Goal: Entertainment & Leisure: Browse casually

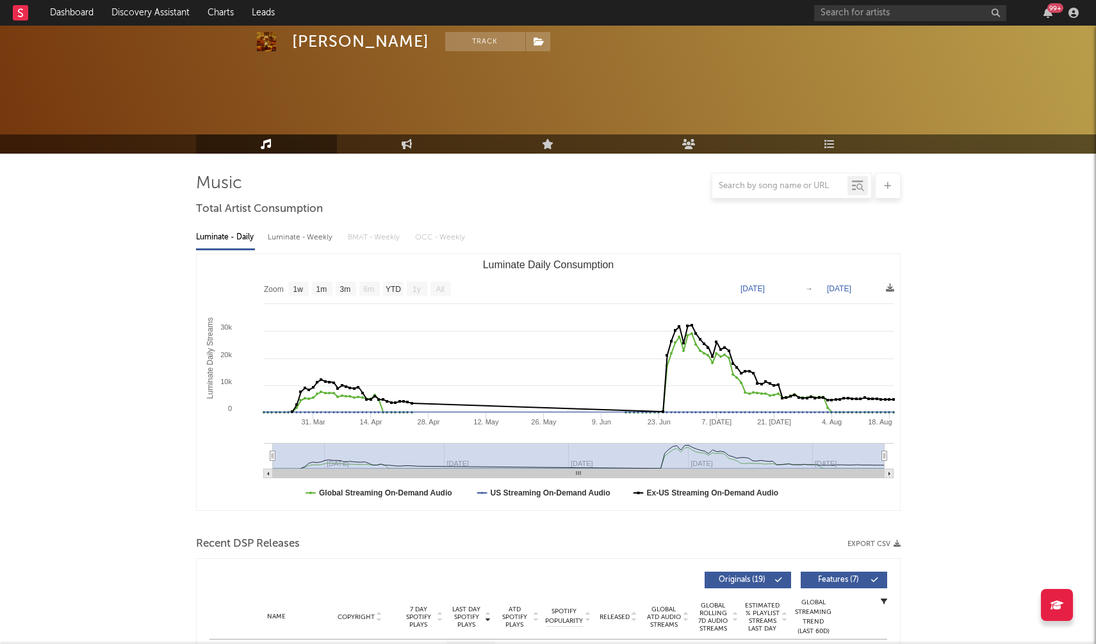
select select "1w"
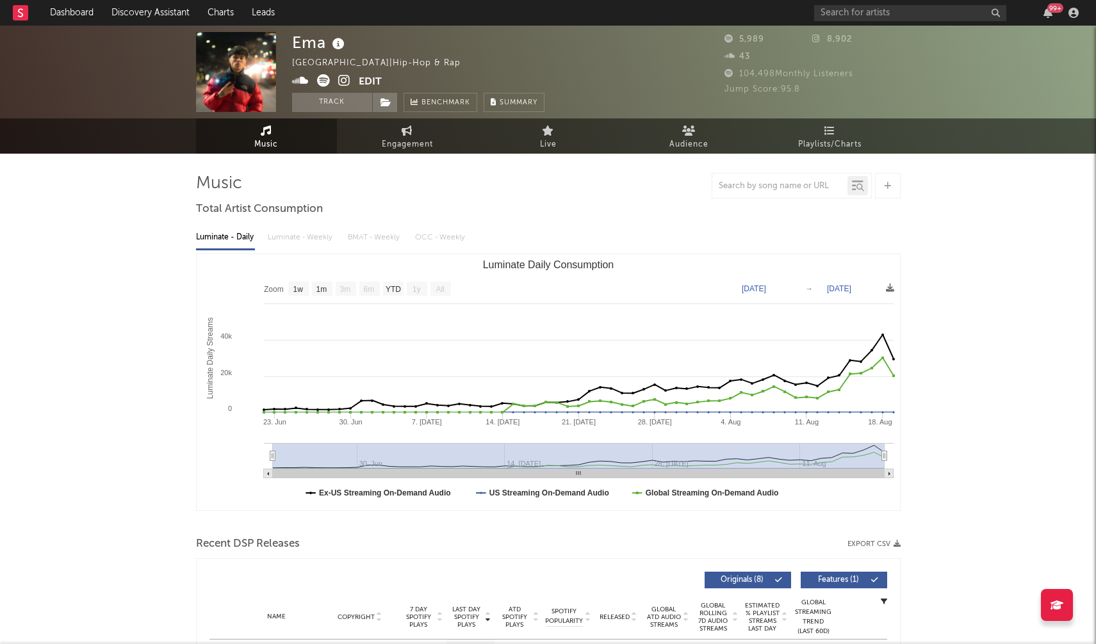
select select "1w"
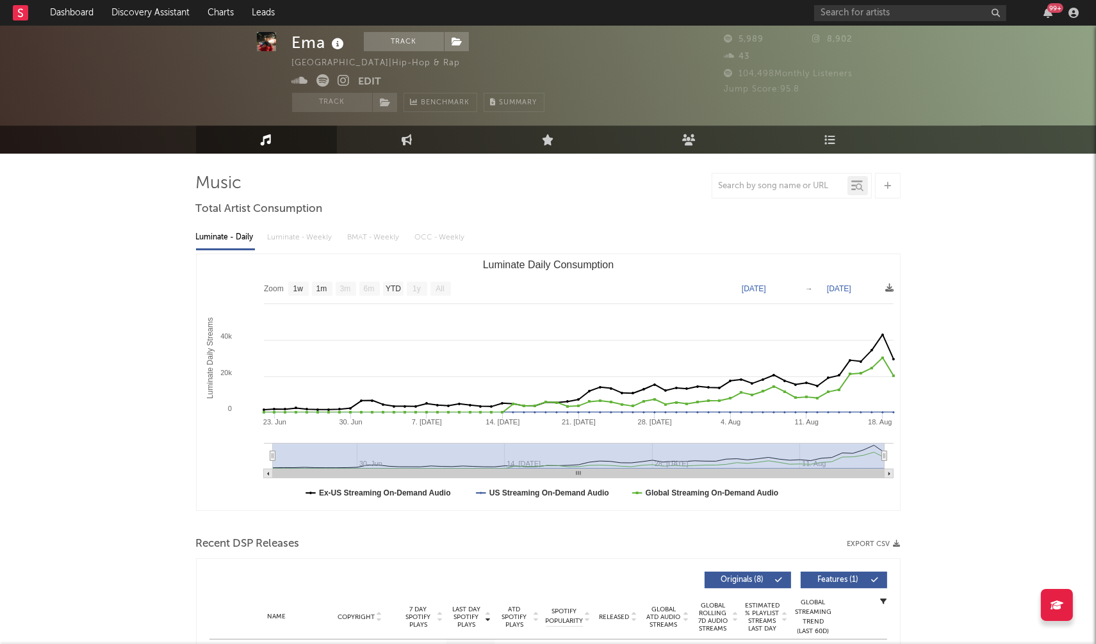
scroll to position [222, 0]
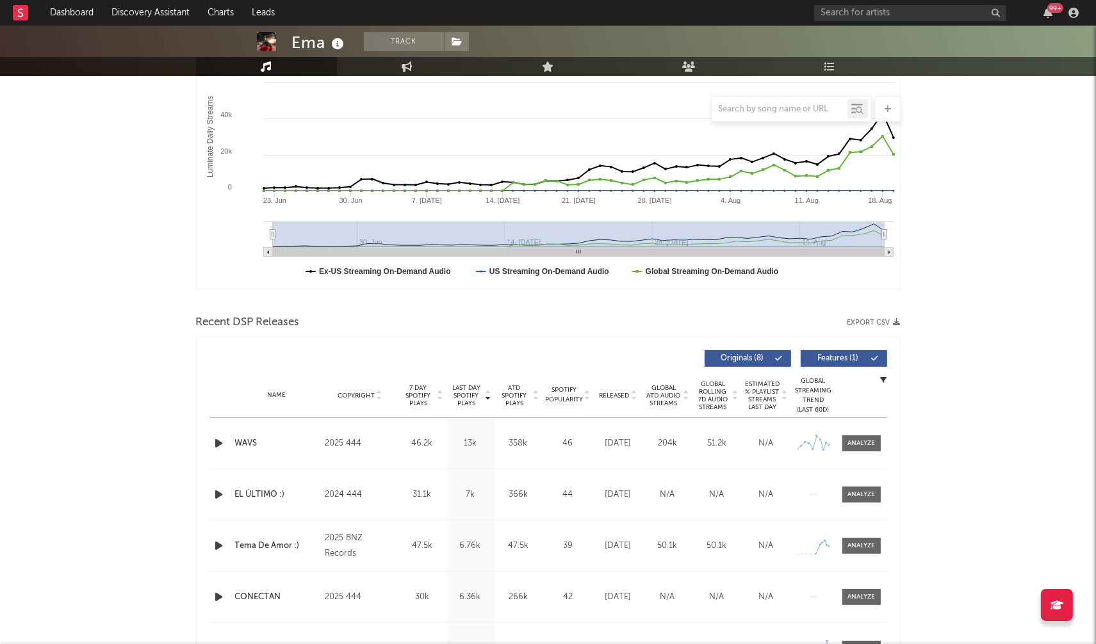
click at [215, 443] on icon "button" at bounding box center [219, 443] width 13 height 16
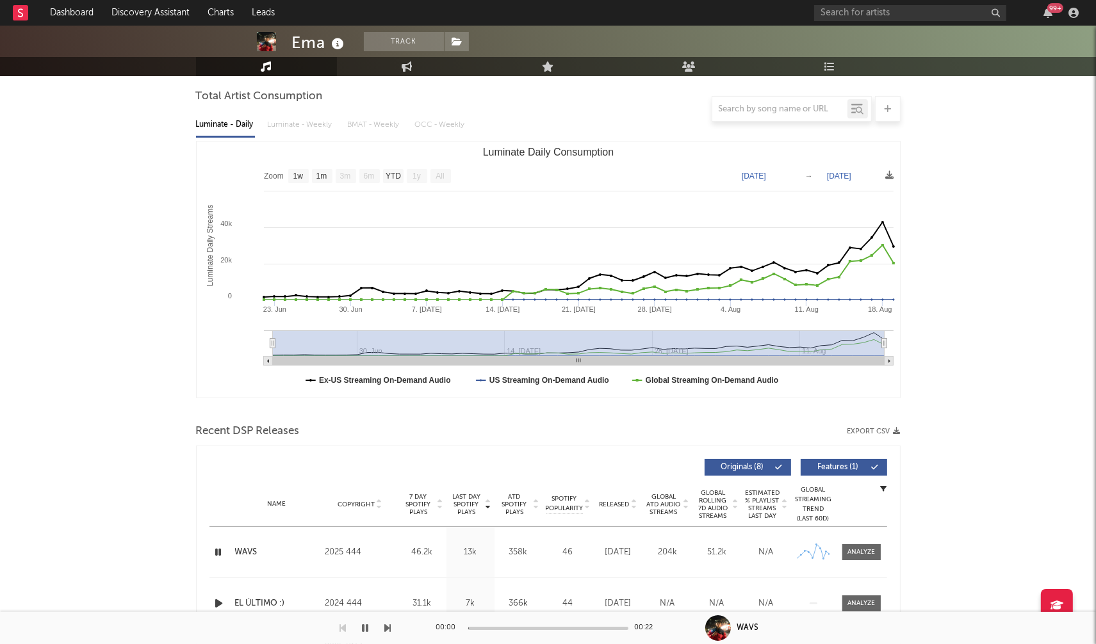
scroll to position [0, 0]
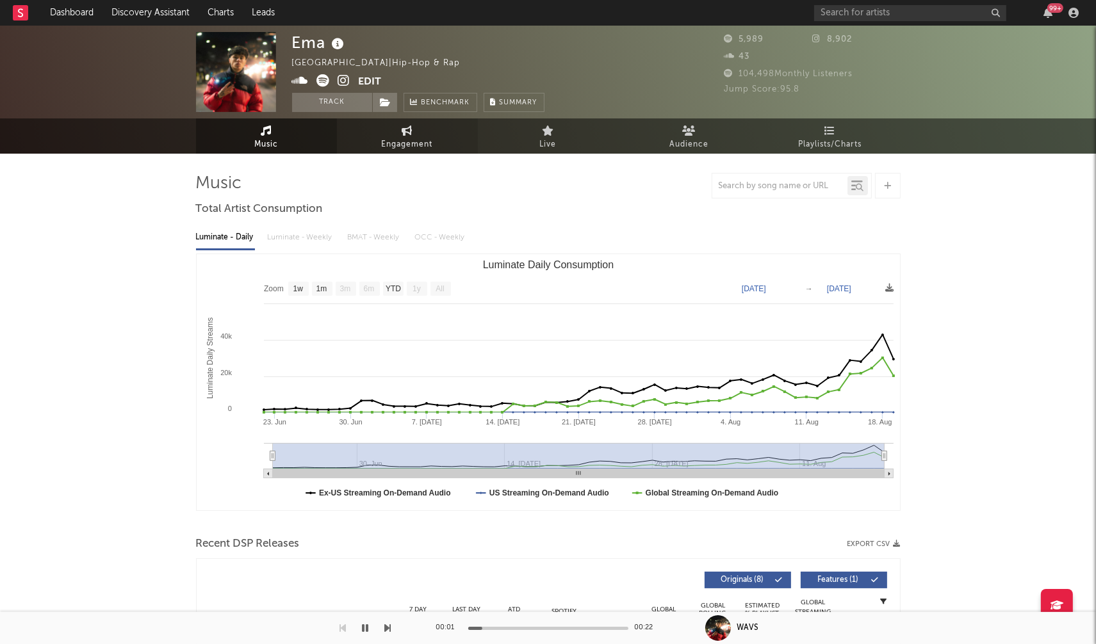
click at [415, 140] on span "Engagement" at bounding box center [407, 144] width 51 height 15
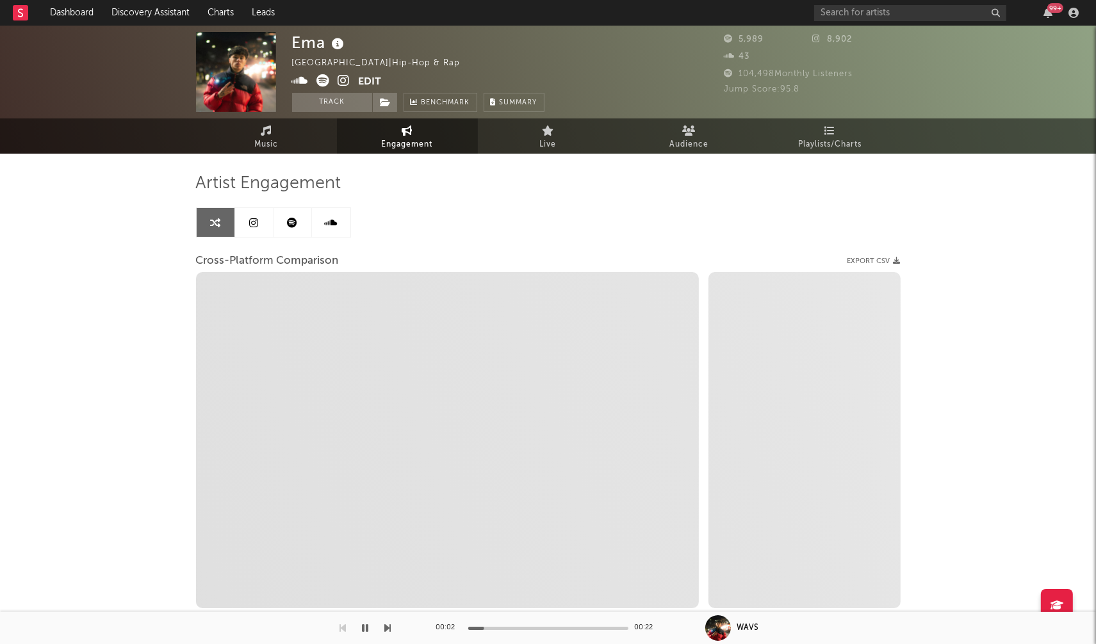
select select "1w"
select select "1m"
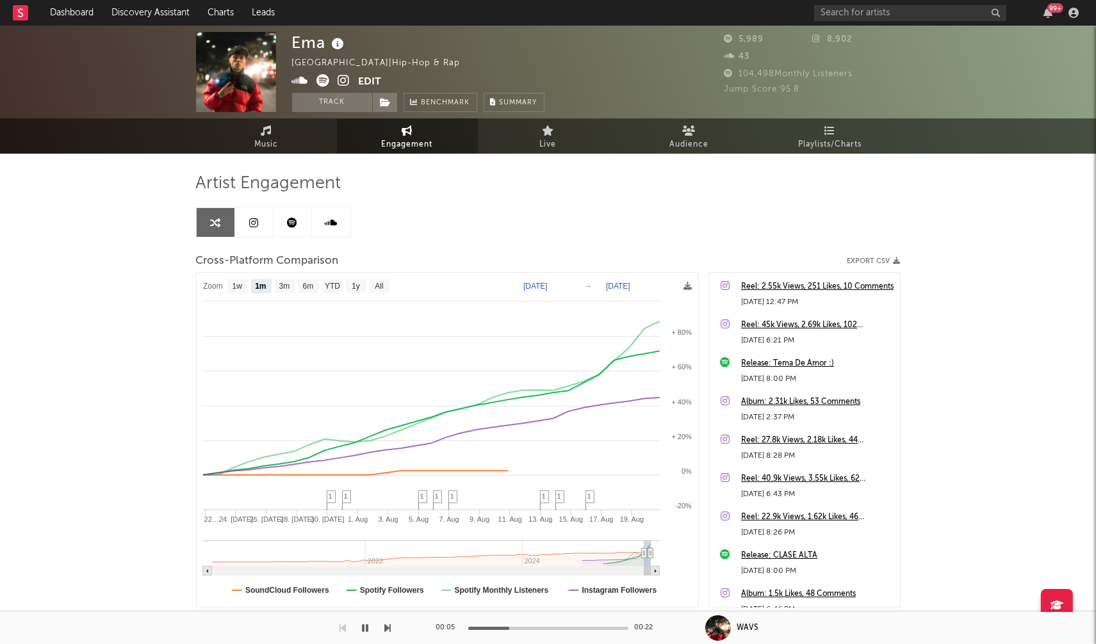
click at [343, 81] on icon at bounding box center [344, 80] width 12 height 13
click at [299, 76] on icon at bounding box center [300, 80] width 17 height 13
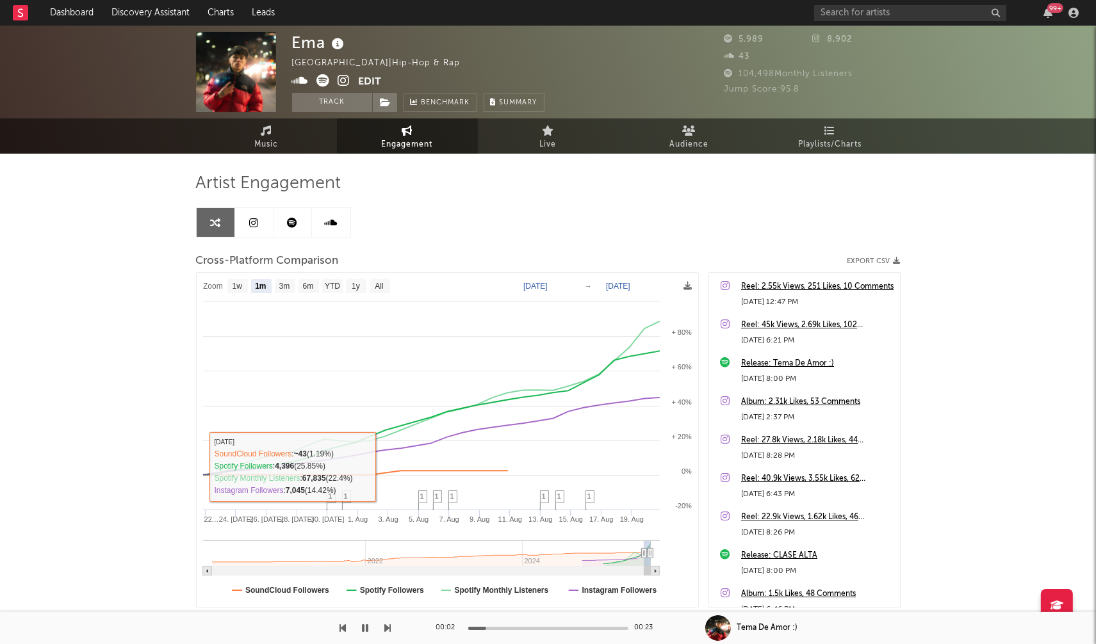
click at [364, 626] on icon "button" at bounding box center [365, 628] width 6 height 10
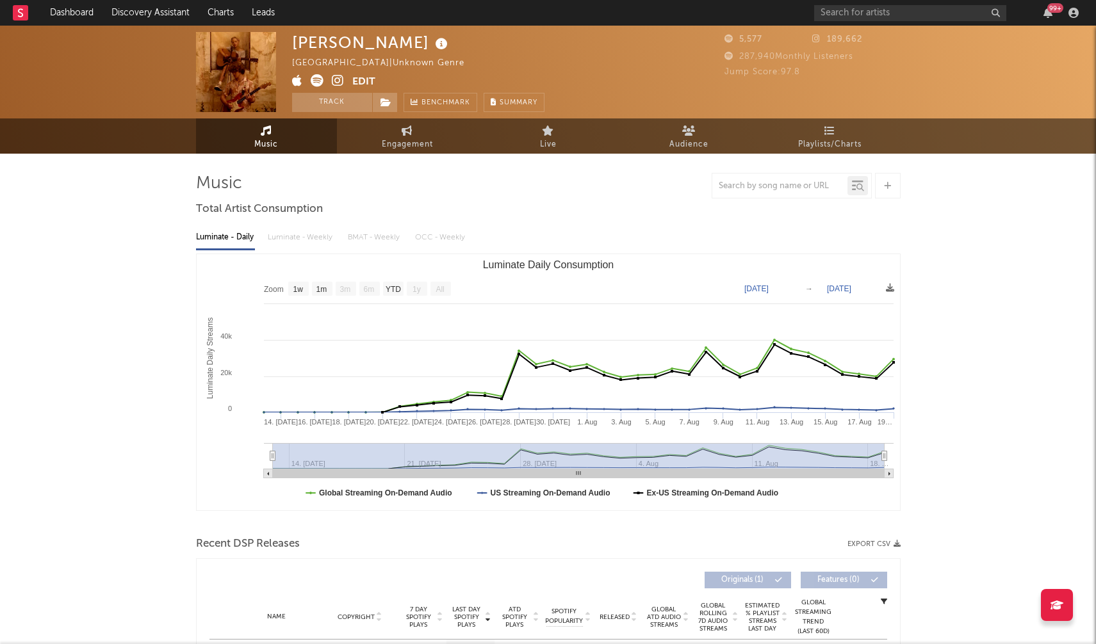
select select "1w"
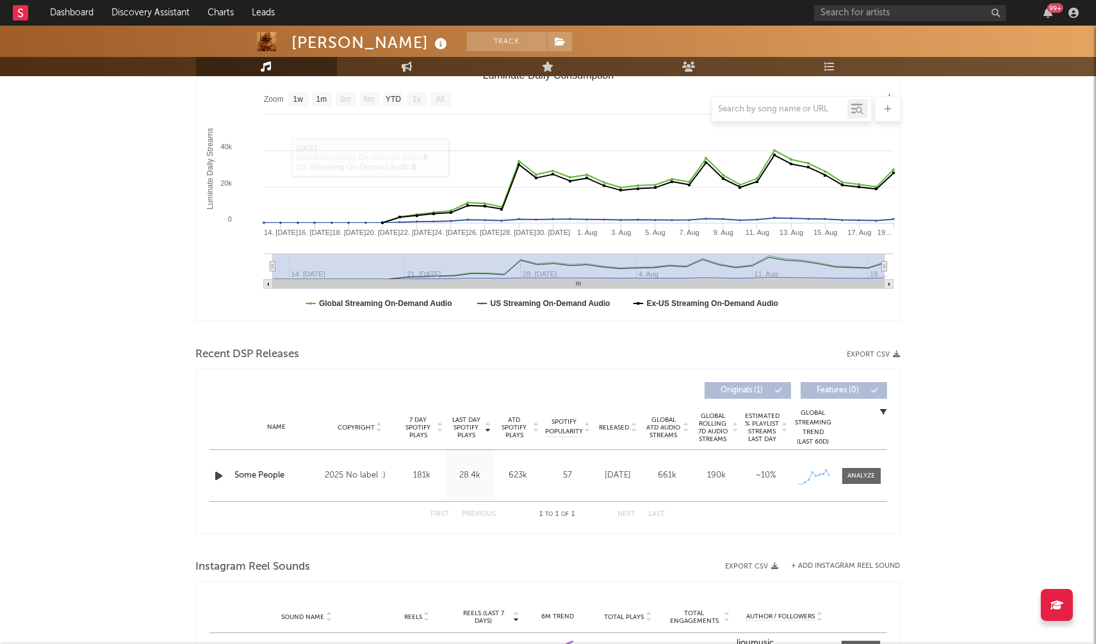
scroll to position [198, 0]
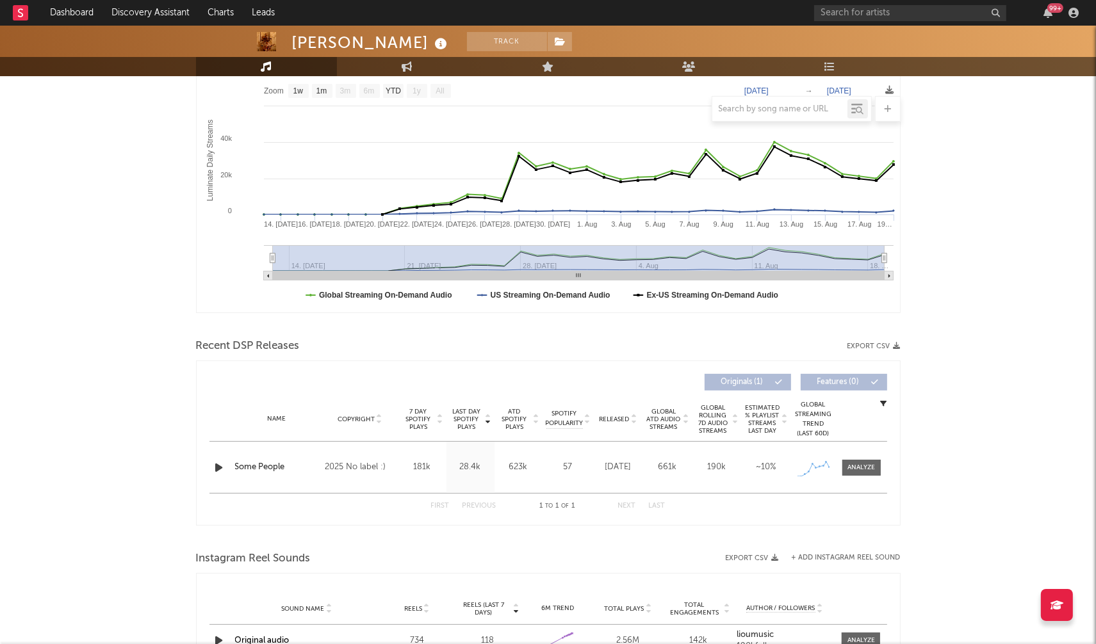
click at [220, 466] on icon "button" at bounding box center [219, 468] width 13 height 16
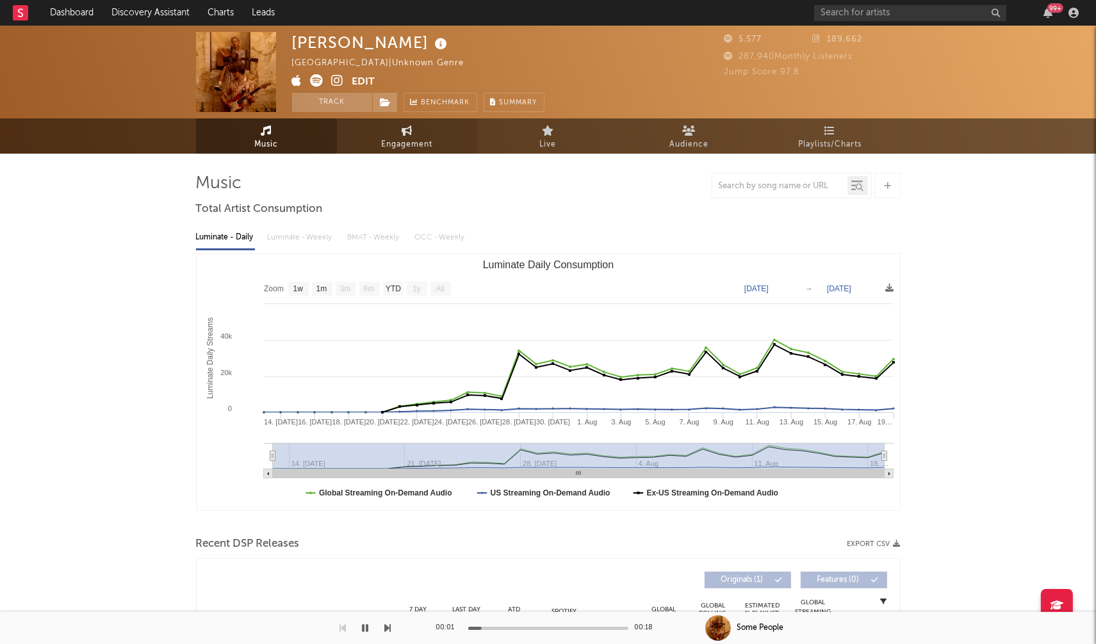
click at [398, 147] on span "Engagement" at bounding box center [407, 144] width 51 height 15
select select "1w"
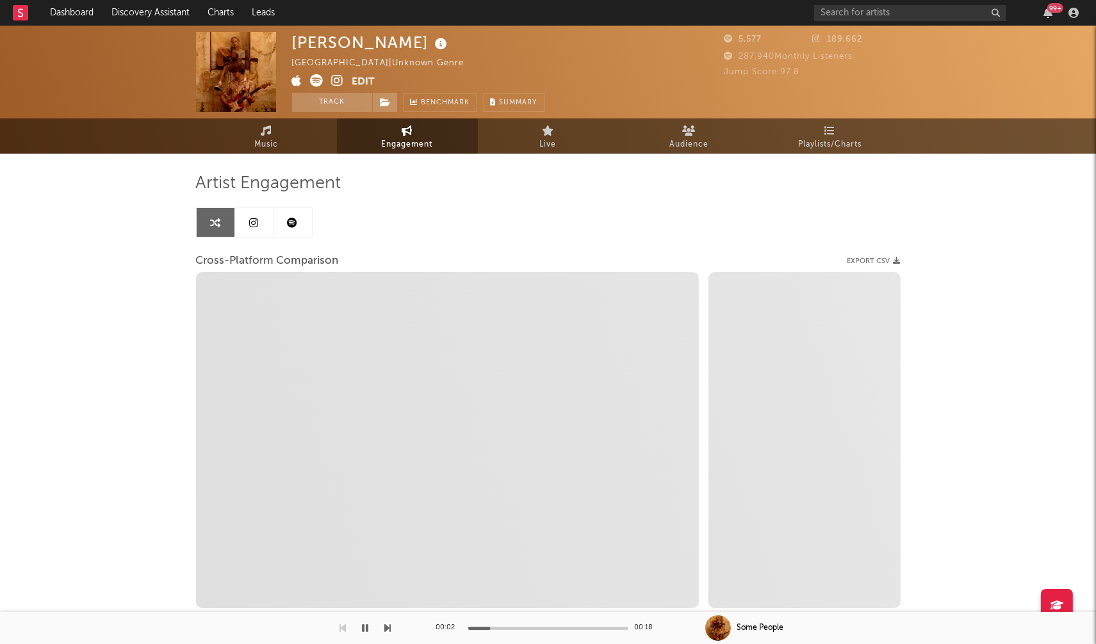
select select "1m"
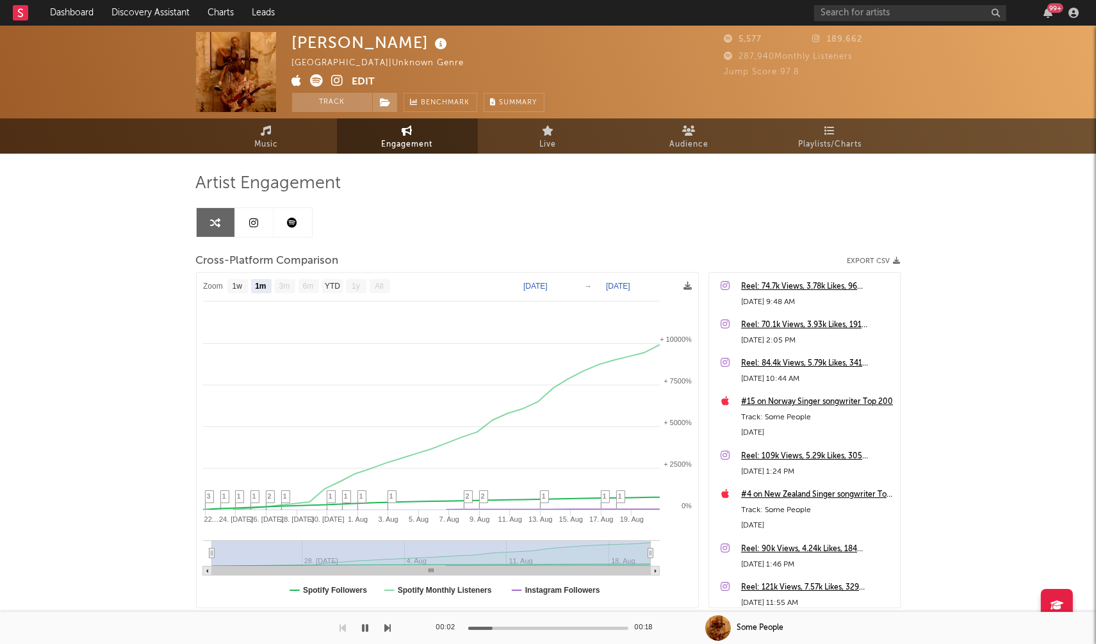
click at [341, 80] on icon at bounding box center [338, 80] width 12 height 13
drag, startPoint x: 293, startPoint y: 44, endPoint x: 318, endPoint y: 42, distance: 25.1
click at [318, 42] on div "liou" at bounding box center [371, 42] width 159 height 21
copy div "liou"
click at [268, 148] on span "Music" at bounding box center [266, 144] width 24 height 15
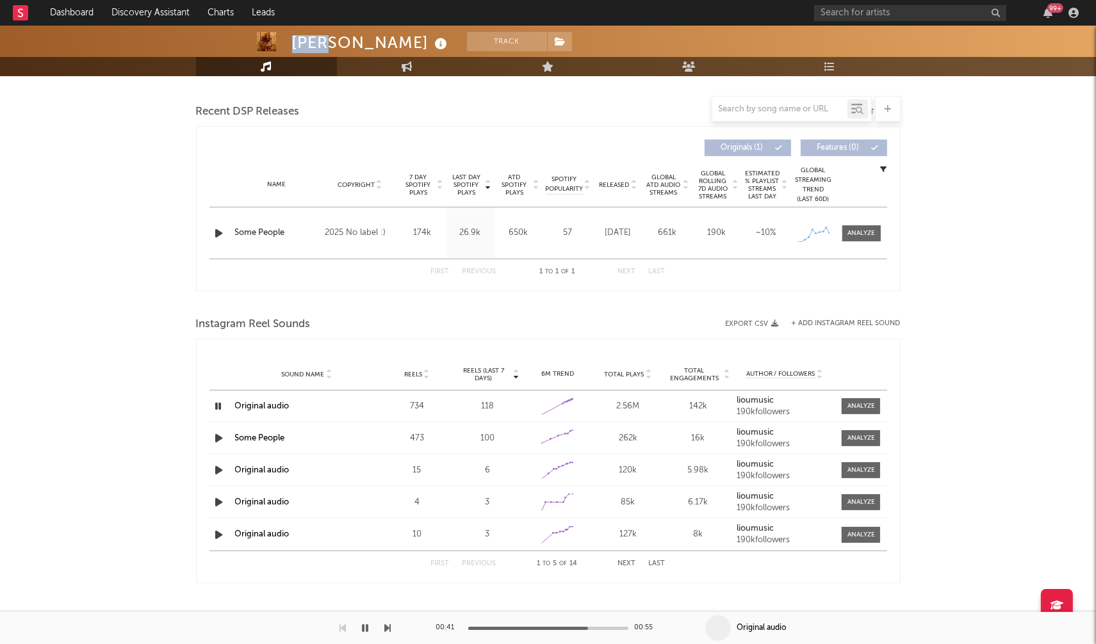
select select "1w"
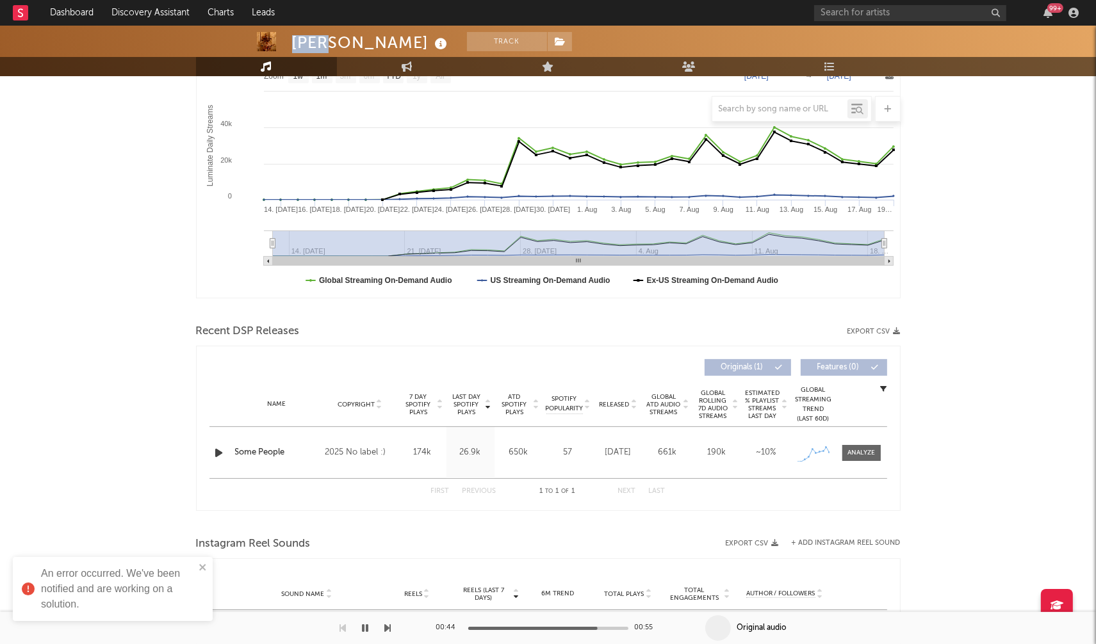
scroll to position [381, 0]
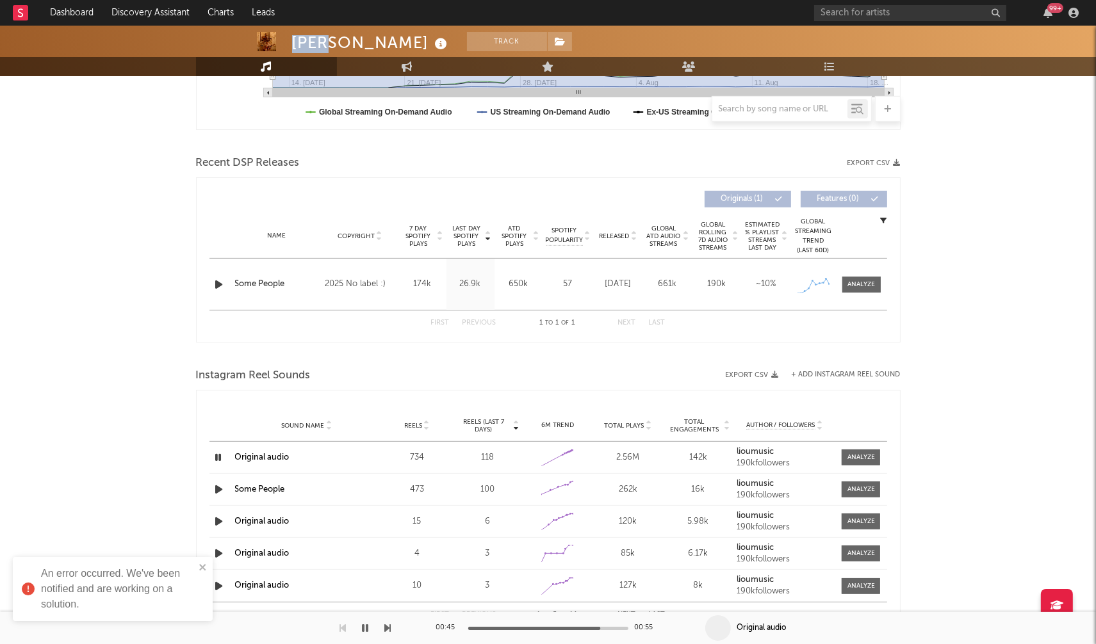
click at [216, 454] on icon "button" at bounding box center [219, 458] width 12 height 16
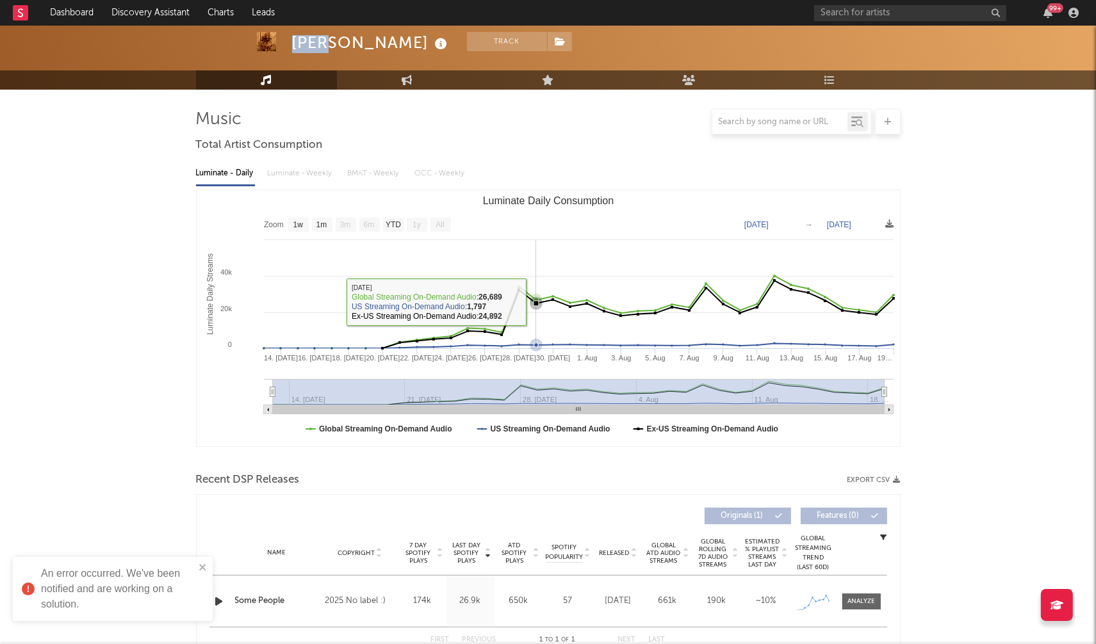
scroll to position [0, 0]
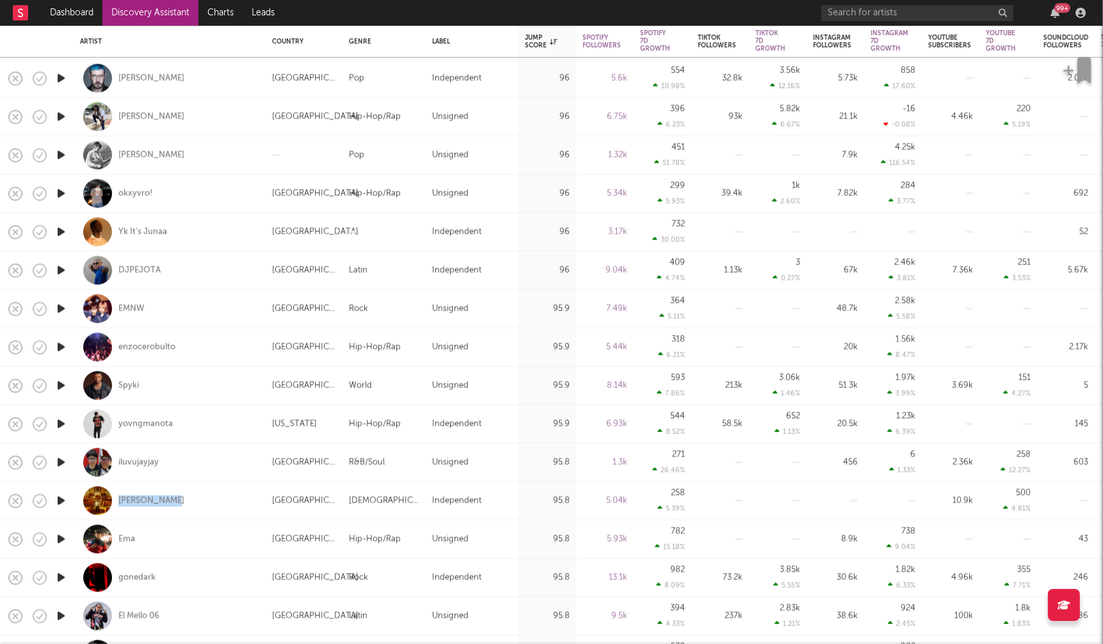
click at [60, 463] on icon "button" at bounding box center [60, 463] width 13 height 16
click at [61, 420] on icon "button" at bounding box center [60, 424] width 13 height 16
click at [58, 229] on icon "button" at bounding box center [60, 232] width 13 height 16
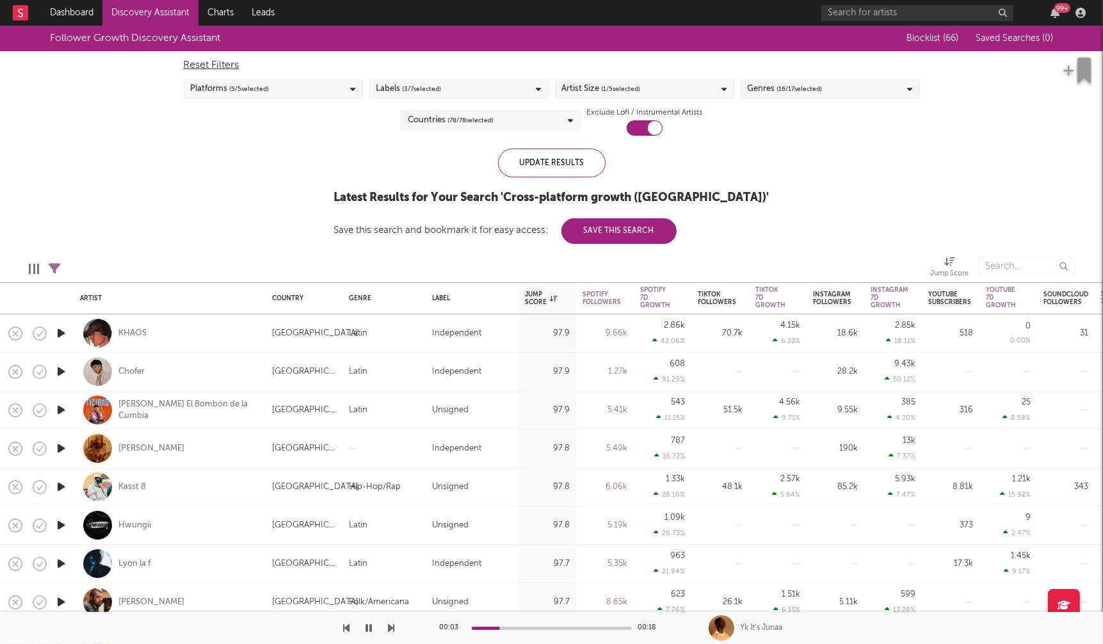
click at [61, 332] on icon "button" at bounding box center [60, 333] width 13 height 16
click at [62, 371] on icon "button" at bounding box center [60, 372] width 13 height 16
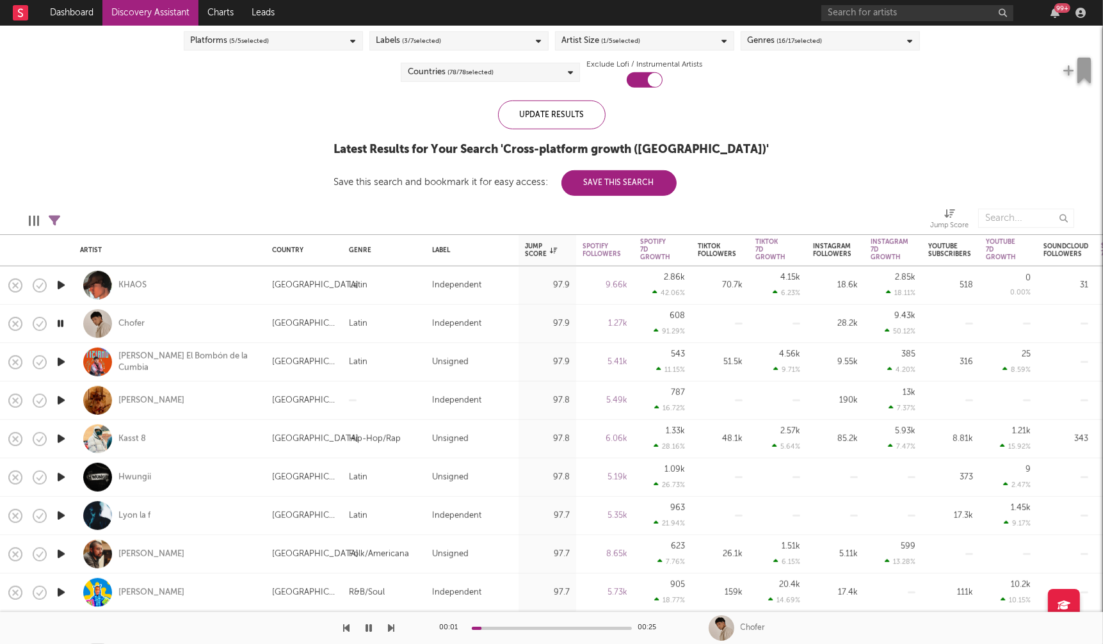
click at [63, 363] on icon "button" at bounding box center [60, 362] width 13 height 16
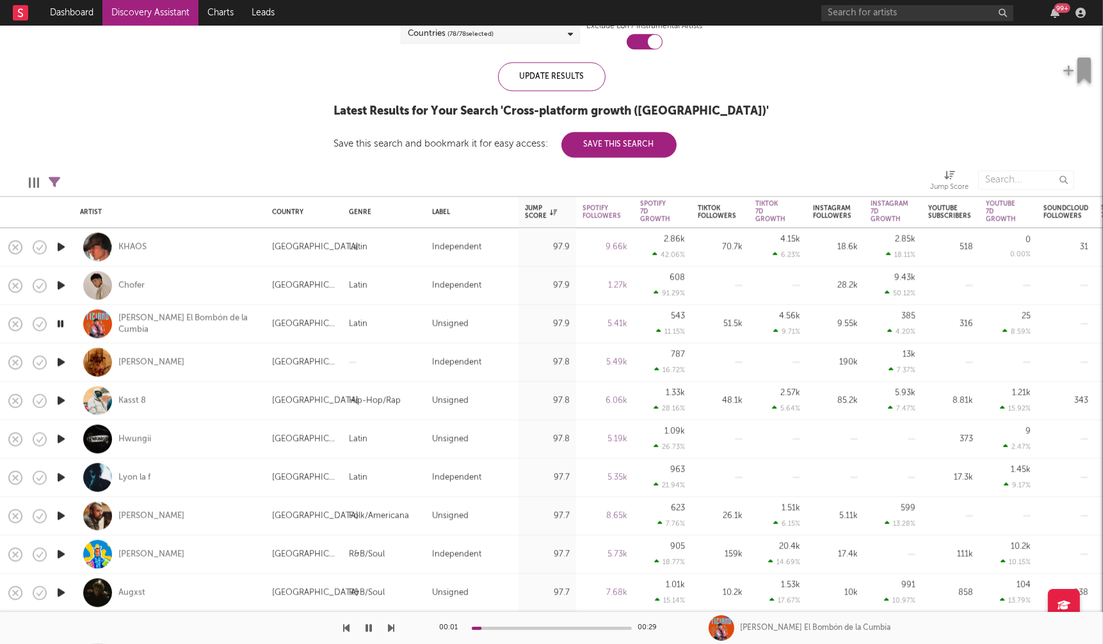
click at [61, 361] on icon "button" at bounding box center [60, 362] width 13 height 16
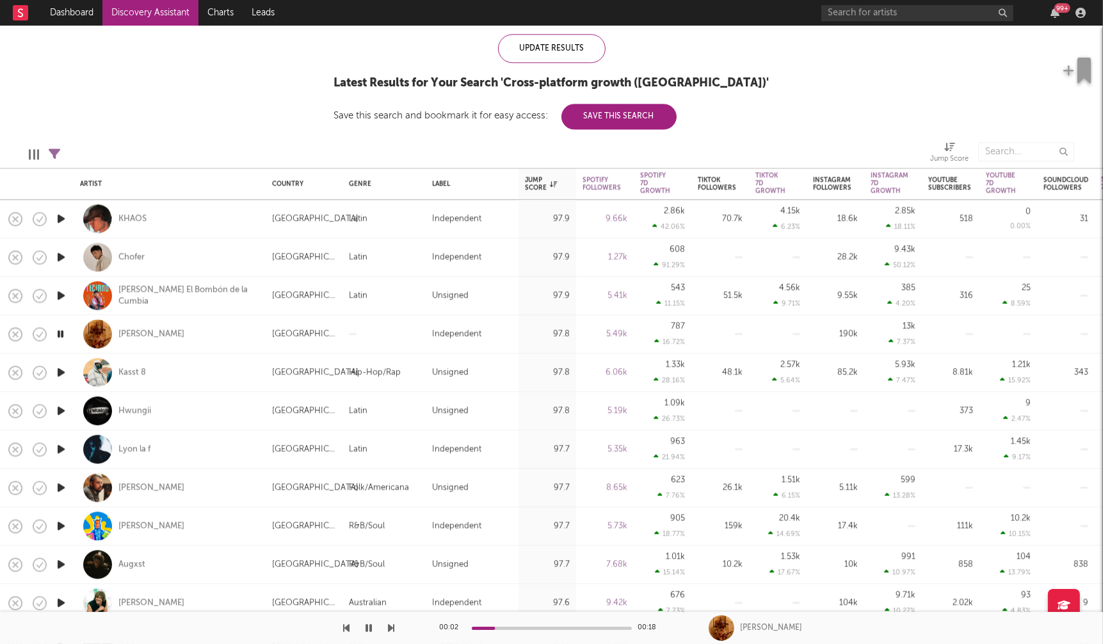
click at [60, 370] on icon "button" at bounding box center [60, 372] width 13 height 16
click at [62, 410] on icon "button" at bounding box center [60, 411] width 13 height 16
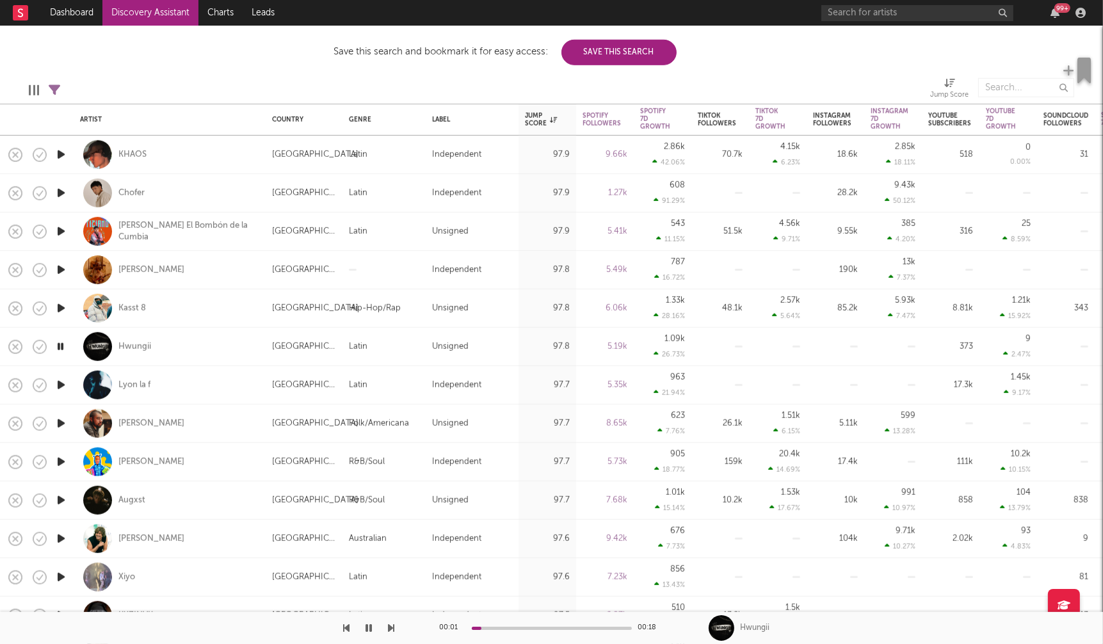
click at [62, 384] on icon "button" at bounding box center [60, 385] width 13 height 16
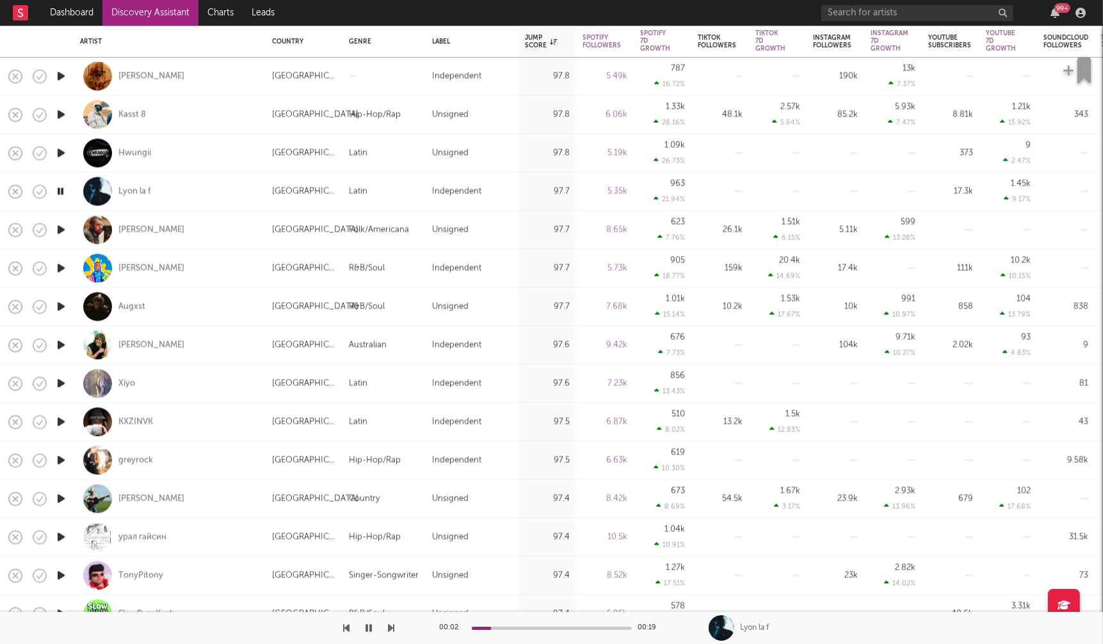
click at [63, 382] on icon "button" at bounding box center [60, 383] width 13 height 16
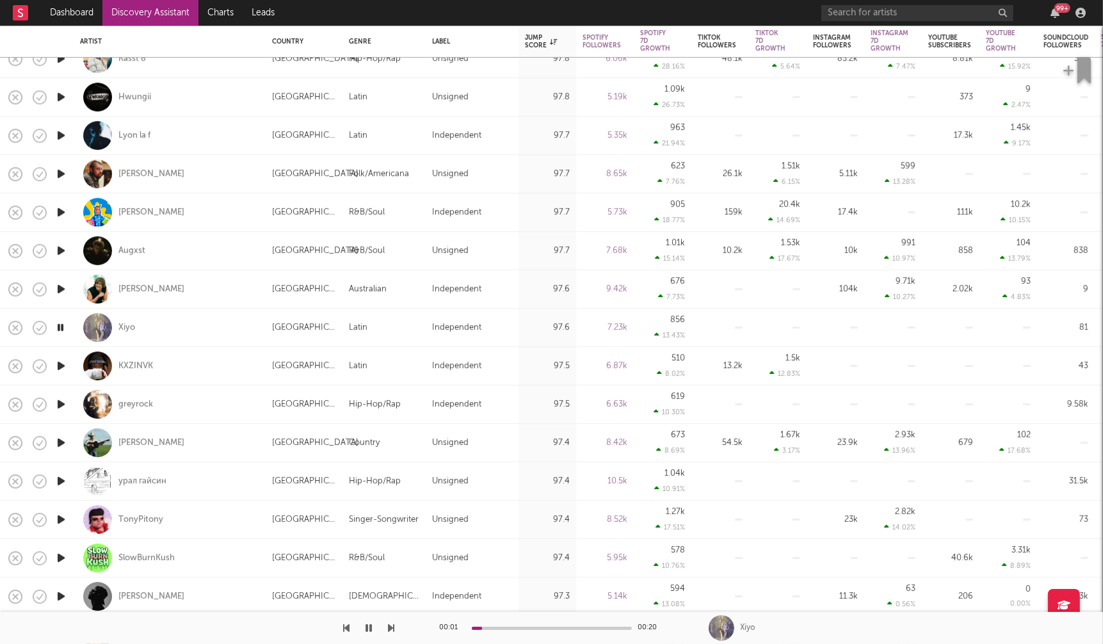
click at [62, 402] on icon "button" at bounding box center [60, 404] width 13 height 16
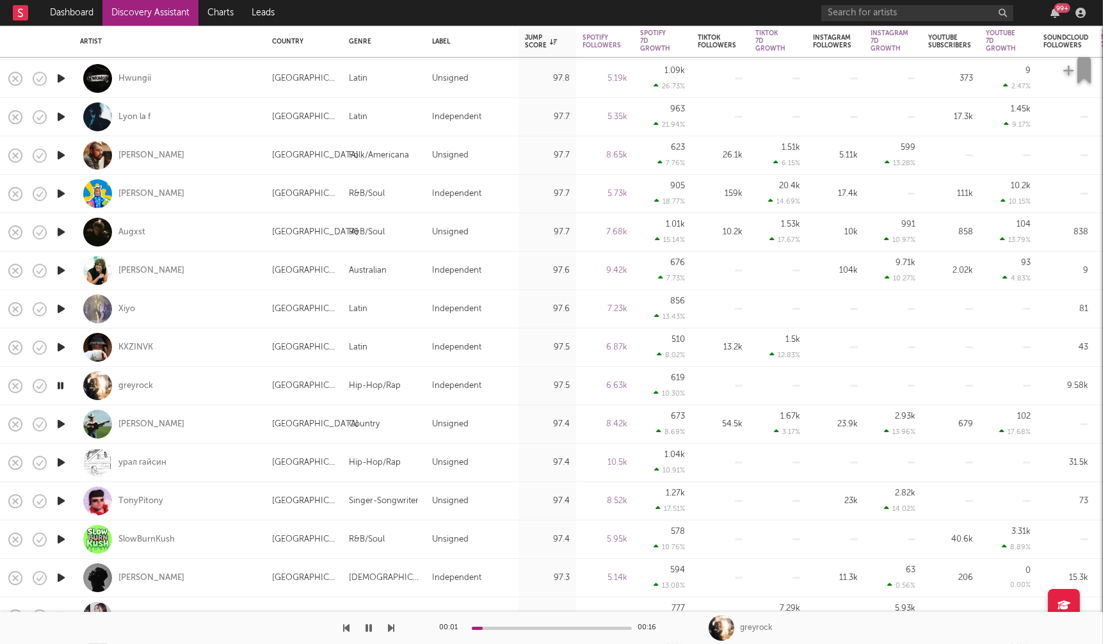
click at [61, 424] on icon "button" at bounding box center [60, 424] width 13 height 16
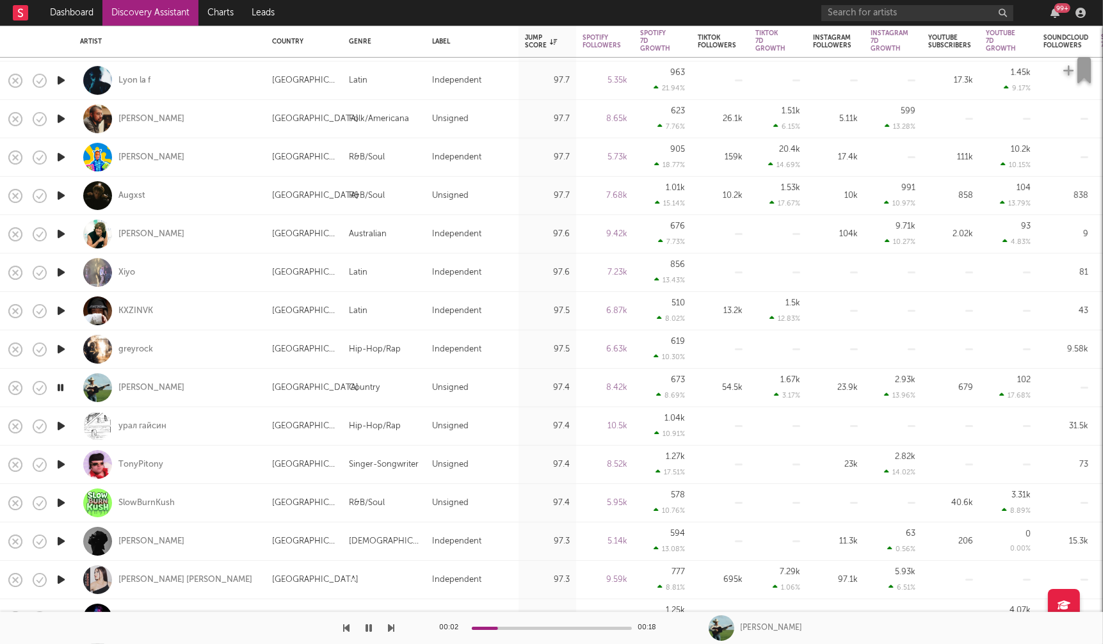
click at [564, 628] on div at bounding box center [552, 628] width 160 height 3
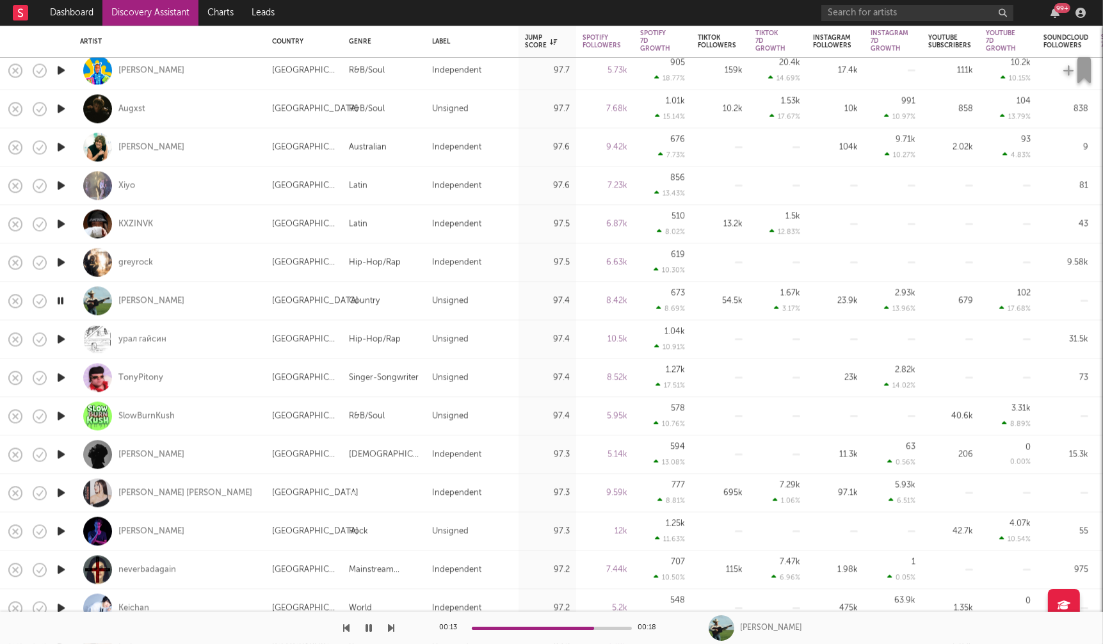
click at [61, 415] on icon "button" at bounding box center [60, 416] width 13 height 16
click at [60, 376] on icon "button" at bounding box center [60, 378] width 13 height 16
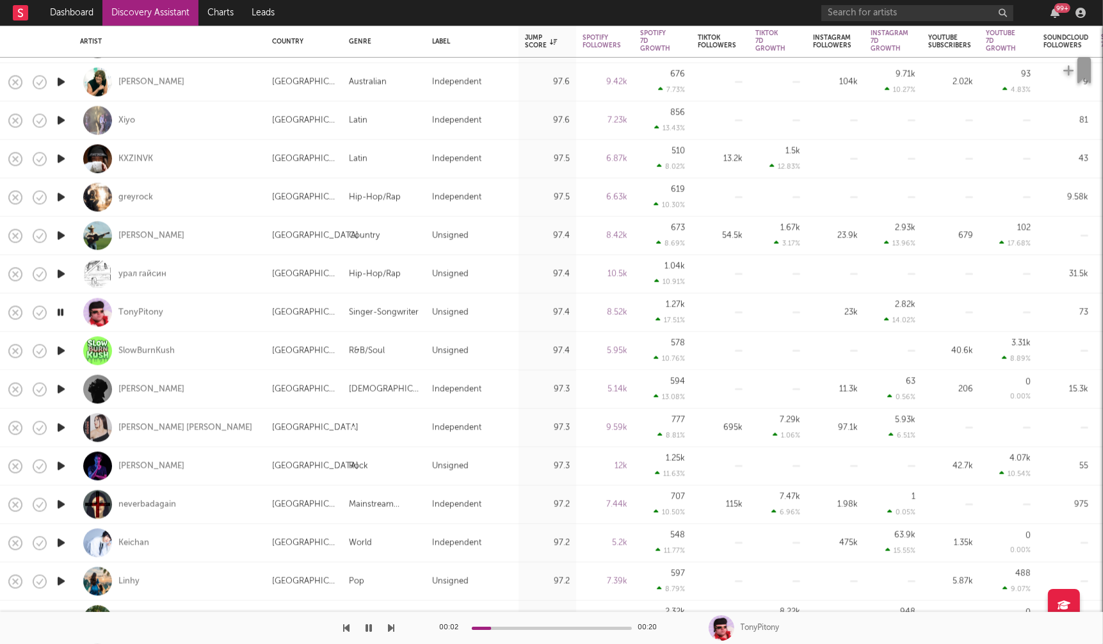
click at [58, 388] on icon "button" at bounding box center [60, 389] width 13 height 16
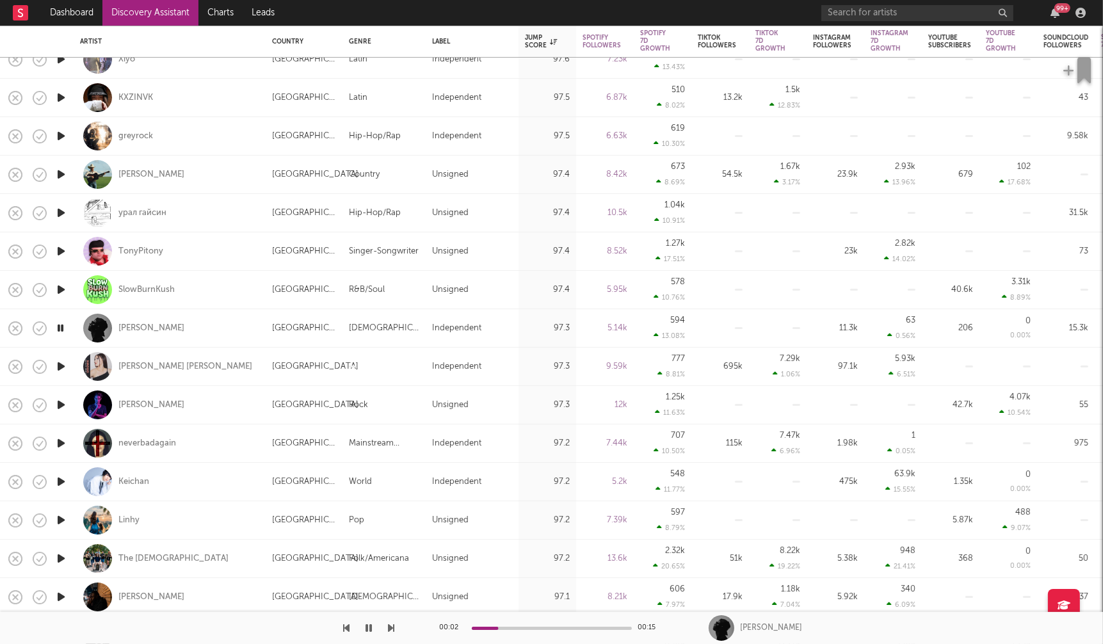
click at [61, 402] on icon "button" at bounding box center [60, 405] width 13 height 16
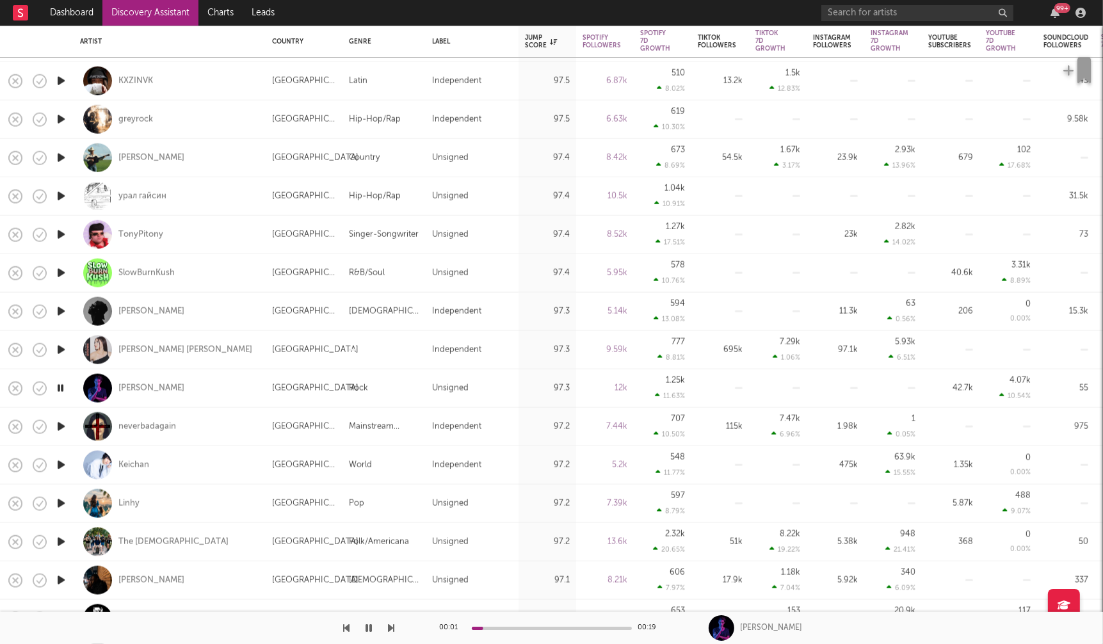
click at [62, 423] on icon "button" at bounding box center [60, 427] width 13 height 16
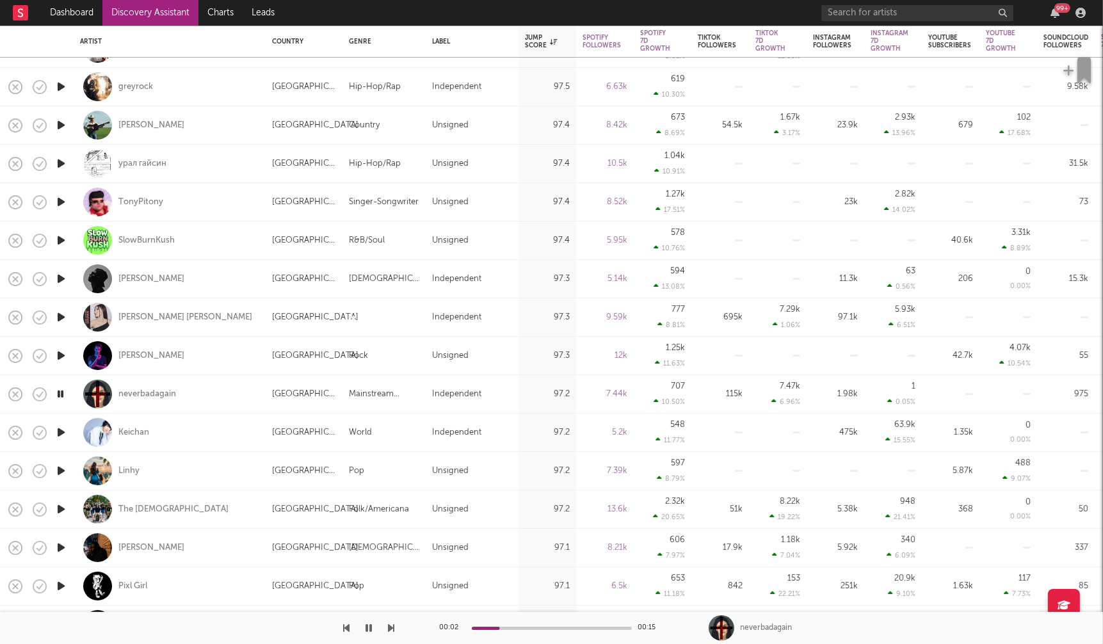
click at [61, 432] on icon "button" at bounding box center [60, 433] width 13 height 16
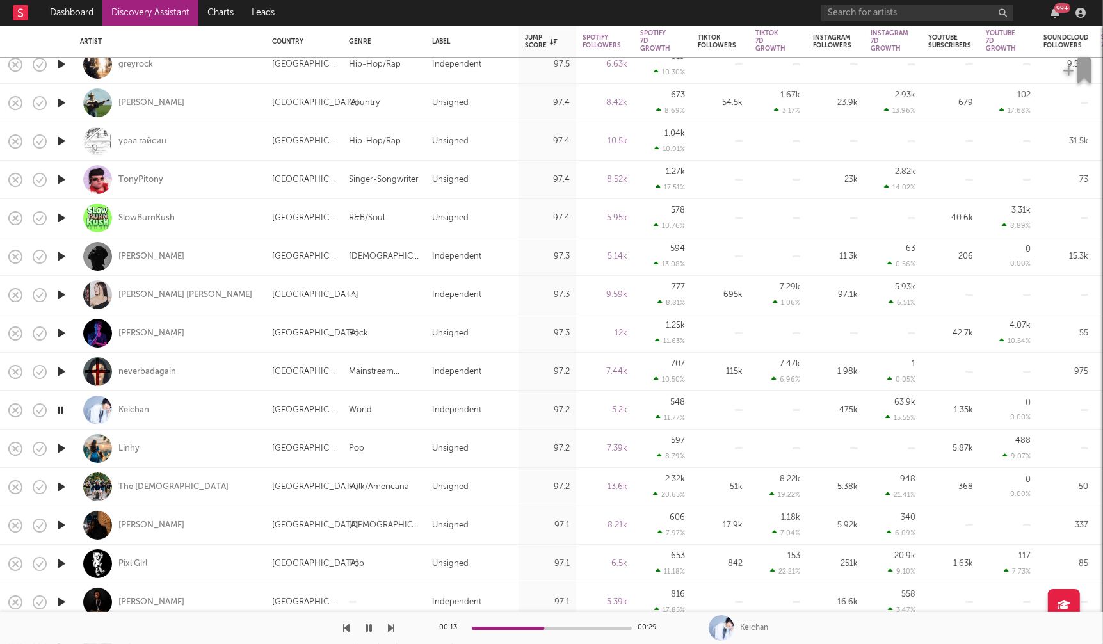
click at [61, 446] on icon "button" at bounding box center [60, 449] width 13 height 16
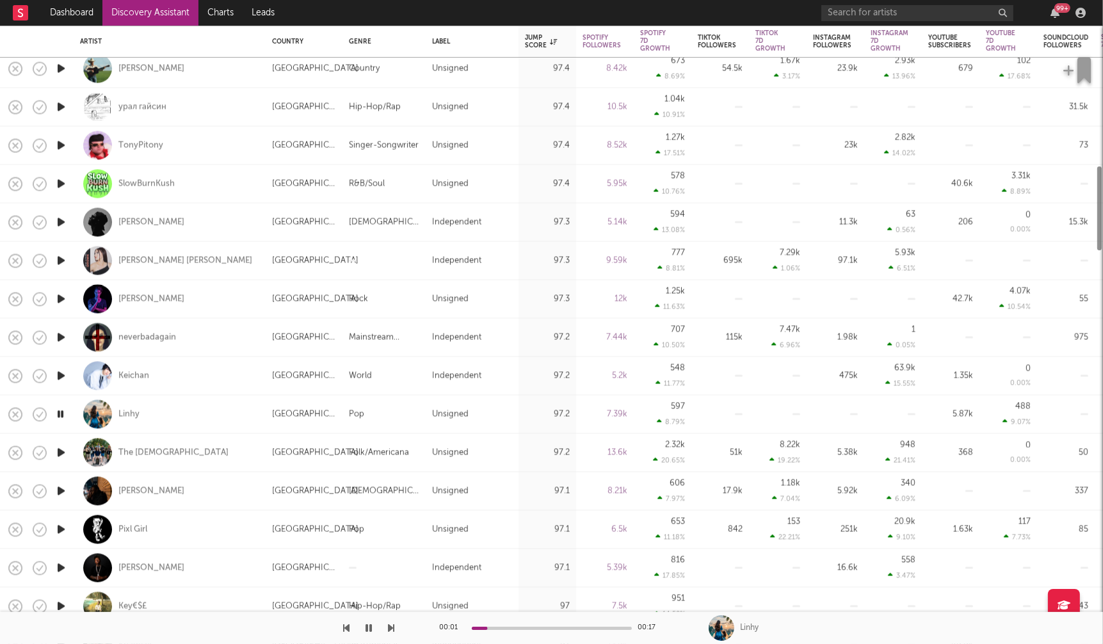
click at [61, 446] on icon "button" at bounding box center [60, 452] width 13 height 16
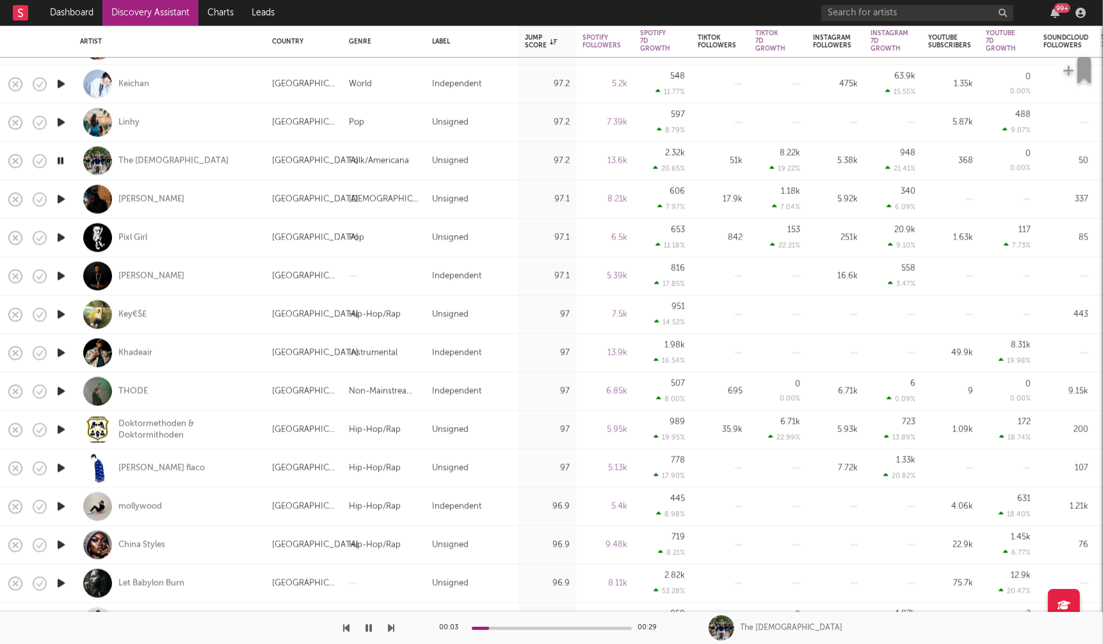
click at [62, 470] on icon "button" at bounding box center [60, 468] width 13 height 16
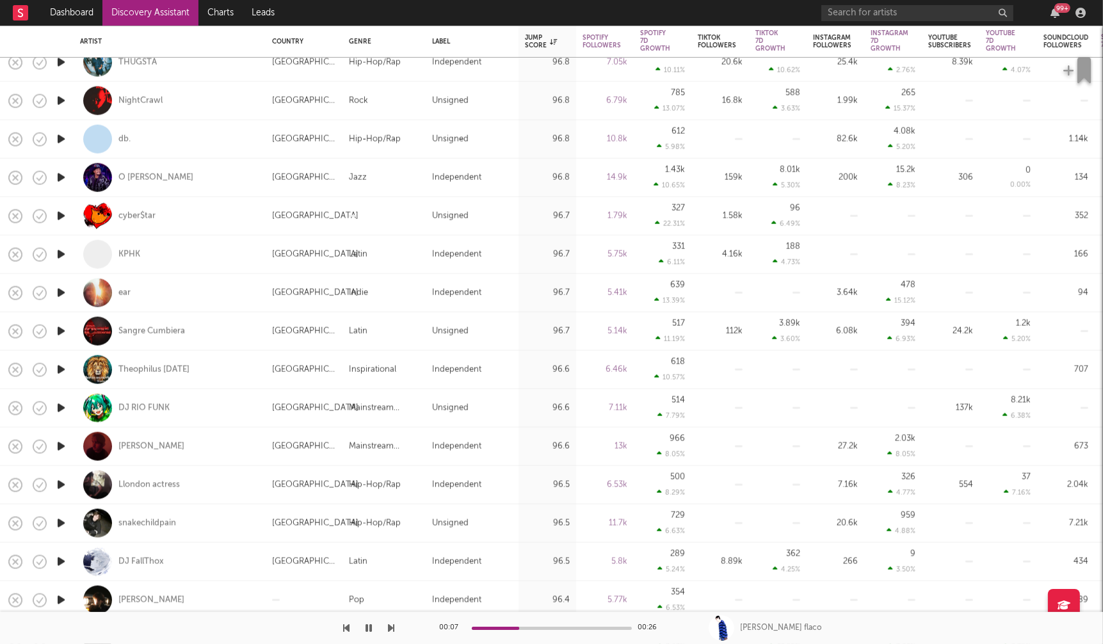
click at [59, 444] on icon "button" at bounding box center [60, 447] width 13 height 16
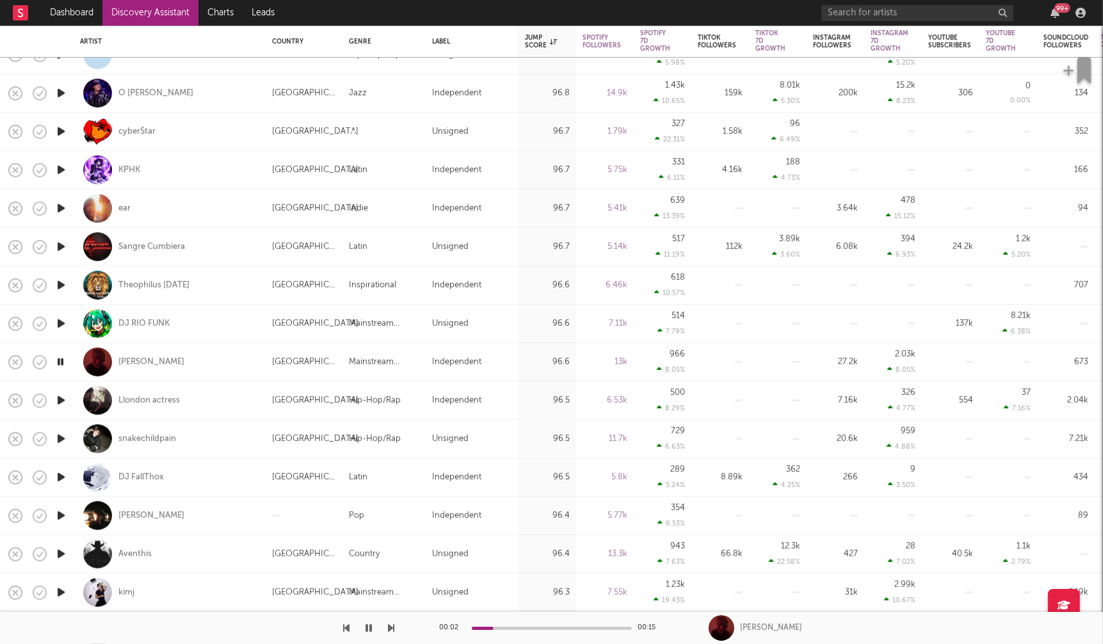
click at [58, 476] on icon "button" at bounding box center [60, 477] width 13 height 16
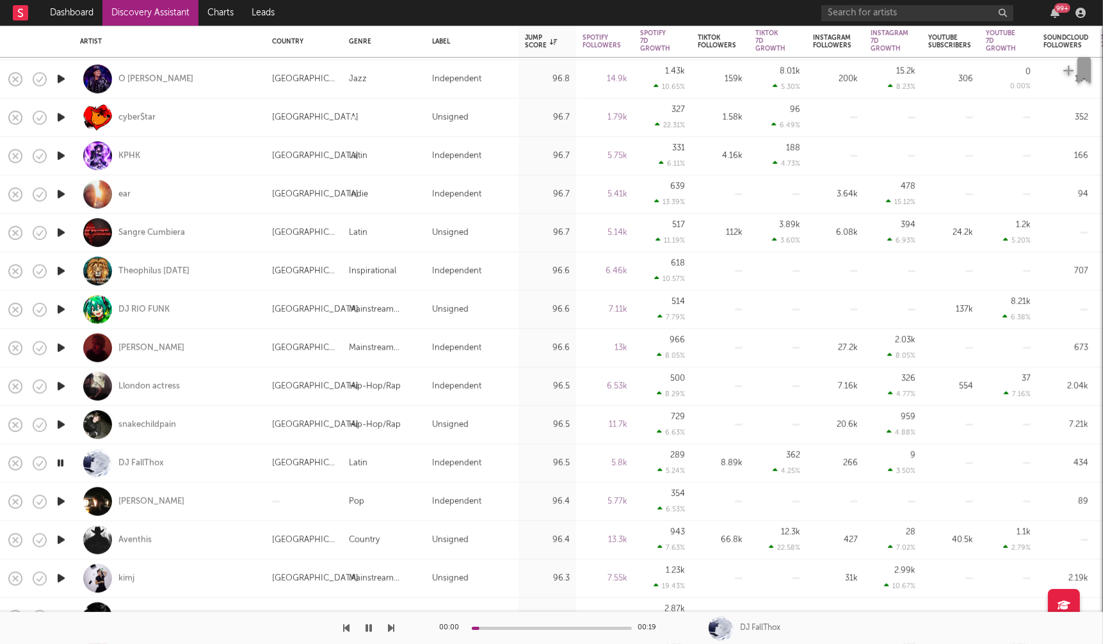
click at [61, 500] on icon "button" at bounding box center [60, 502] width 13 height 16
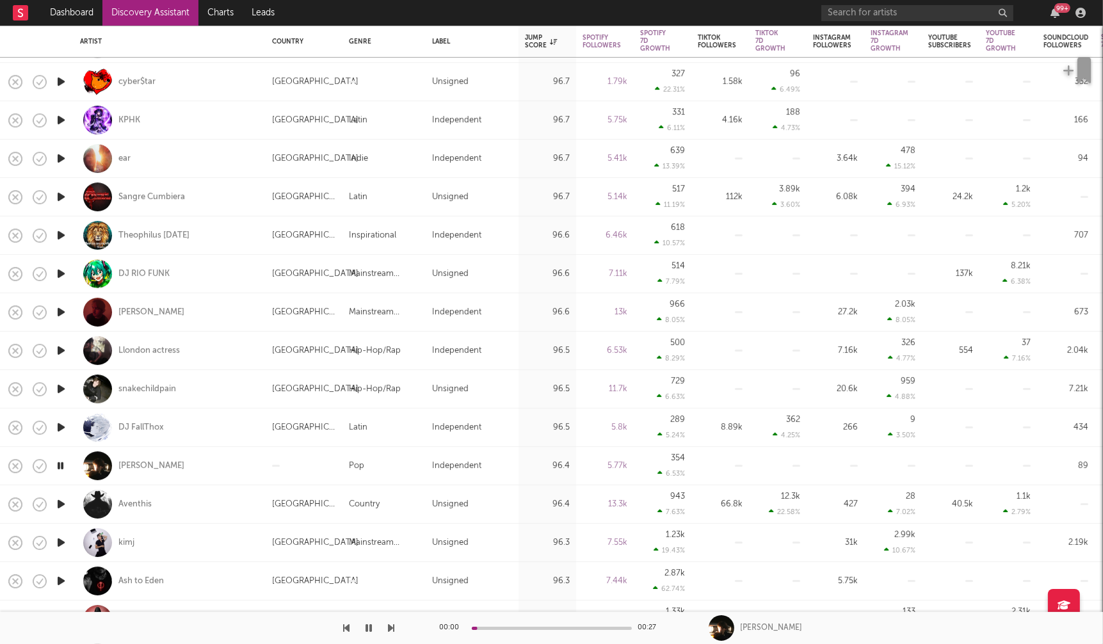
click at [60, 501] on icon "button" at bounding box center [60, 504] width 13 height 16
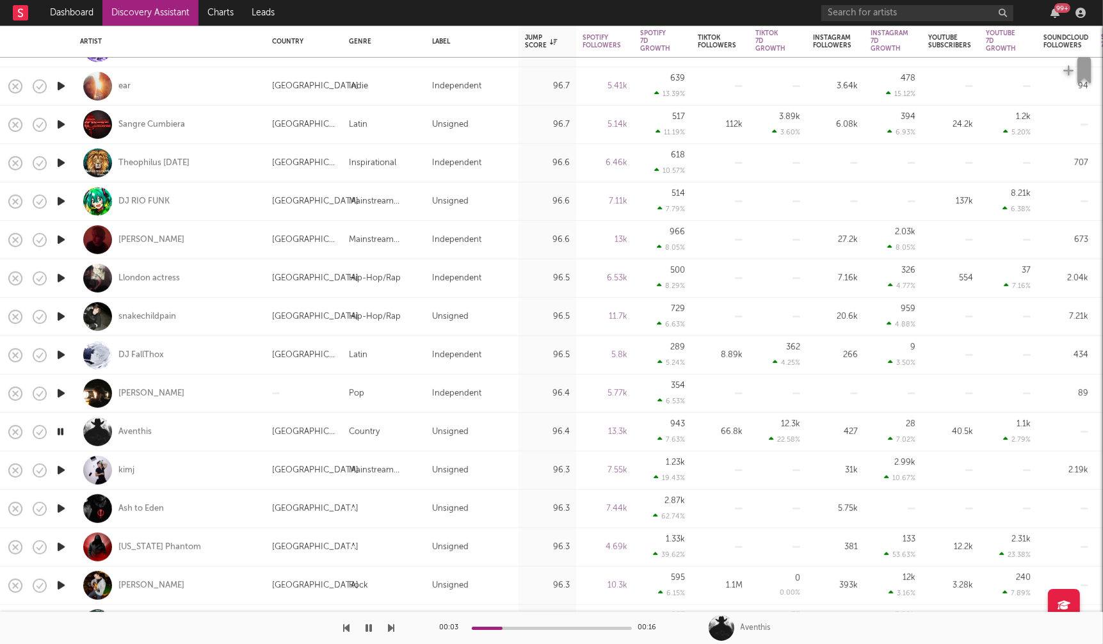
click at [61, 469] on icon "button" at bounding box center [60, 470] width 13 height 16
click at [59, 505] on icon "button" at bounding box center [60, 509] width 13 height 16
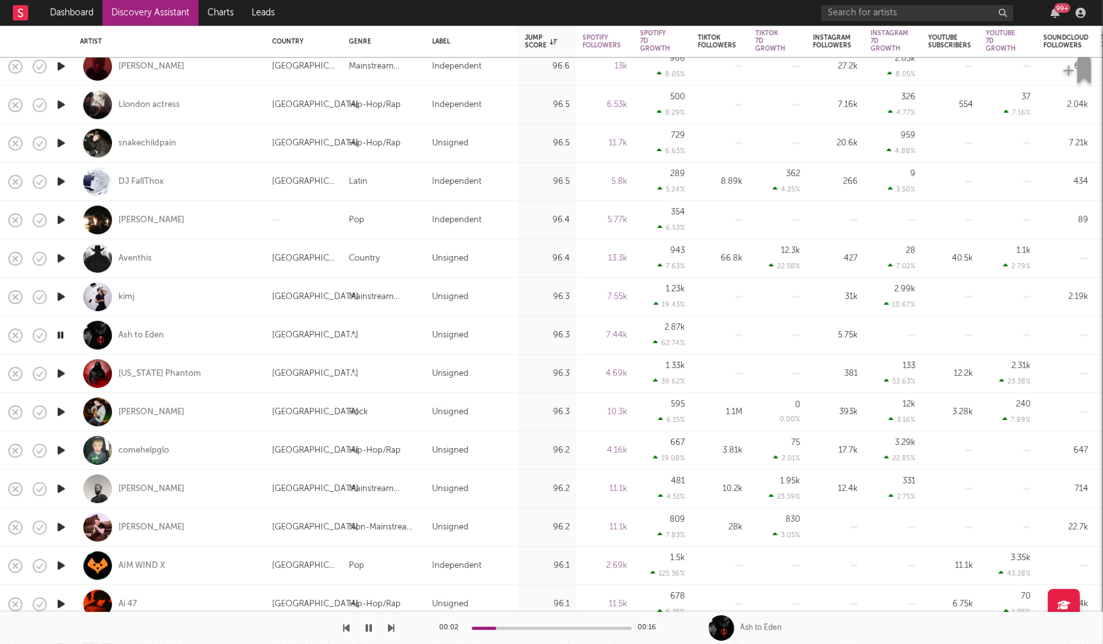
click at [61, 491] on icon "button" at bounding box center [60, 489] width 13 height 16
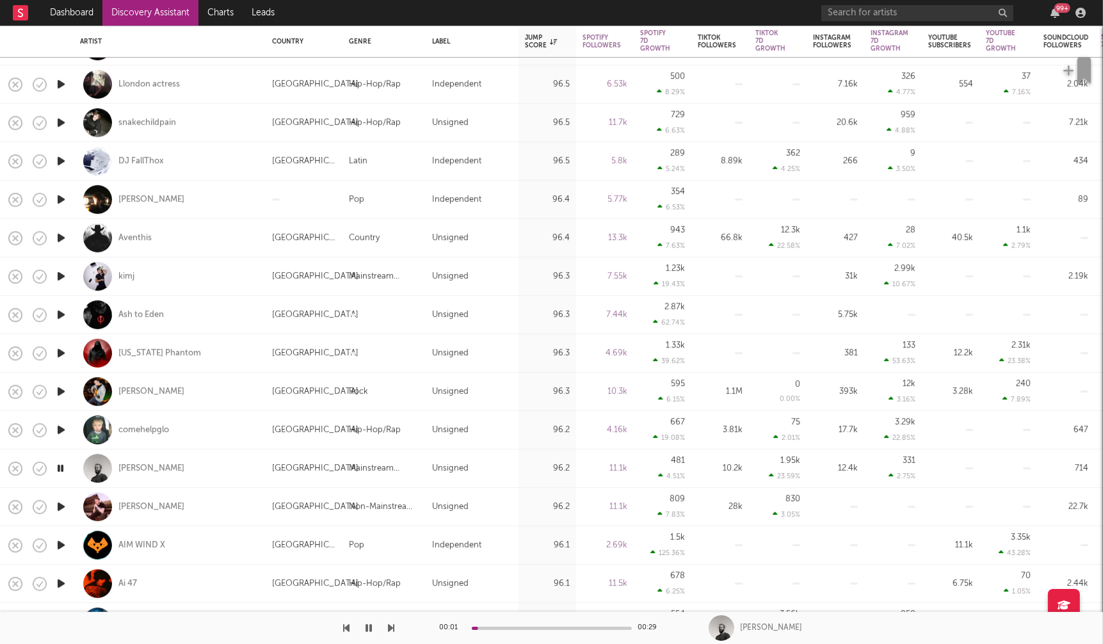
click at [62, 503] on icon "button" at bounding box center [60, 507] width 13 height 16
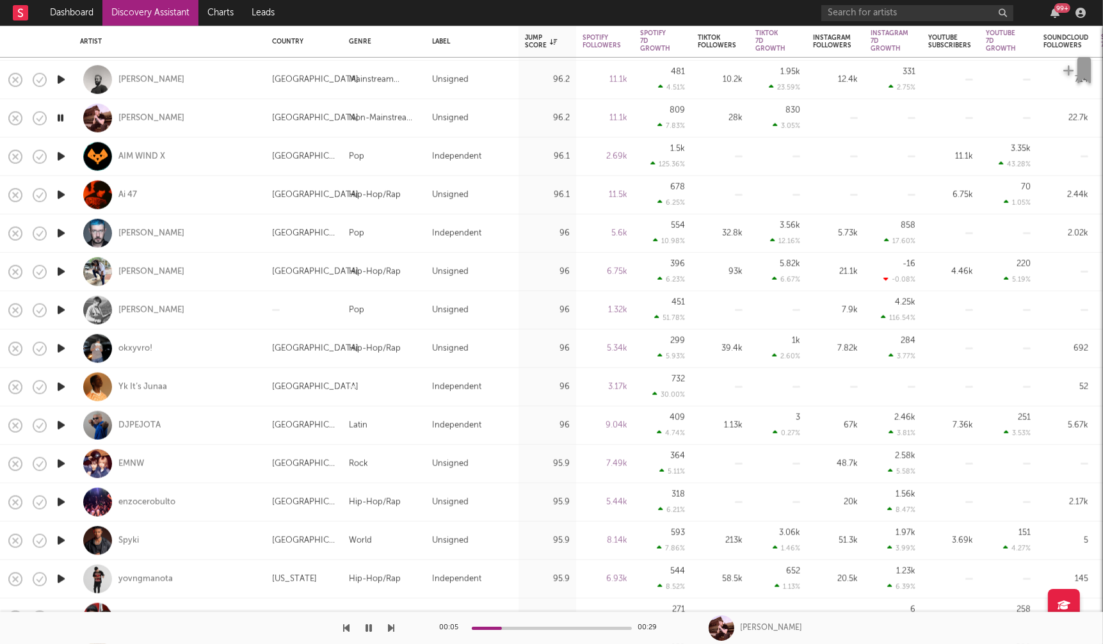
click at [63, 500] on icon "button" at bounding box center [60, 502] width 13 height 16
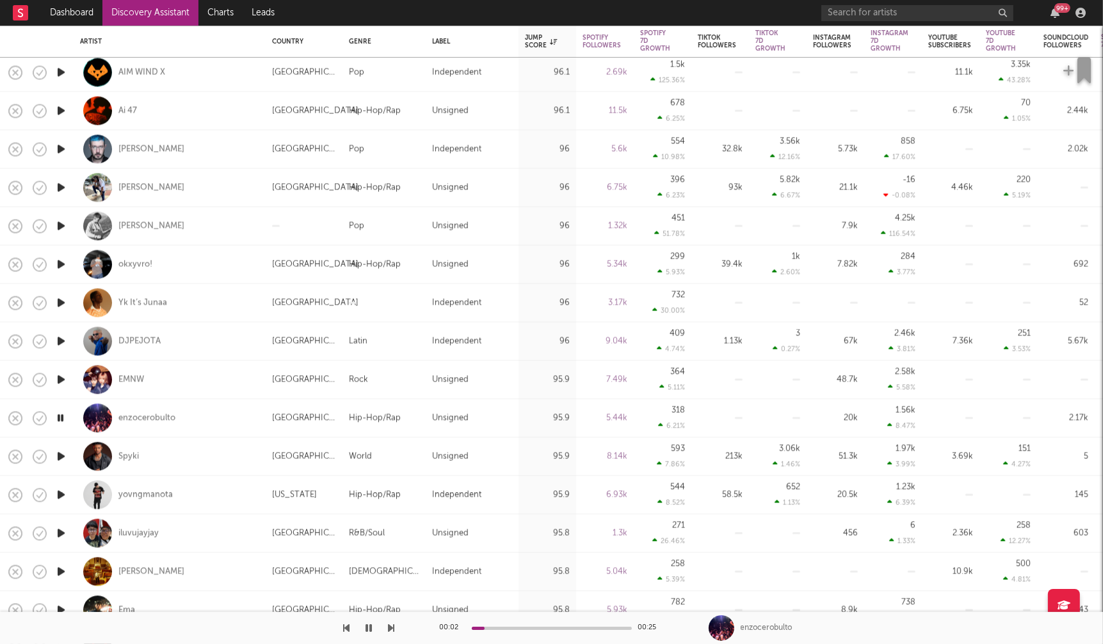
click at [61, 492] on icon "button" at bounding box center [60, 495] width 13 height 16
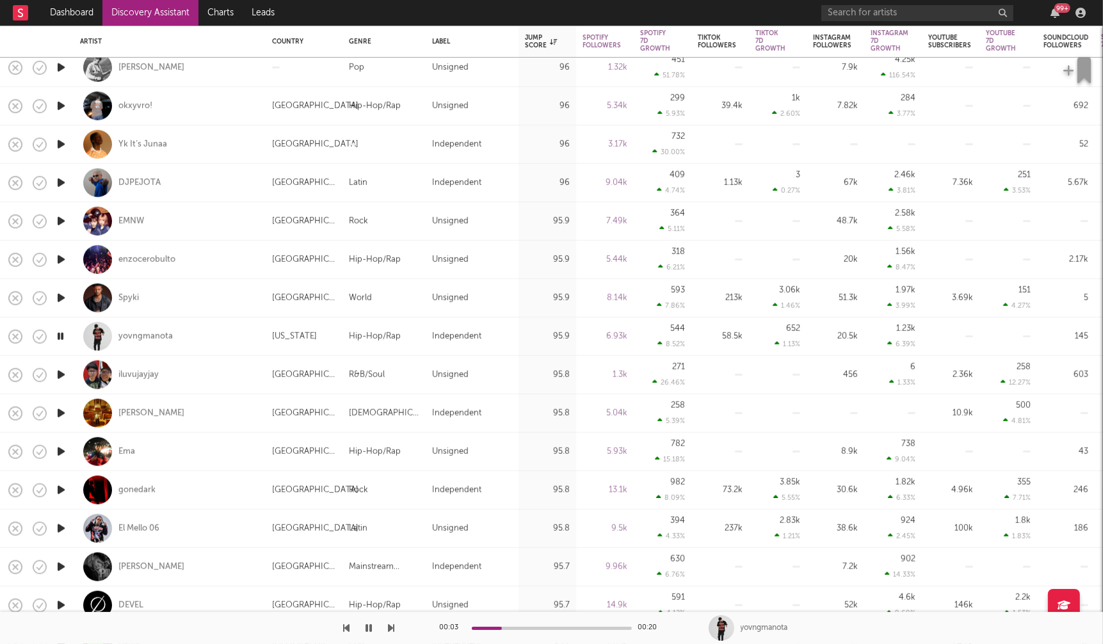
click at [63, 528] on icon "button" at bounding box center [60, 529] width 13 height 16
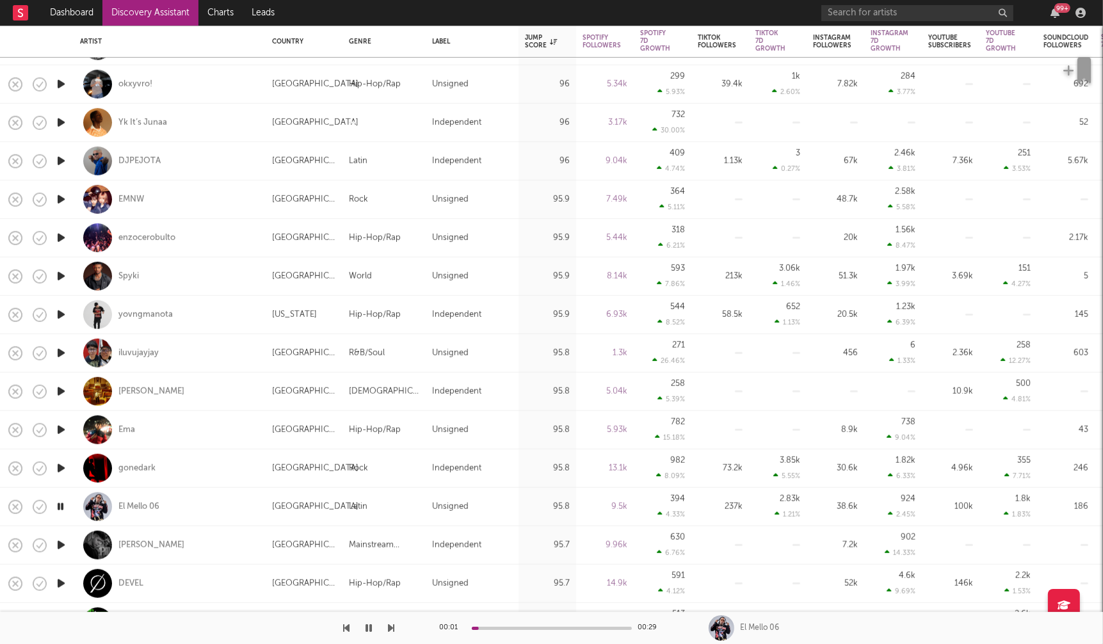
click at [64, 544] on icon "button" at bounding box center [60, 545] width 13 height 16
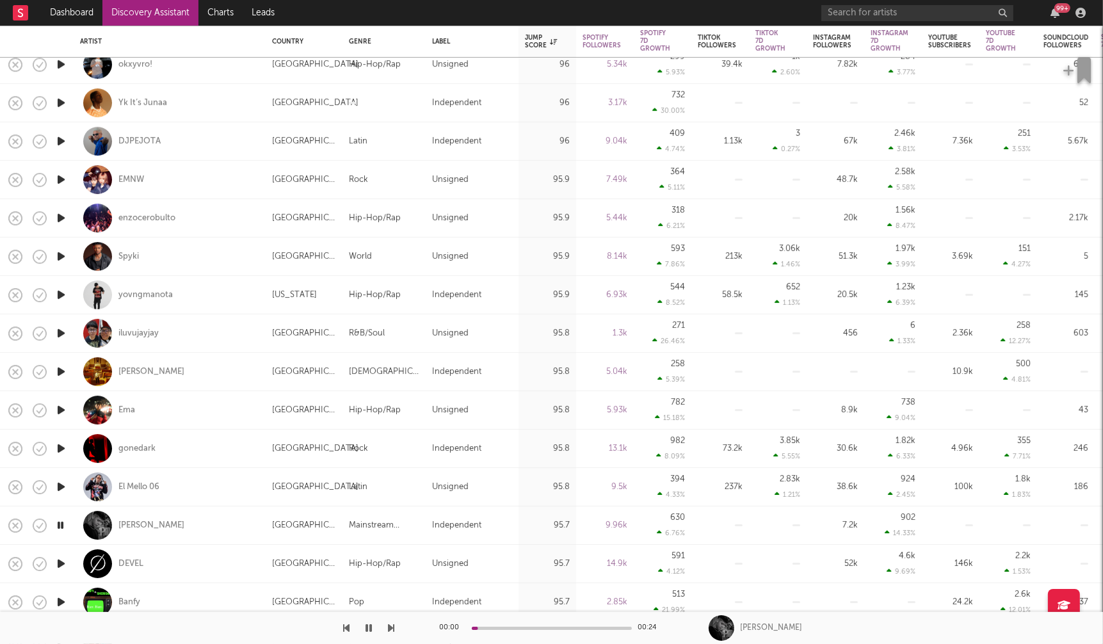
click at [60, 563] on icon "button" at bounding box center [60, 564] width 13 height 16
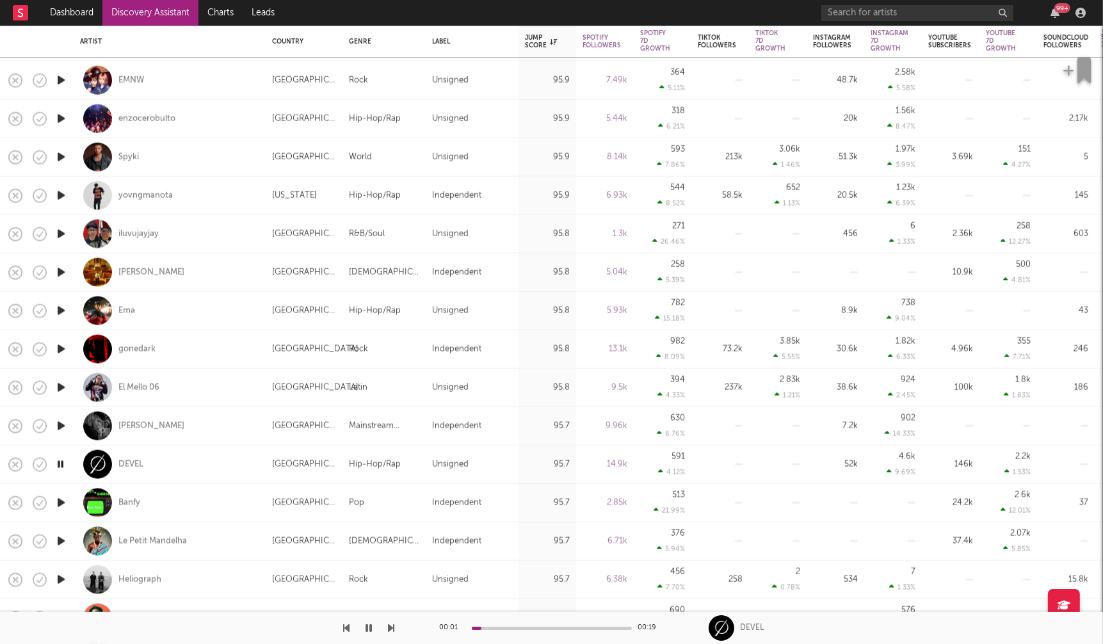
click at [60, 500] on icon "button" at bounding box center [60, 503] width 13 height 16
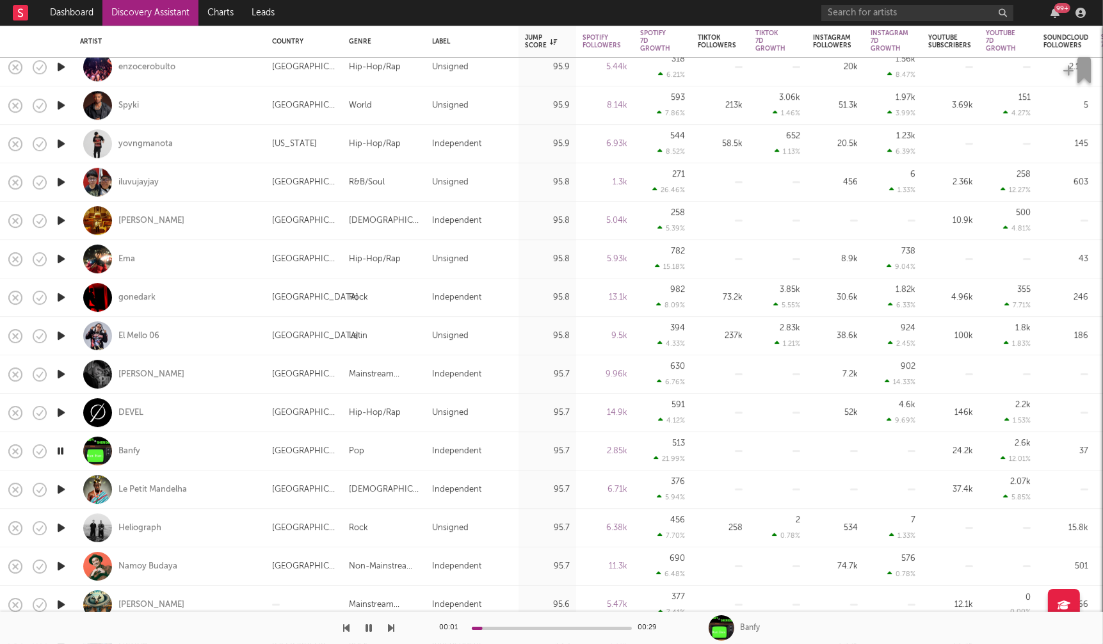
click at [58, 488] on icon "button" at bounding box center [60, 490] width 13 height 16
click at [63, 526] on icon "button" at bounding box center [60, 528] width 13 height 16
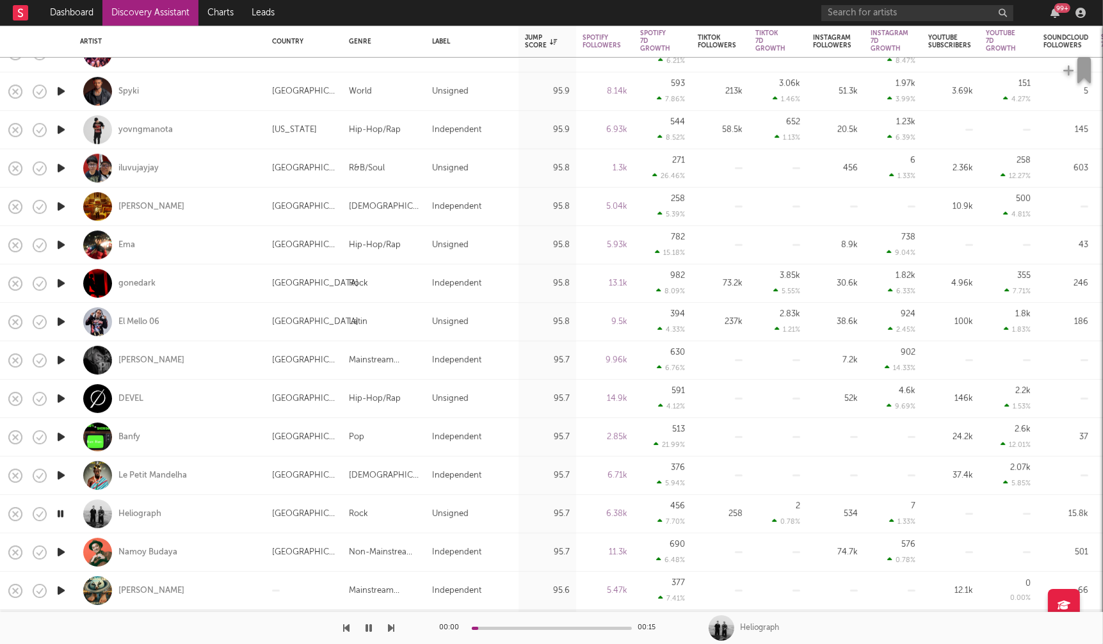
click at [61, 555] on icon "button" at bounding box center [60, 552] width 13 height 16
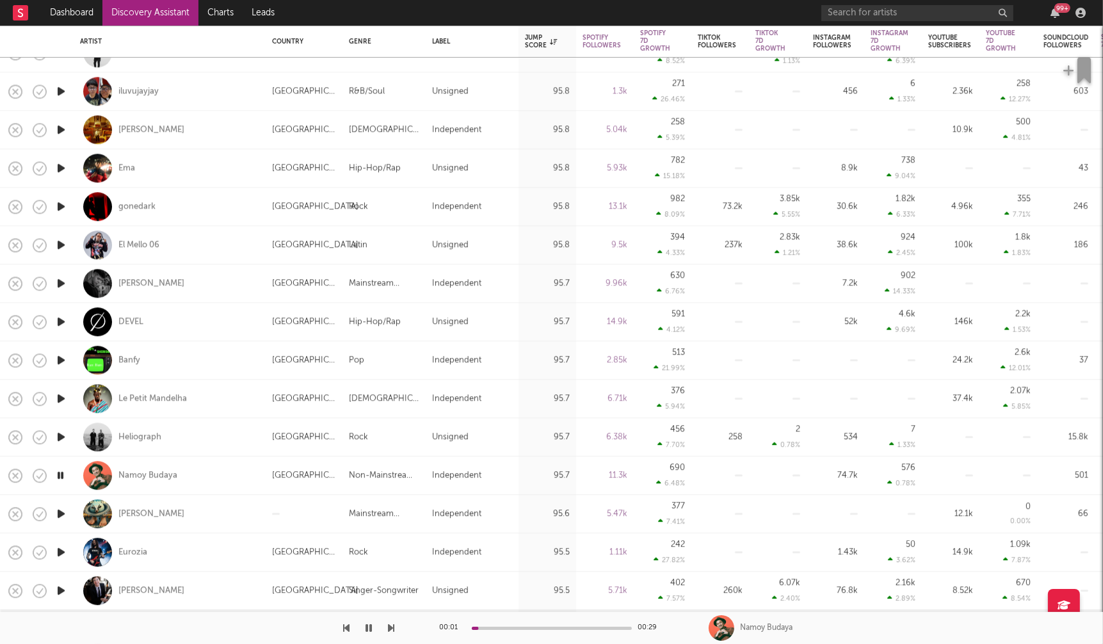
click at [61, 515] on icon "button" at bounding box center [60, 514] width 13 height 16
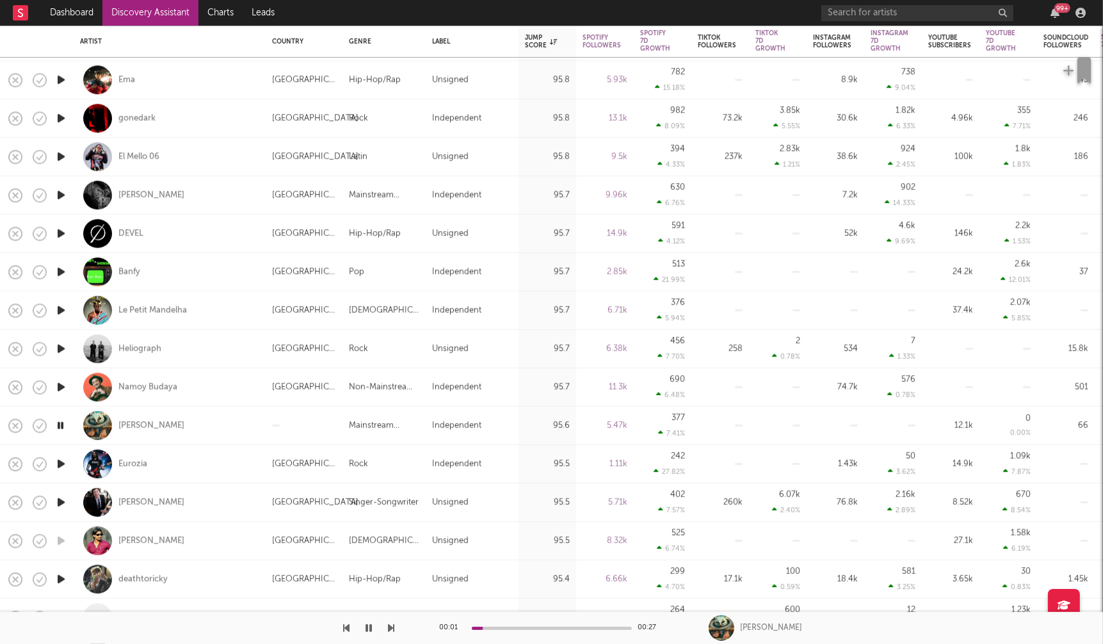
click at [61, 502] on icon "button" at bounding box center [60, 502] width 13 height 16
click at [62, 537] on icon "button" at bounding box center [60, 541] width 13 height 16
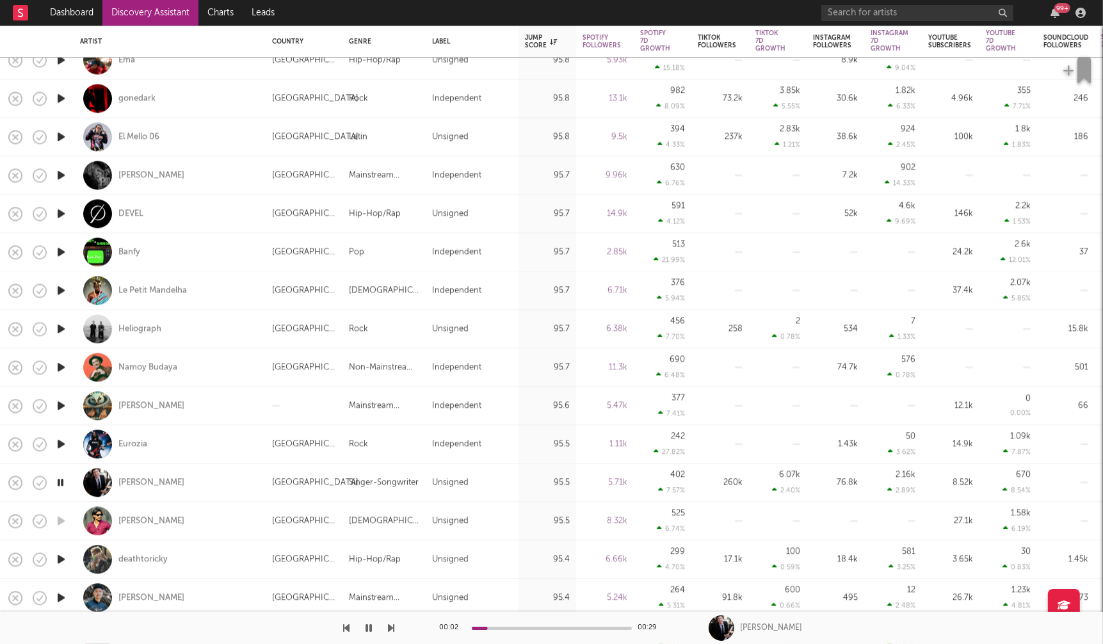
click at [63, 558] on icon "button" at bounding box center [60, 559] width 13 height 16
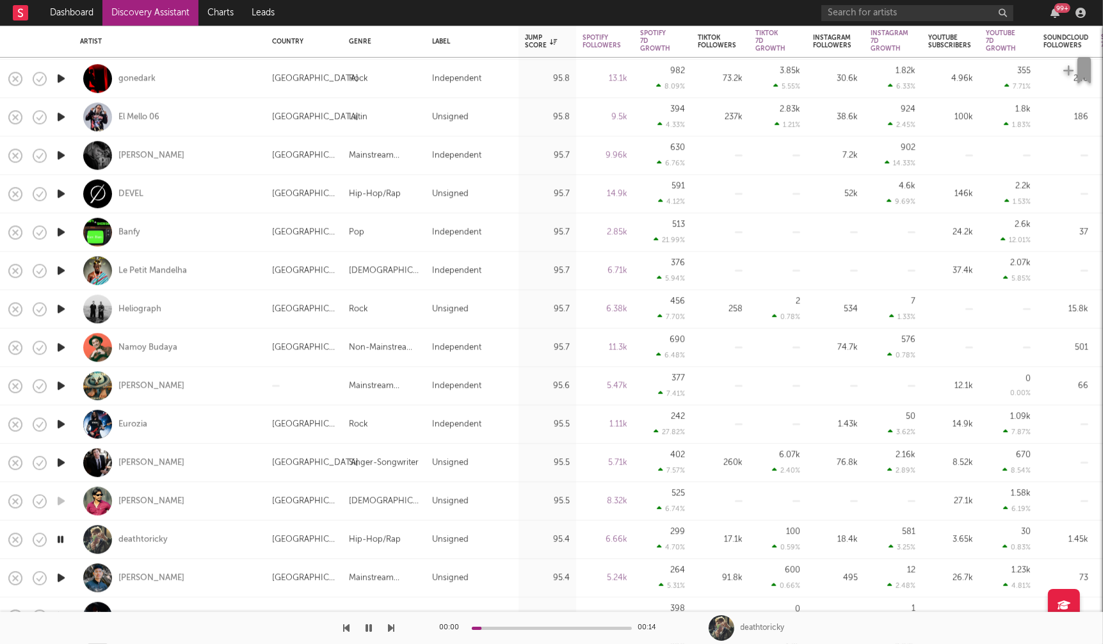
click at [62, 575] on icon "button" at bounding box center [60, 578] width 13 height 16
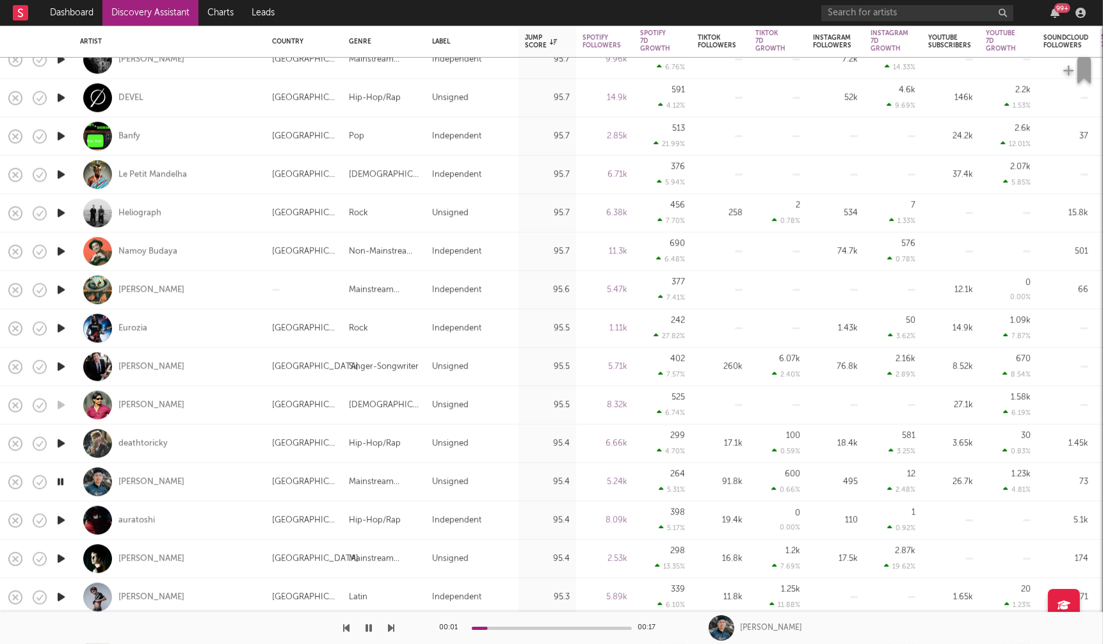
click at [65, 518] on icon "button" at bounding box center [60, 520] width 13 height 16
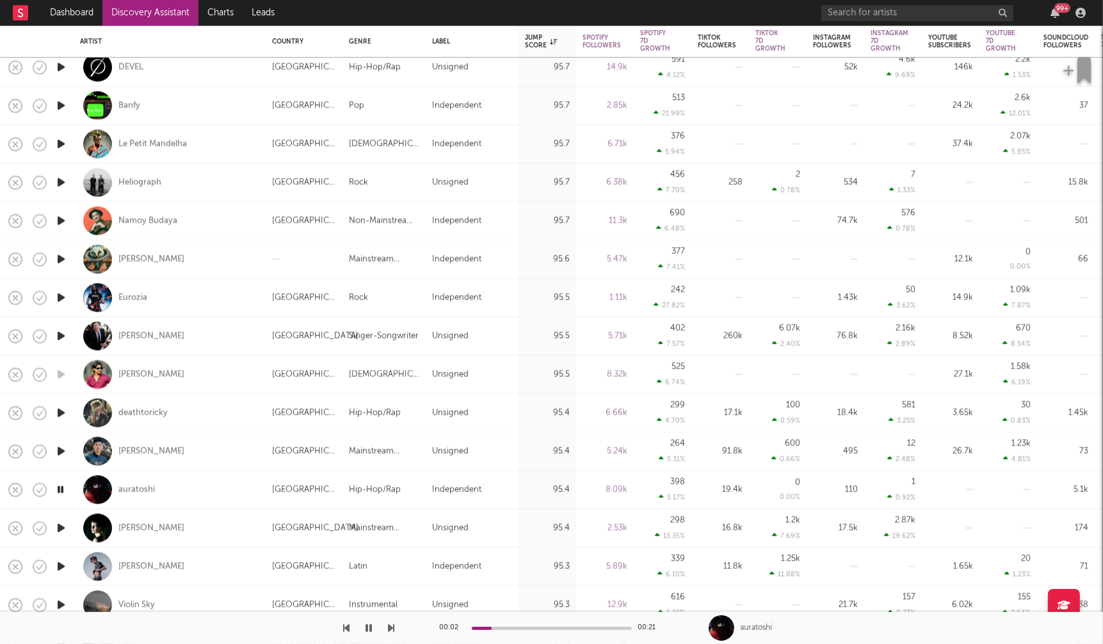
click at [60, 526] on icon "button" at bounding box center [60, 528] width 13 height 16
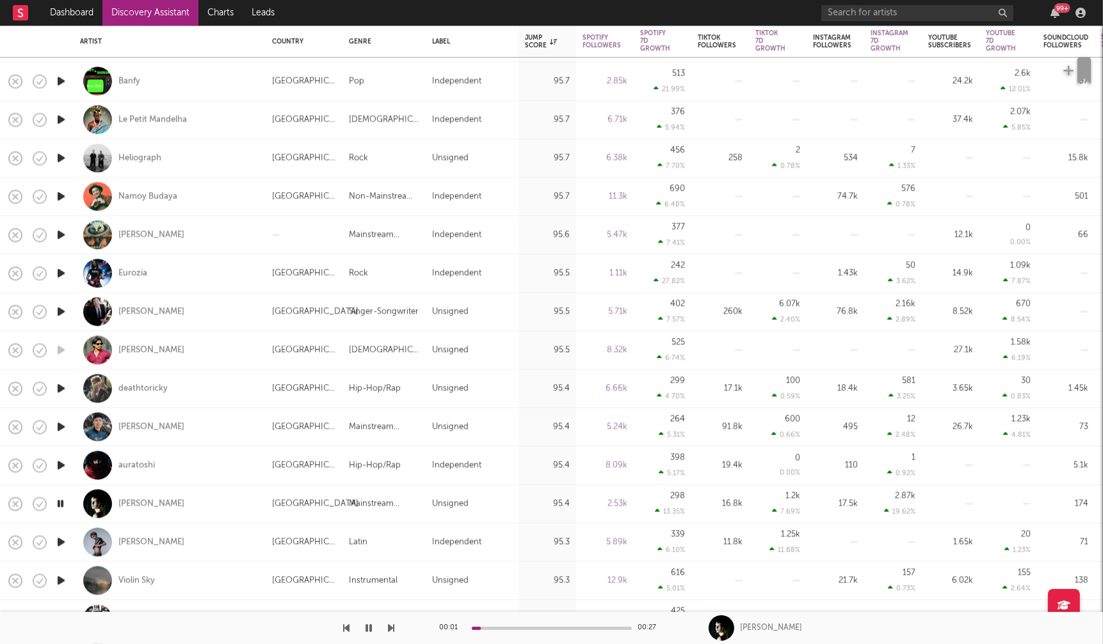
click at [63, 541] on icon "button" at bounding box center [60, 542] width 13 height 16
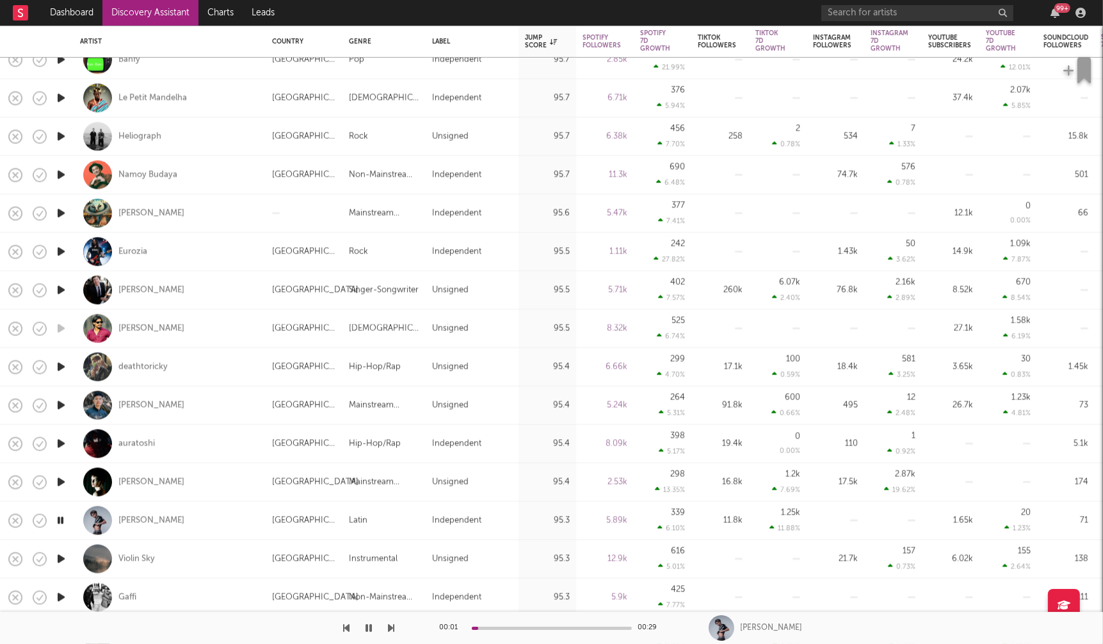
click at [59, 565] on icon "button" at bounding box center [60, 559] width 13 height 16
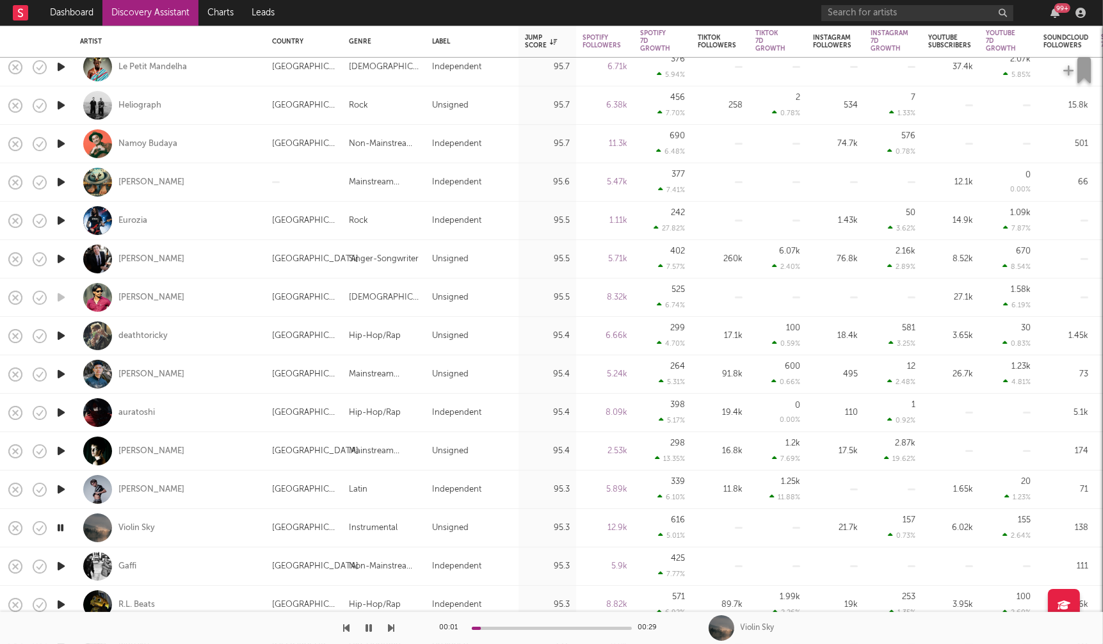
click at [60, 564] on icon "button" at bounding box center [60, 566] width 13 height 16
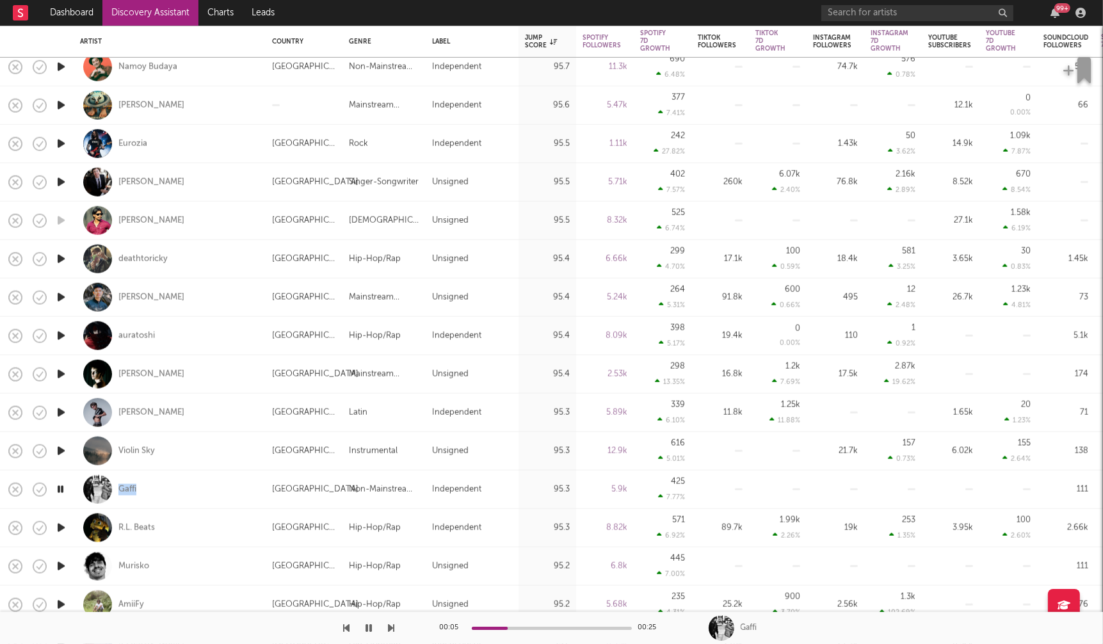
click at [63, 528] on icon "button" at bounding box center [60, 528] width 13 height 16
click at [59, 566] on icon "button" at bounding box center [60, 566] width 13 height 16
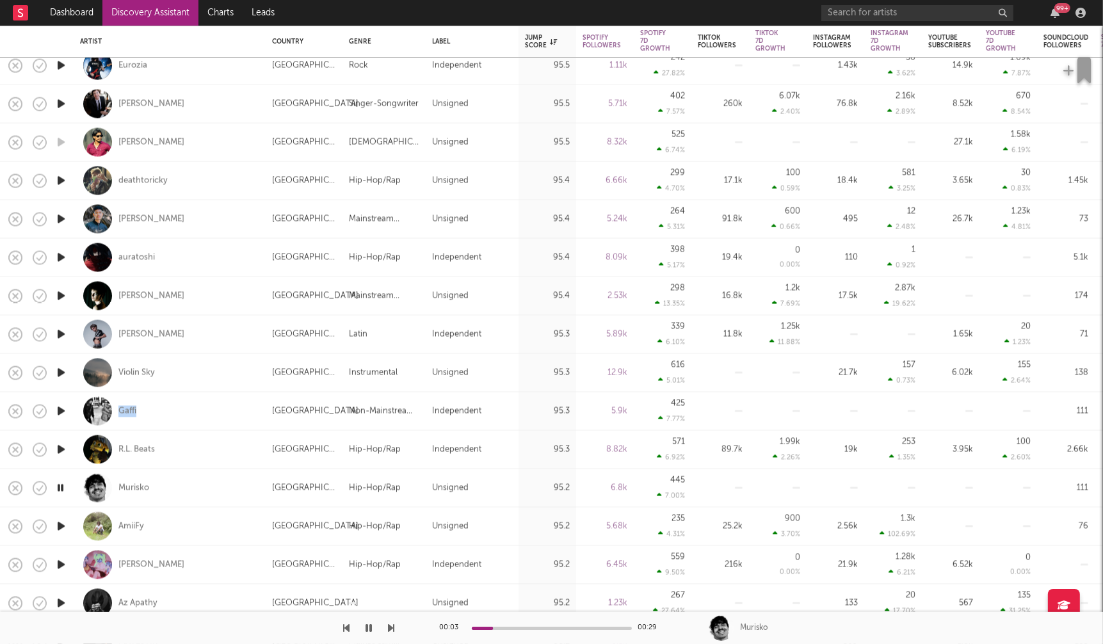
click at [61, 560] on icon "button" at bounding box center [60, 565] width 13 height 16
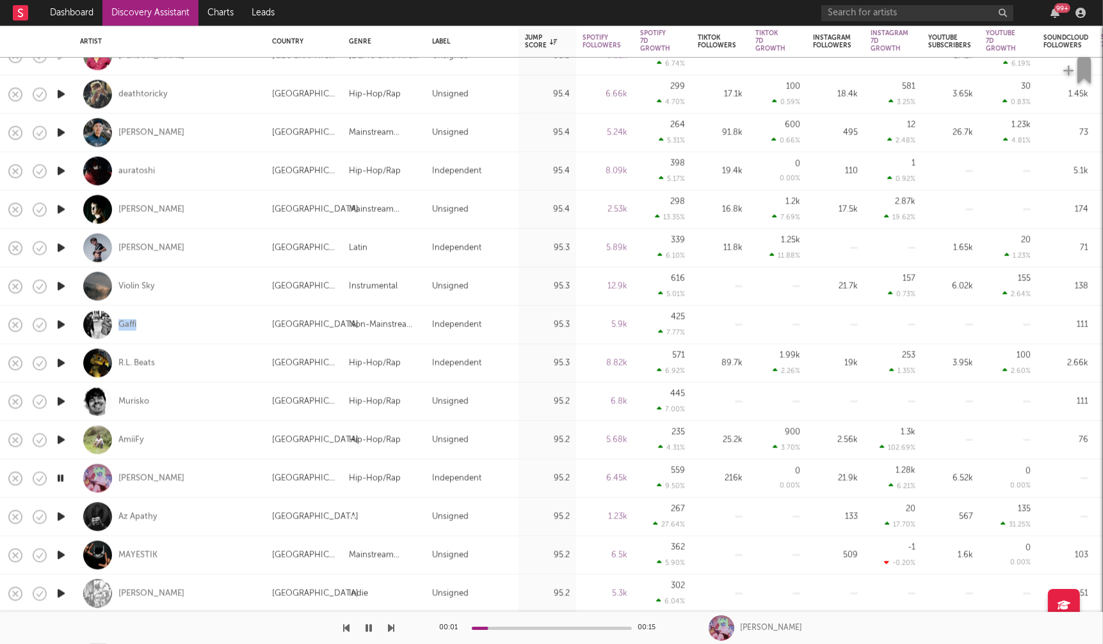
click at [61, 510] on icon "button" at bounding box center [60, 517] width 13 height 16
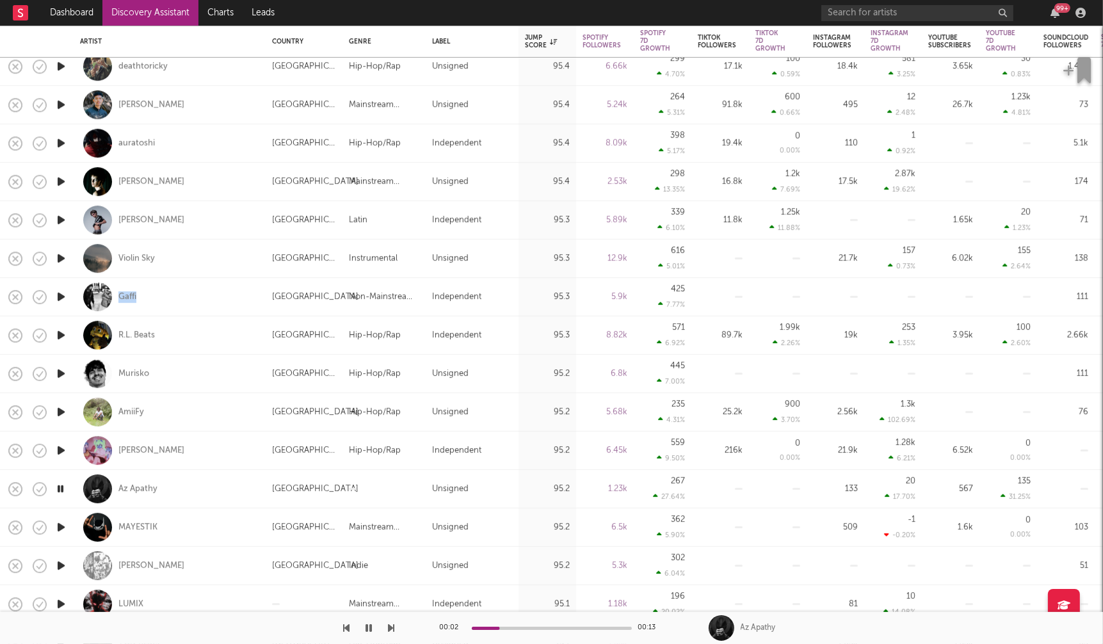
click at [61, 527] on icon "button" at bounding box center [60, 527] width 13 height 16
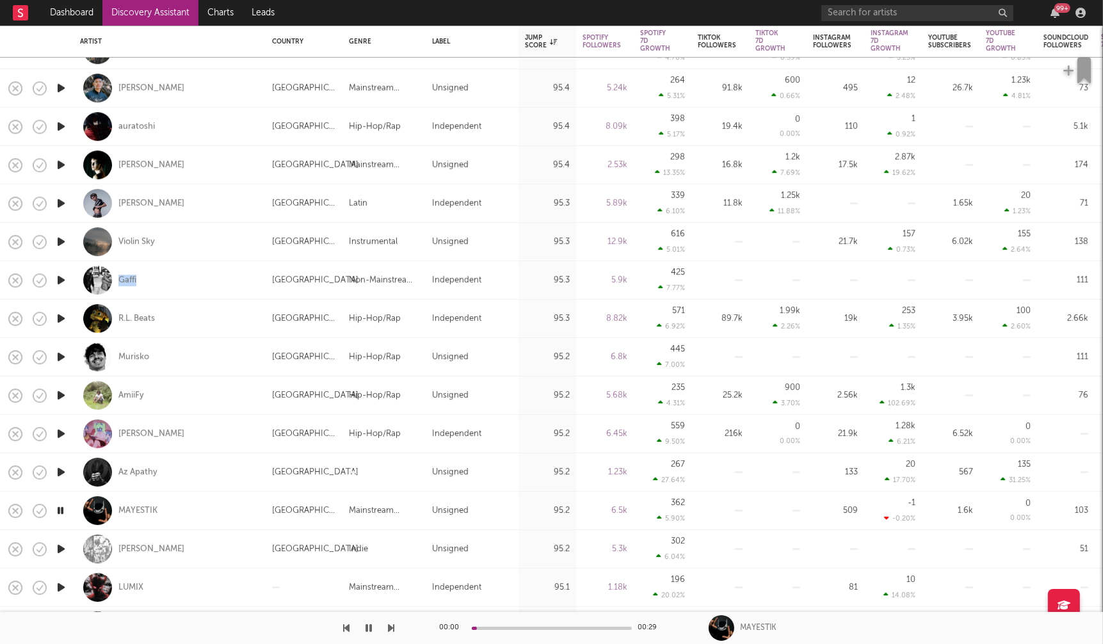
click at [61, 546] on icon "button" at bounding box center [60, 549] width 13 height 16
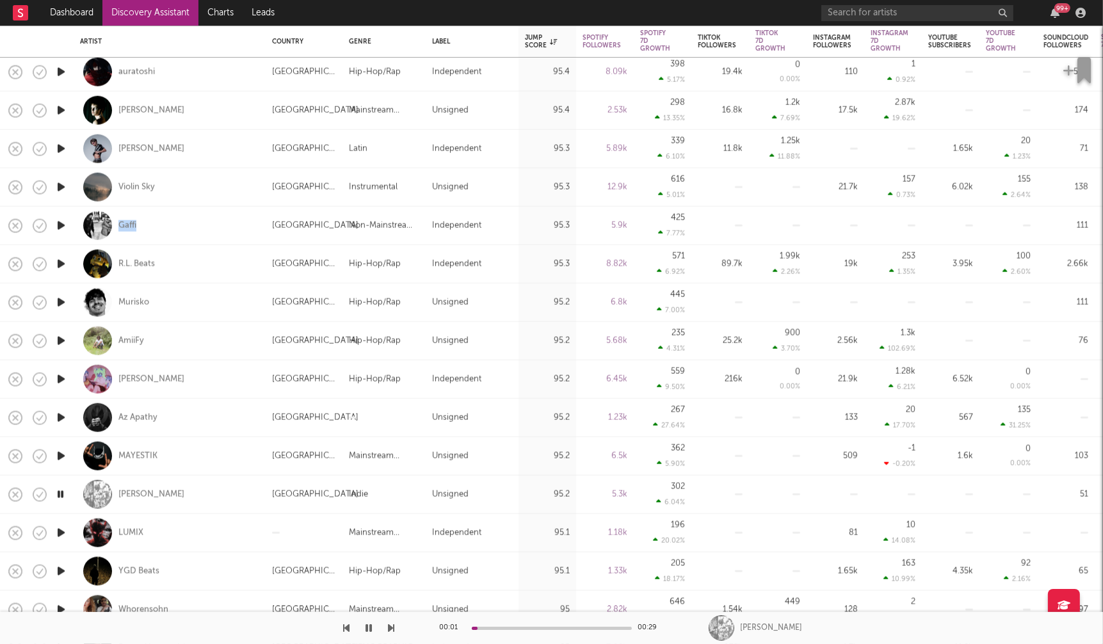
click at [58, 525] on icon "button" at bounding box center [60, 533] width 13 height 16
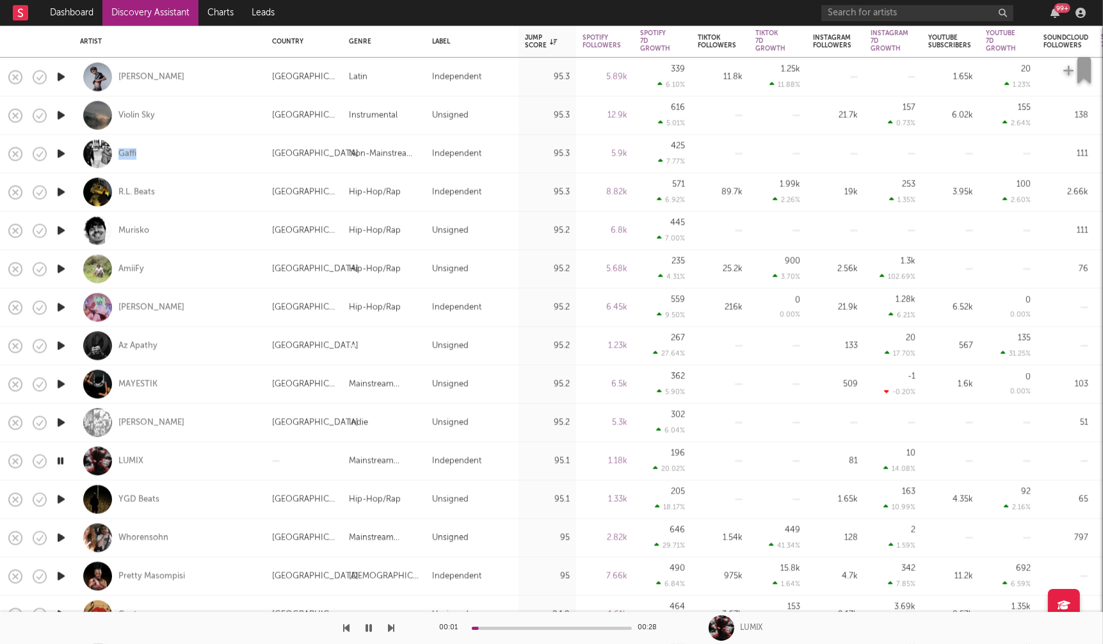
click at [60, 499] on icon "button" at bounding box center [60, 500] width 13 height 16
click at [61, 535] on icon "button" at bounding box center [60, 538] width 13 height 16
click at [64, 574] on icon "button" at bounding box center [60, 577] width 13 height 16
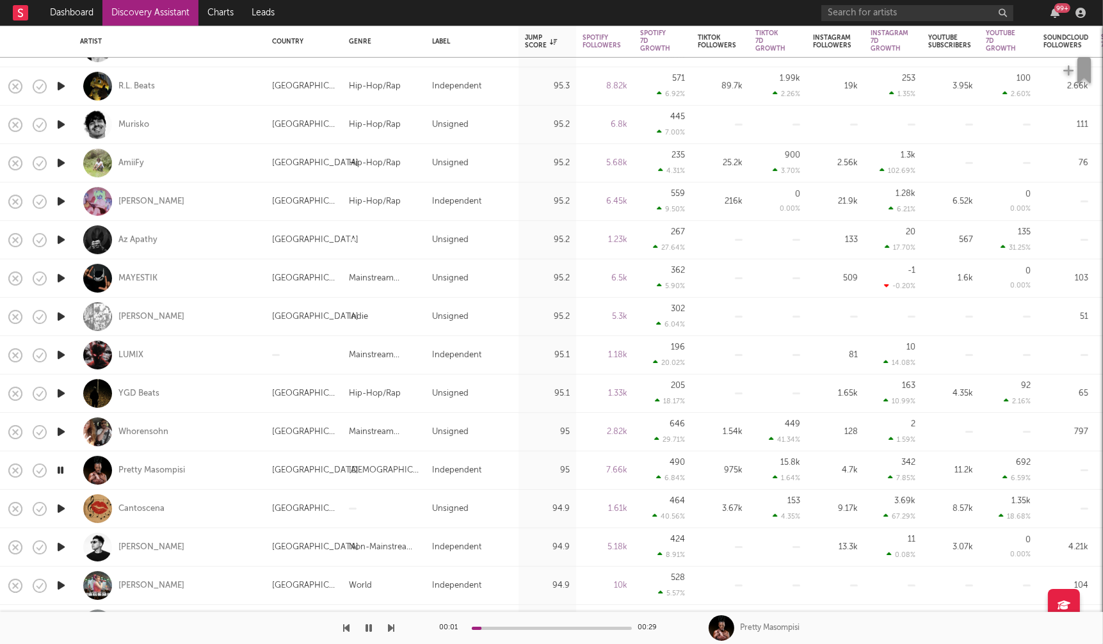
click at [62, 548] on icon "button" at bounding box center [60, 547] width 13 height 16
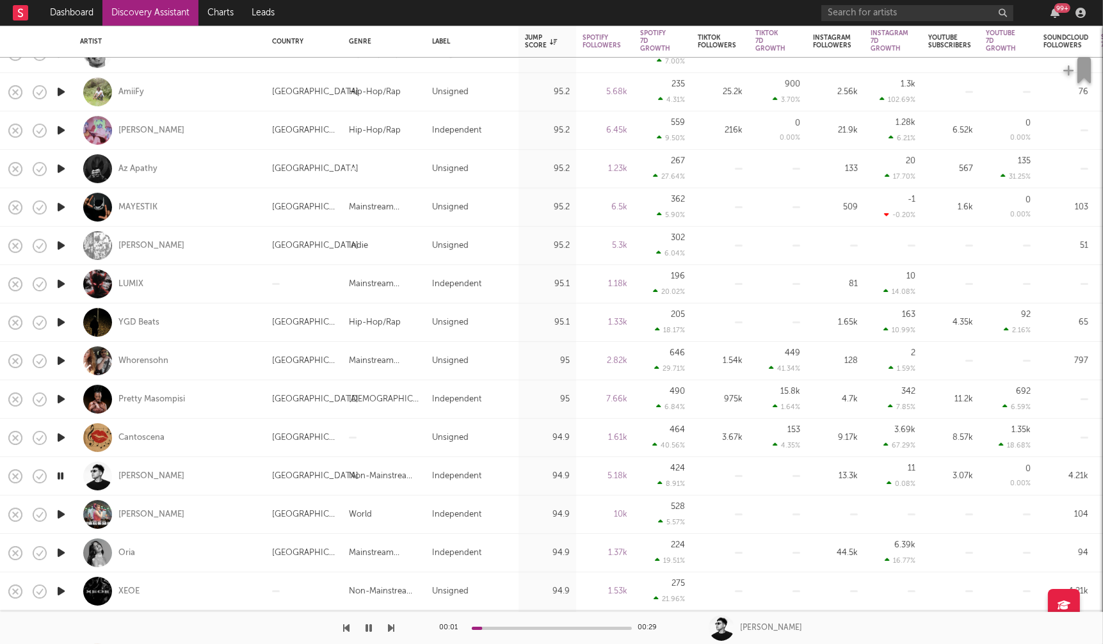
click at [69, 553] on div at bounding box center [61, 553] width 26 height 38
select select "1w"
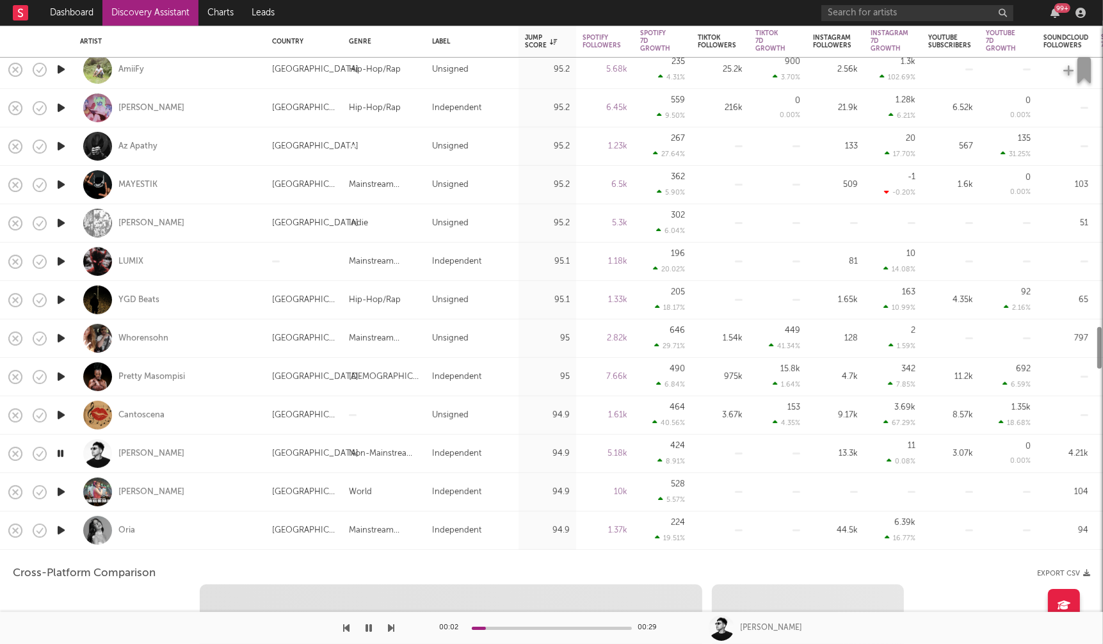
select select "1w"
click at [61, 525] on icon "button" at bounding box center [60, 531] width 13 height 16
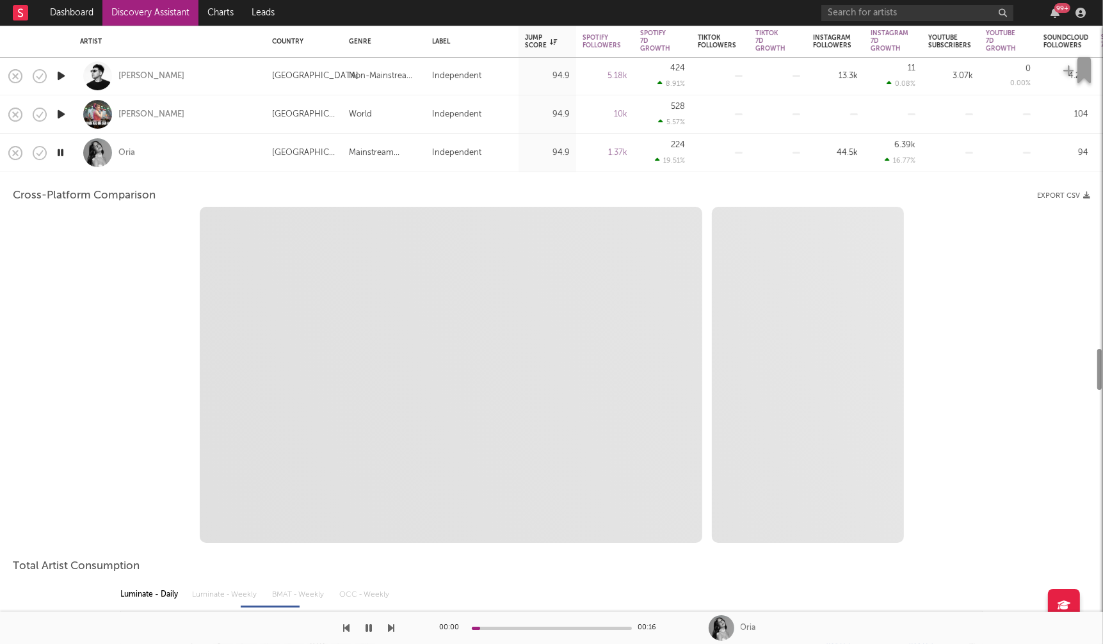
select select "1m"
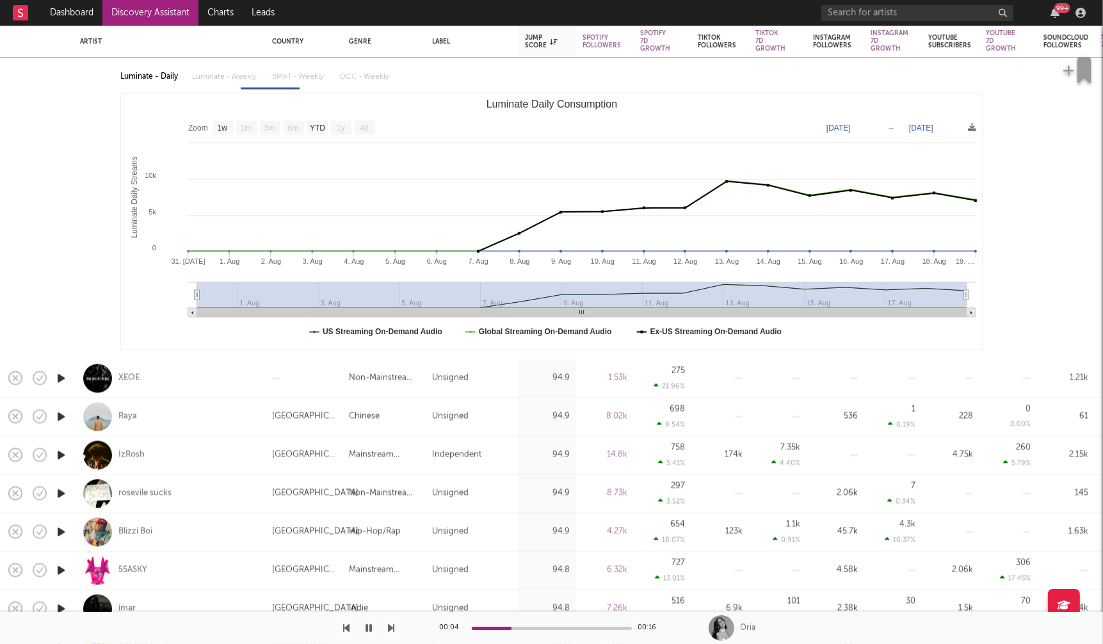
click at [62, 375] on icon "button" at bounding box center [60, 378] width 13 height 16
click at [63, 412] on icon "button" at bounding box center [60, 417] width 13 height 16
click at [61, 492] on icon "button" at bounding box center [60, 493] width 13 height 16
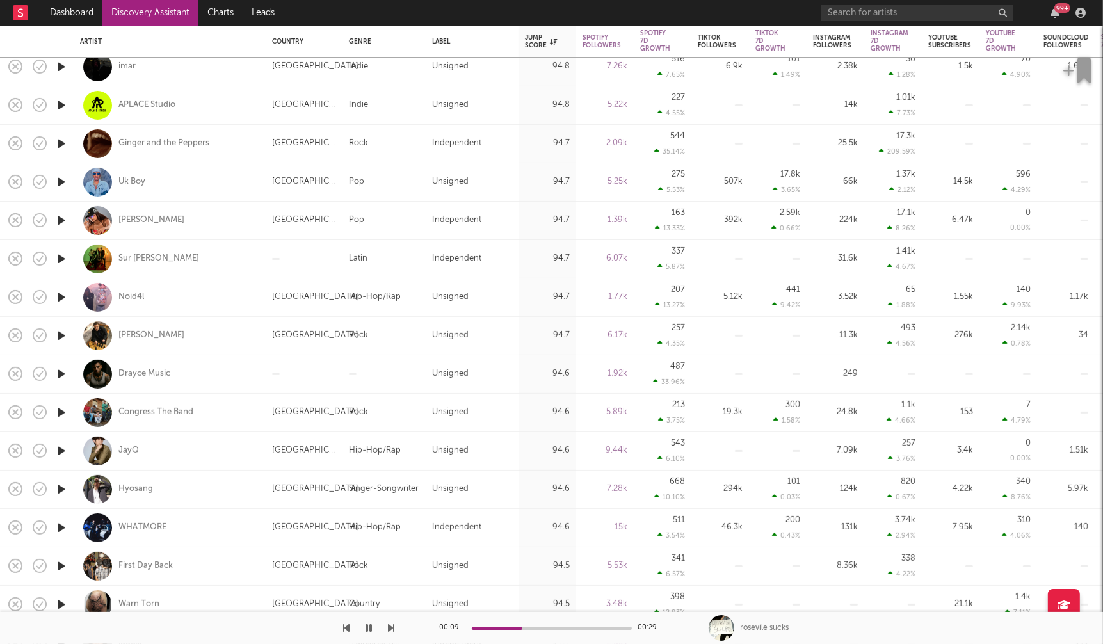
click at [61, 449] on icon "button" at bounding box center [60, 451] width 13 height 16
click at [63, 487] on icon "button" at bounding box center [60, 490] width 13 height 16
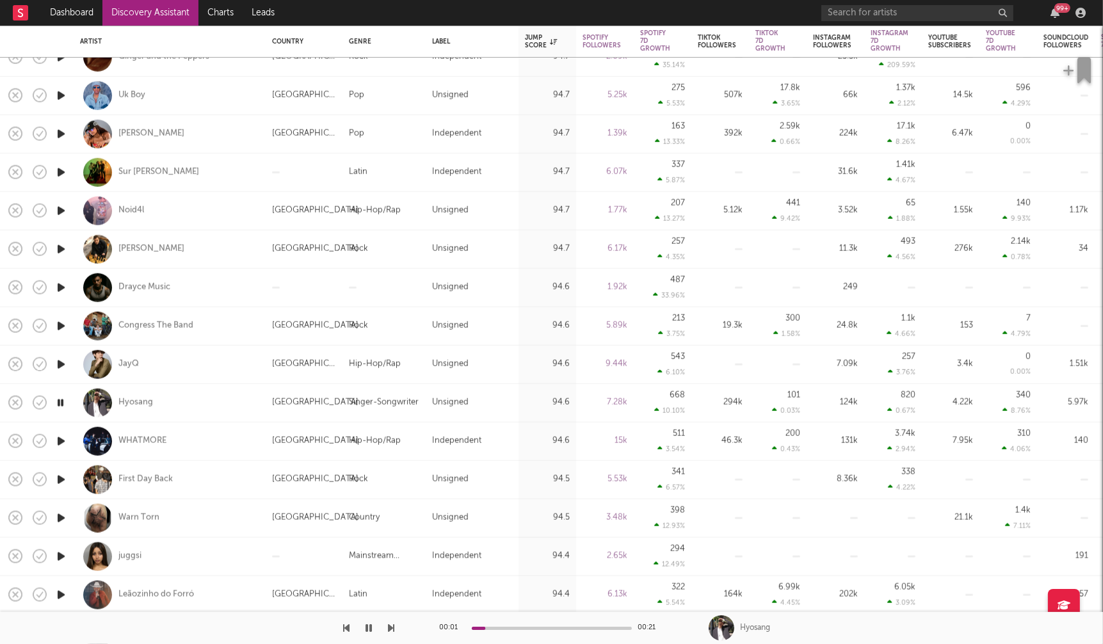
click at [62, 480] on icon "button" at bounding box center [60, 479] width 13 height 16
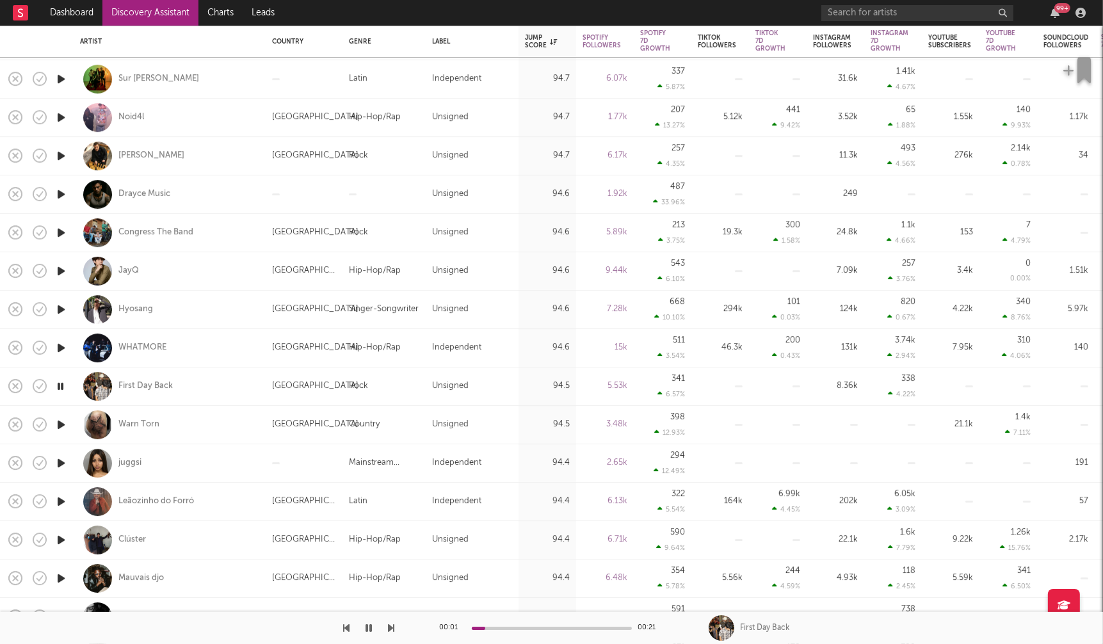
click at [61, 539] on icon "button" at bounding box center [60, 540] width 13 height 16
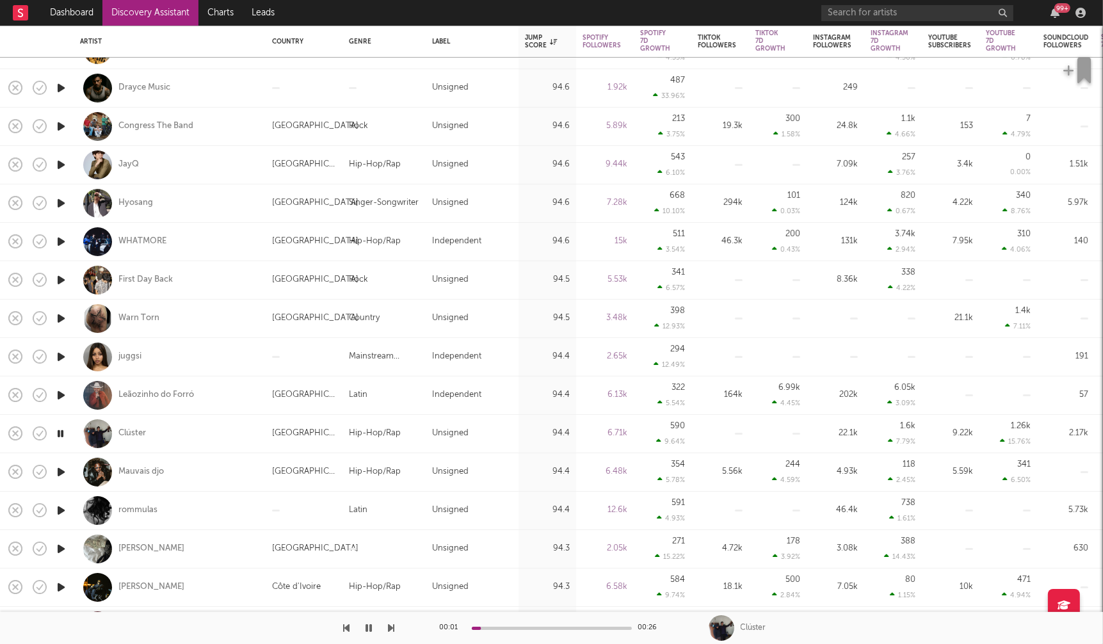
click at [60, 510] on icon "button" at bounding box center [60, 511] width 13 height 16
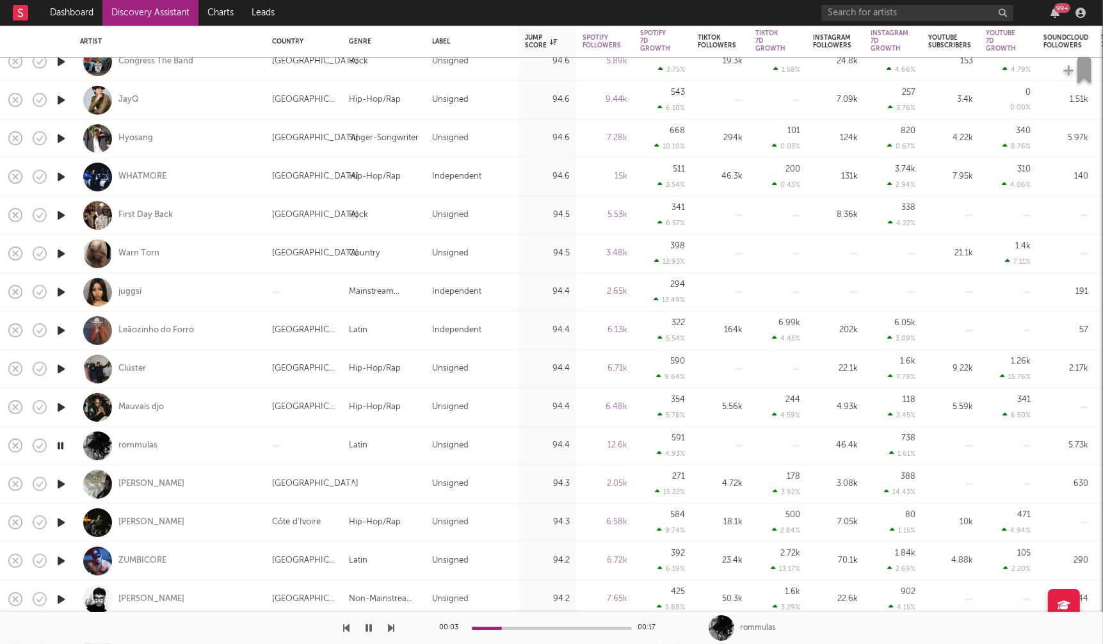
click at [60, 442] on icon "button" at bounding box center [60, 446] width 12 height 16
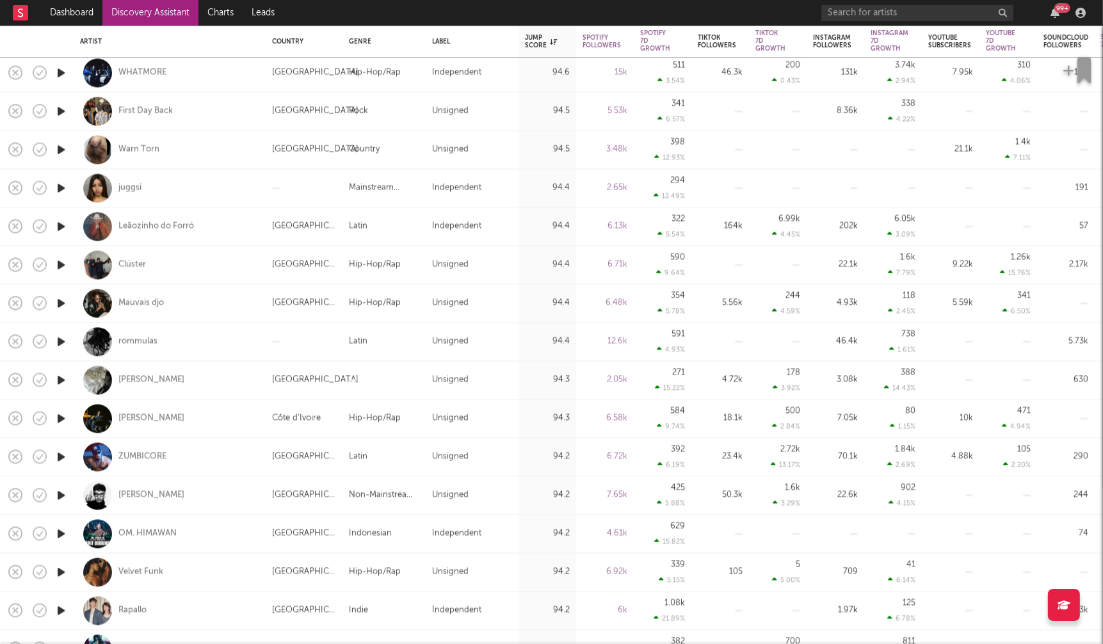
click at [59, 414] on icon "button" at bounding box center [60, 419] width 13 height 16
click at [59, 414] on icon "button" at bounding box center [60, 419] width 12 height 16
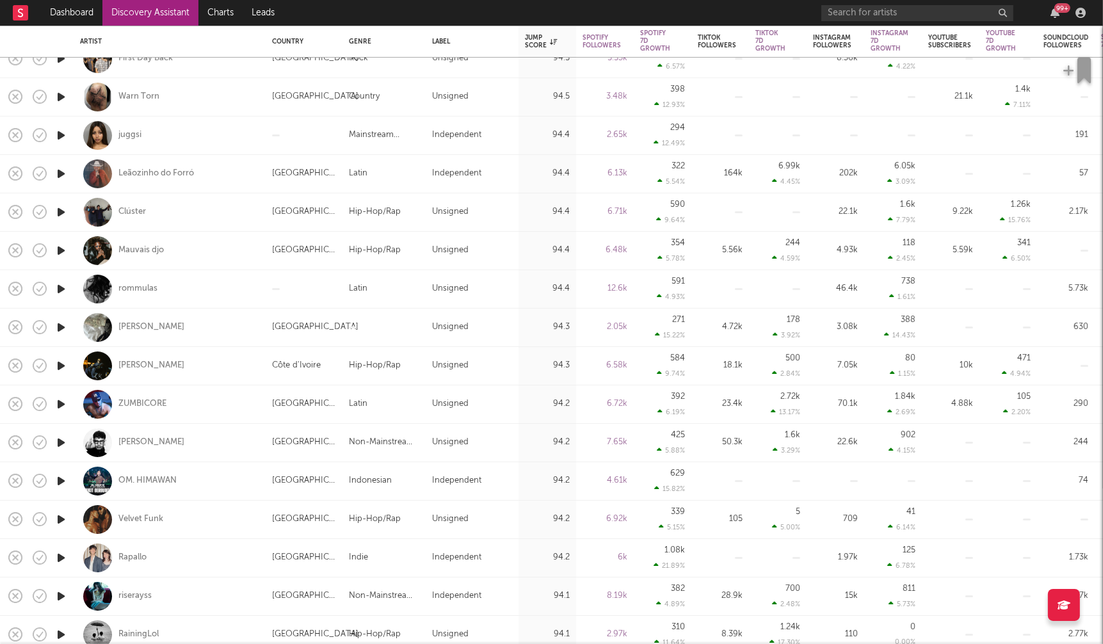
click at [61, 401] on icon "button" at bounding box center [60, 404] width 13 height 16
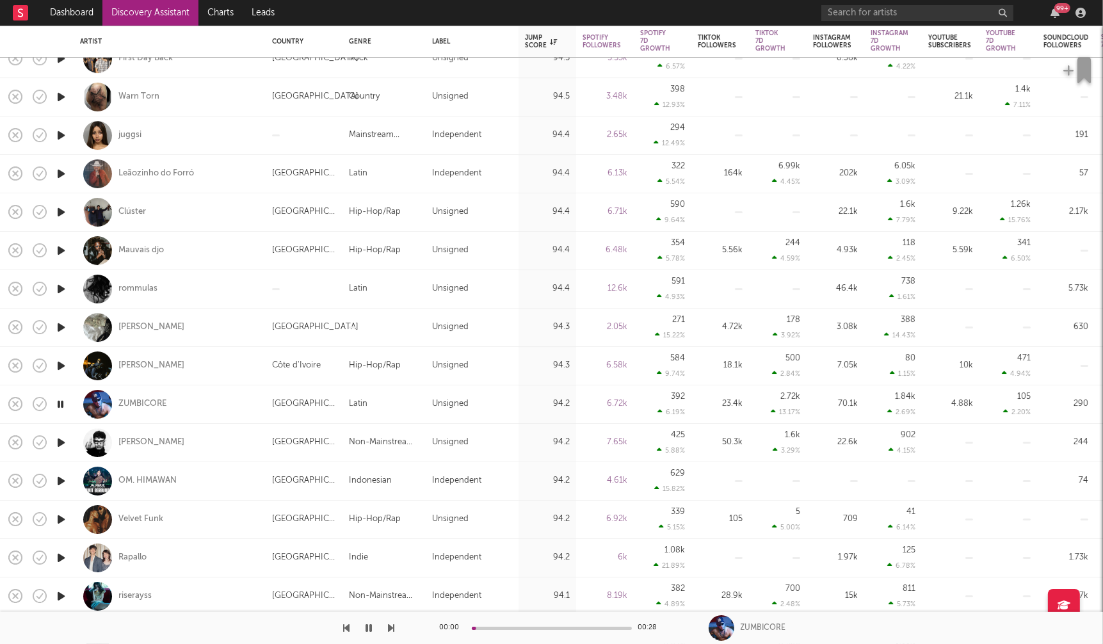
click at [61, 401] on icon "button" at bounding box center [60, 404] width 12 height 16
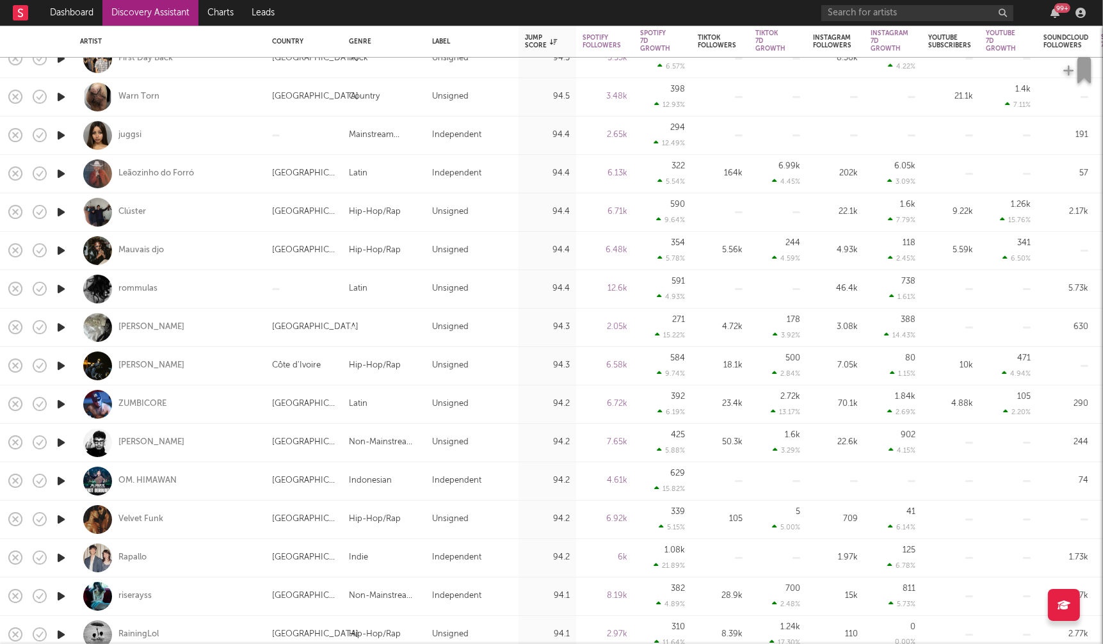
click at [61, 441] on icon "button" at bounding box center [60, 443] width 13 height 16
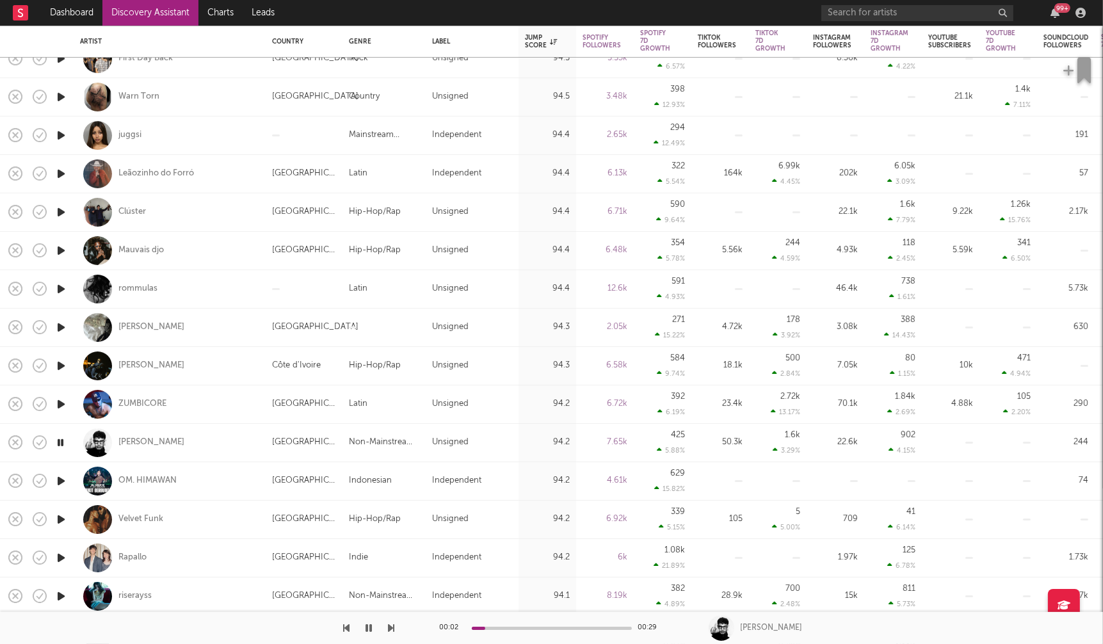
click at [61, 441] on icon "button" at bounding box center [60, 443] width 12 height 16
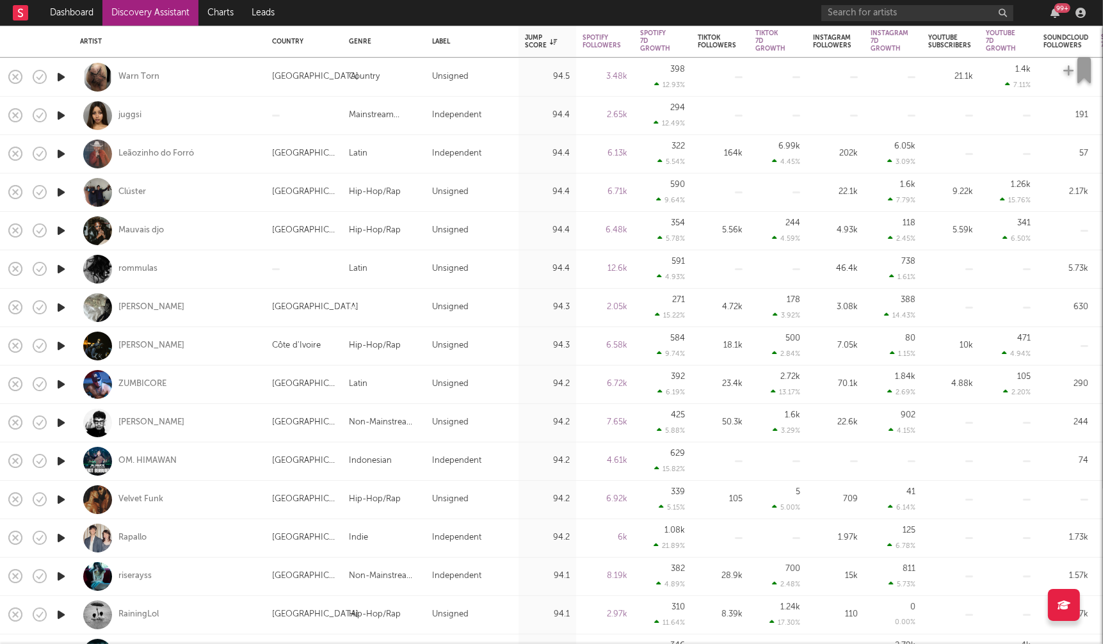
click at [61, 498] on icon "button" at bounding box center [60, 500] width 13 height 16
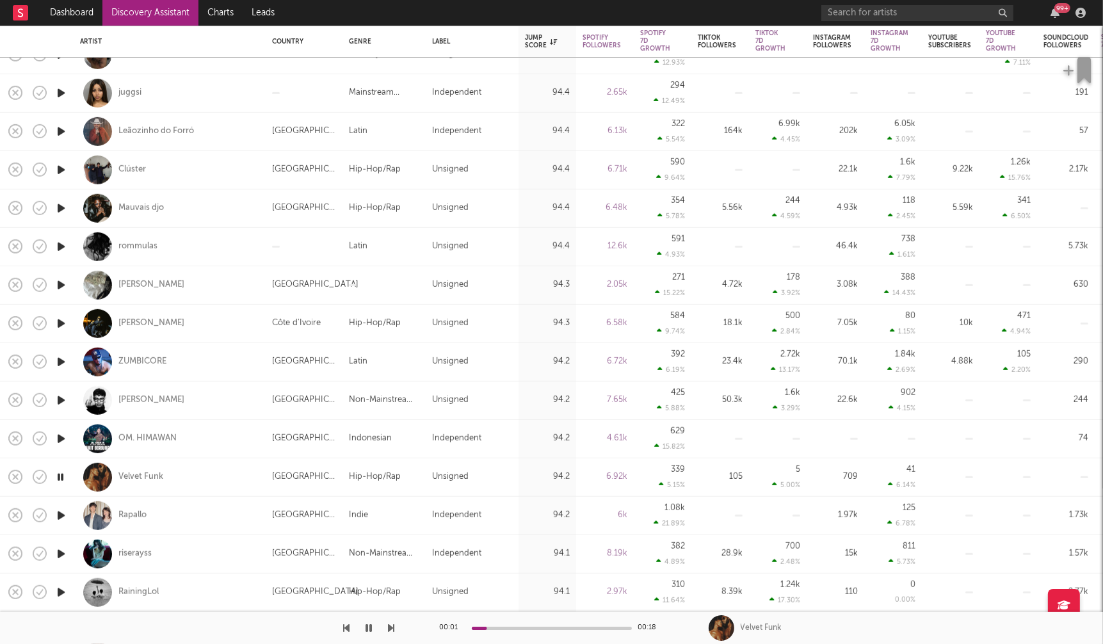
click at [61, 551] on icon "button" at bounding box center [60, 554] width 13 height 16
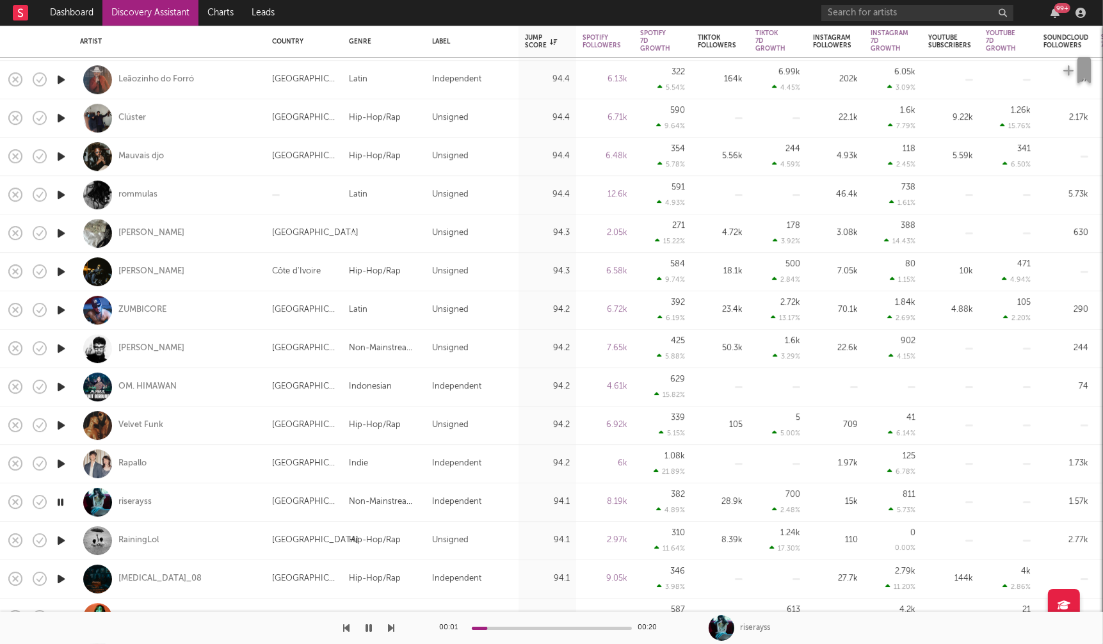
click at [61, 543] on icon "button" at bounding box center [60, 541] width 13 height 16
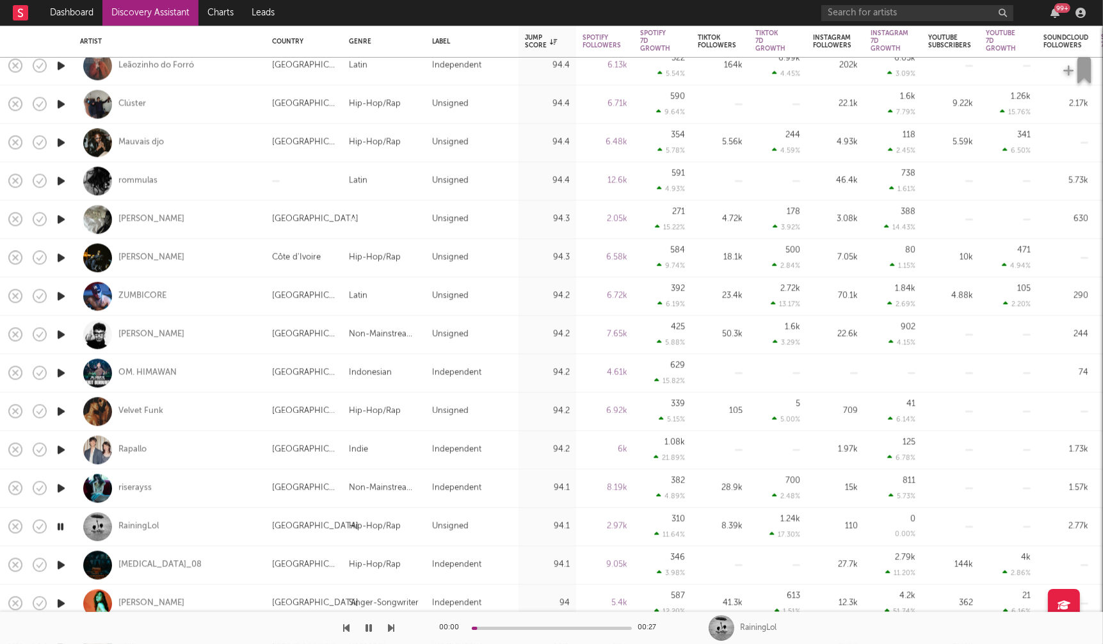
click at [61, 563] on icon "button" at bounding box center [60, 565] width 13 height 16
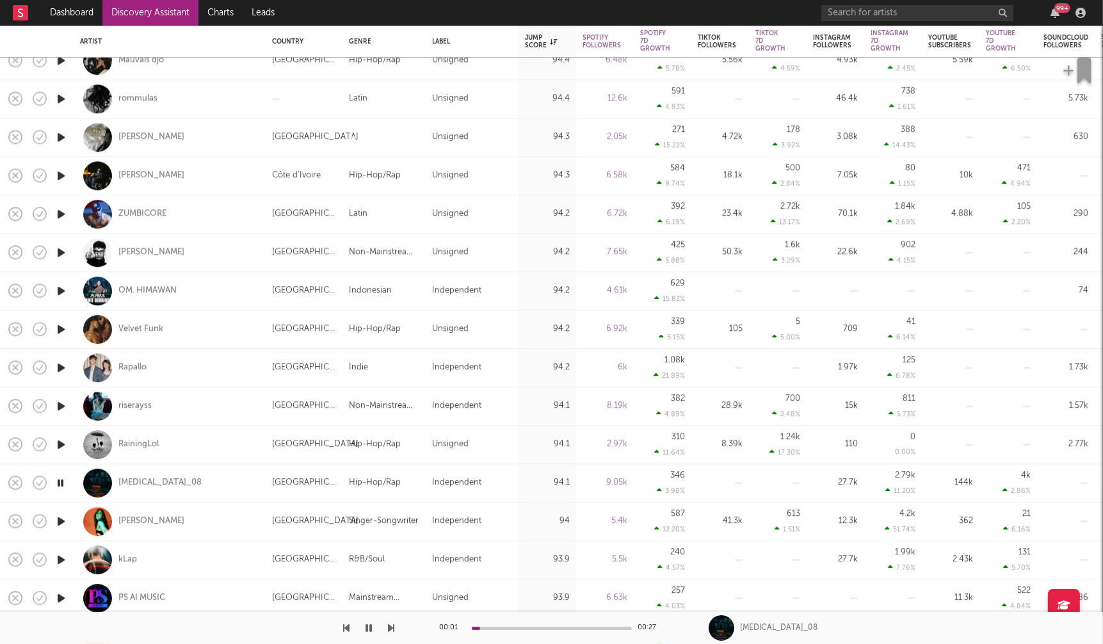
click at [60, 522] on icon "button" at bounding box center [60, 522] width 13 height 16
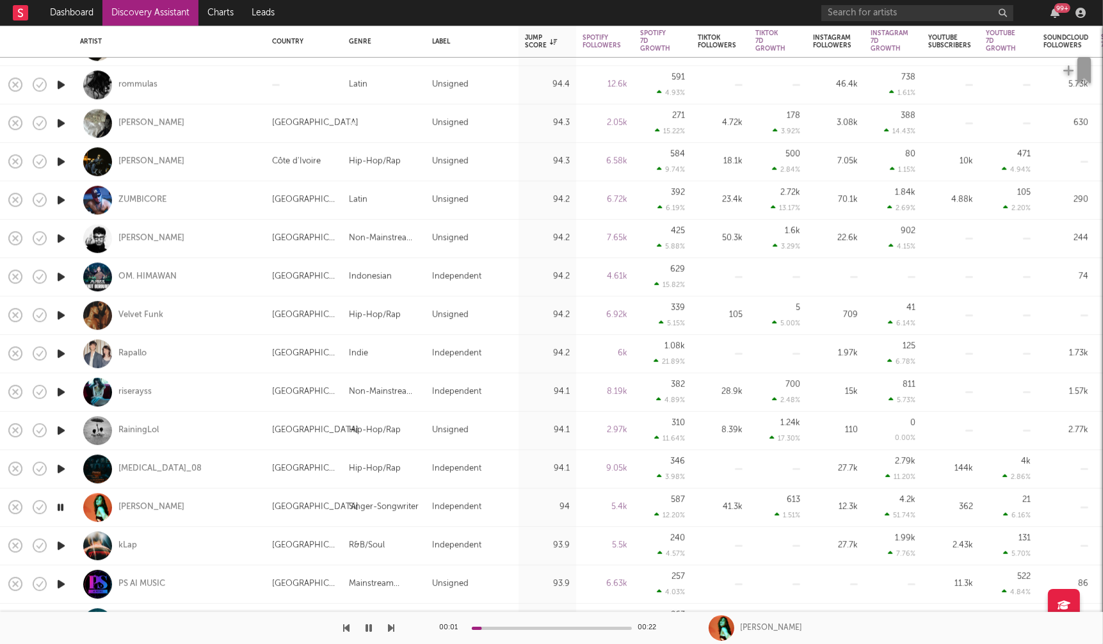
click at [59, 542] on icon "button" at bounding box center [60, 546] width 13 height 16
click at [58, 545] on icon "button" at bounding box center [60, 546] width 12 height 16
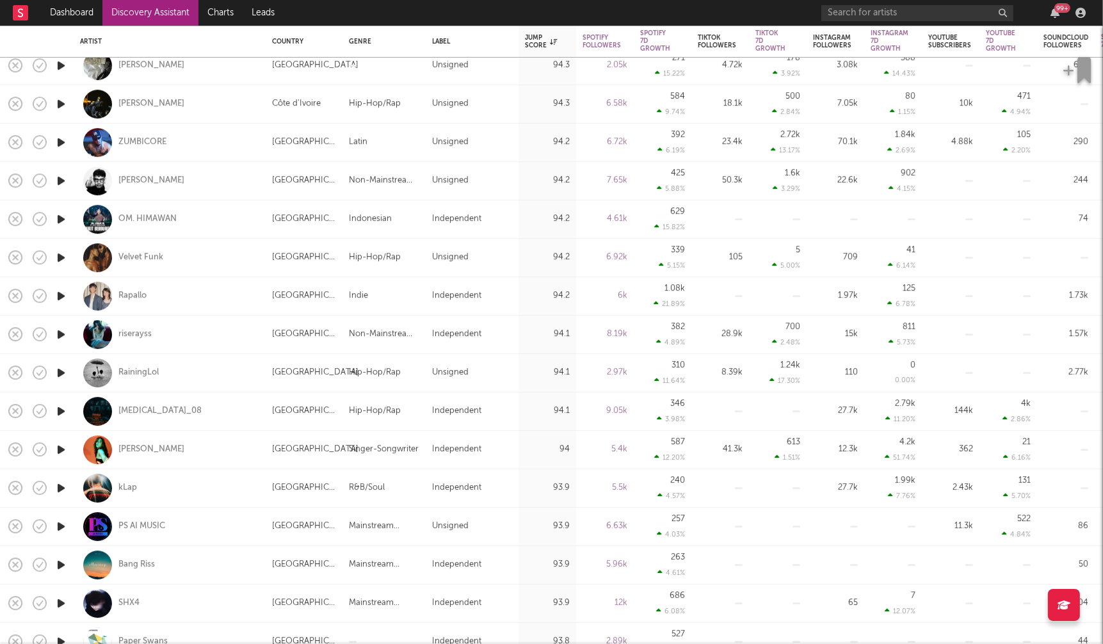
click at [60, 562] on icon "button" at bounding box center [60, 565] width 13 height 16
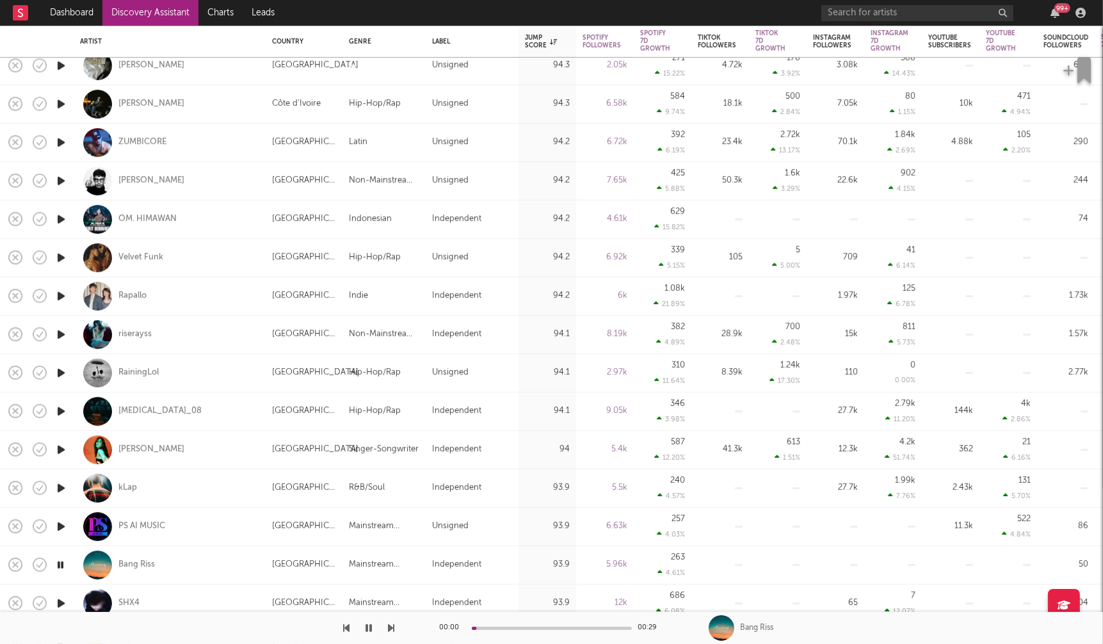
click at [60, 562] on icon "button" at bounding box center [60, 565] width 12 height 16
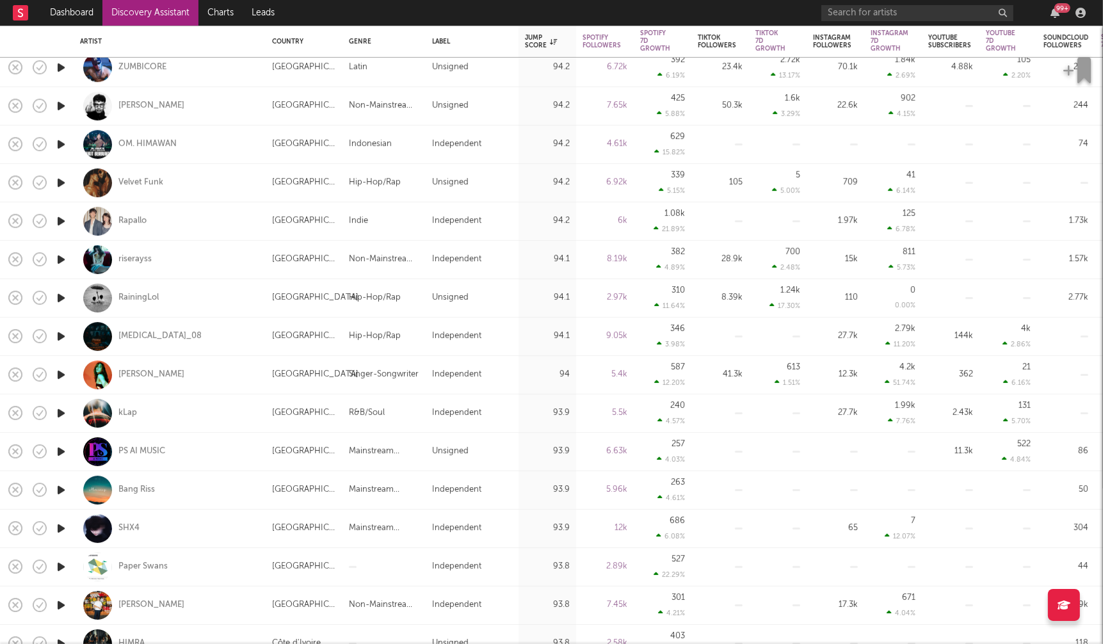
click at [63, 528] on icon "button" at bounding box center [60, 529] width 13 height 16
click at [65, 531] on icon "button" at bounding box center [60, 529] width 12 height 16
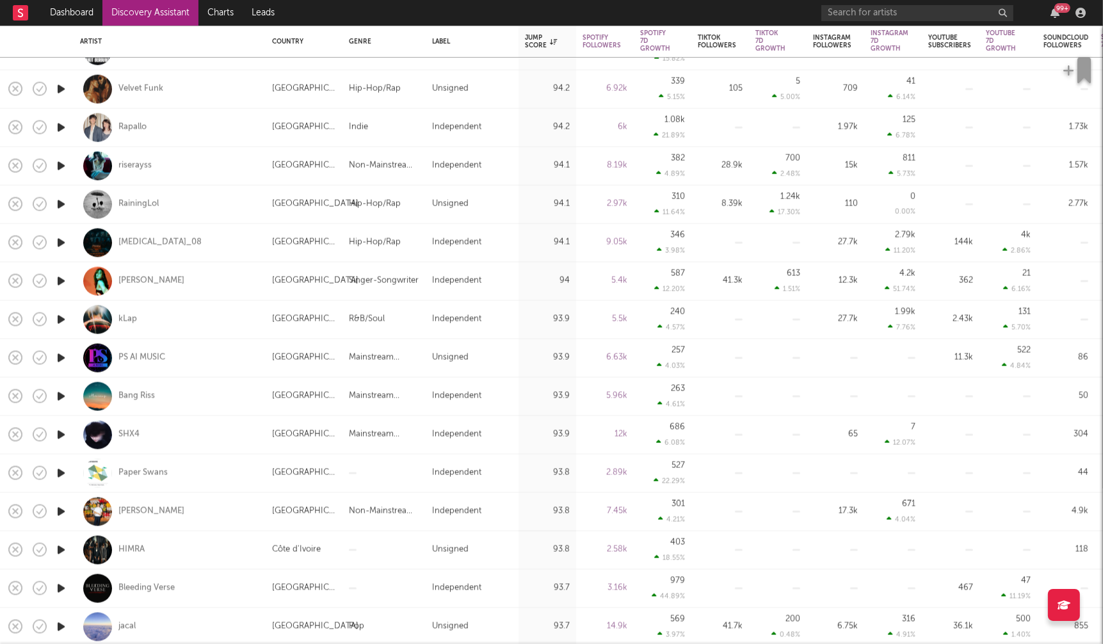
click at [60, 550] on icon "button" at bounding box center [60, 550] width 13 height 16
click at [63, 583] on icon "button" at bounding box center [60, 588] width 13 height 16
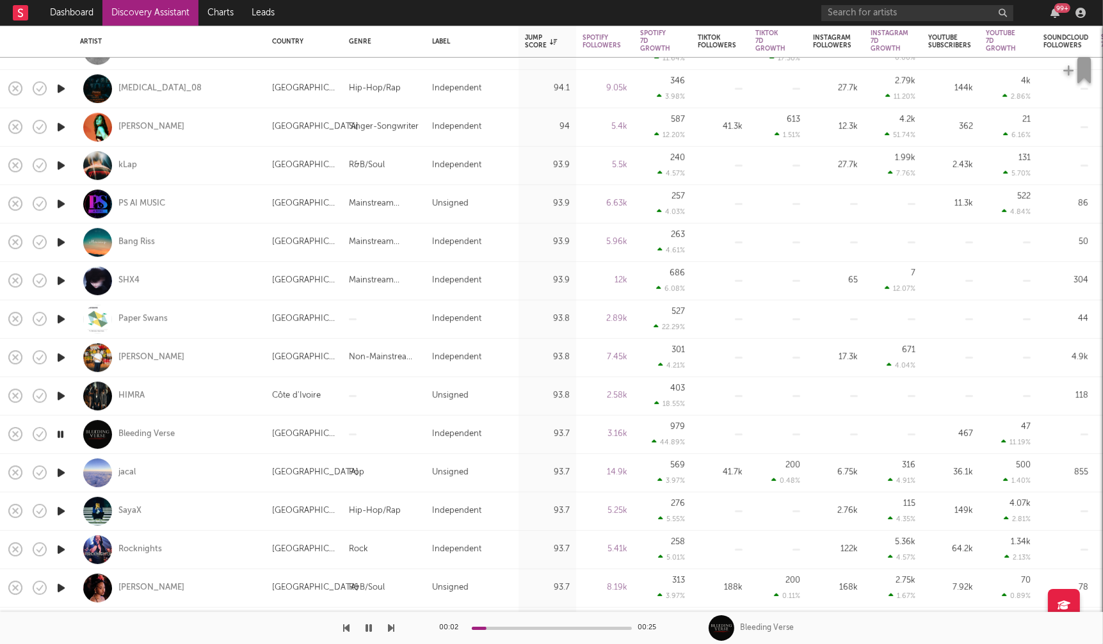
click at [61, 508] on icon "button" at bounding box center [60, 511] width 13 height 16
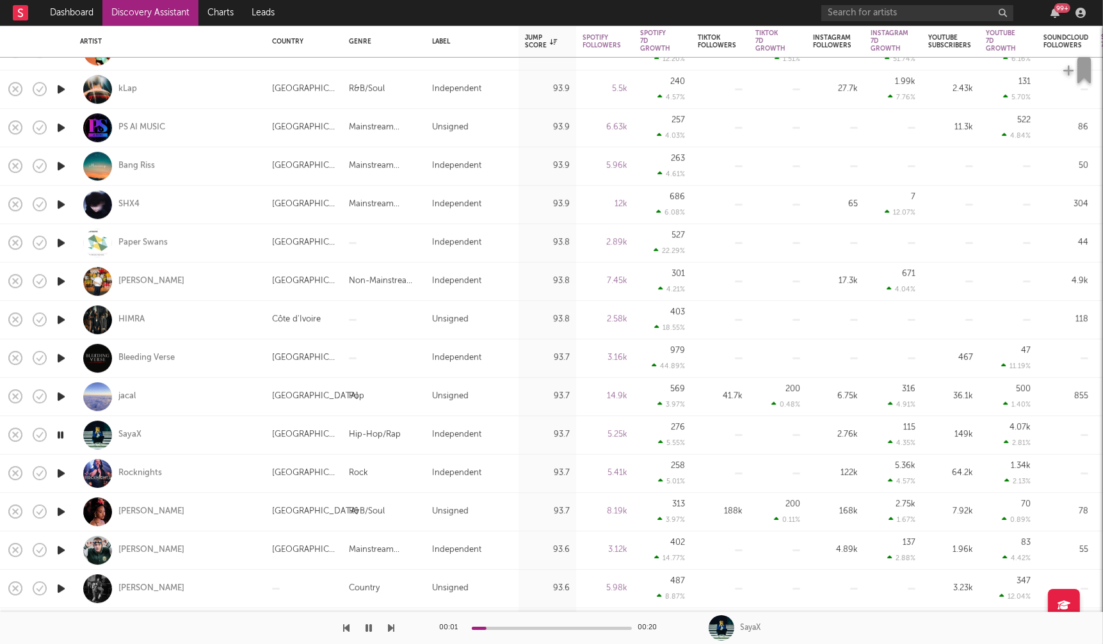
click at [65, 513] on icon "button" at bounding box center [60, 512] width 13 height 16
click at [59, 546] on icon "button" at bounding box center [60, 550] width 13 height 16
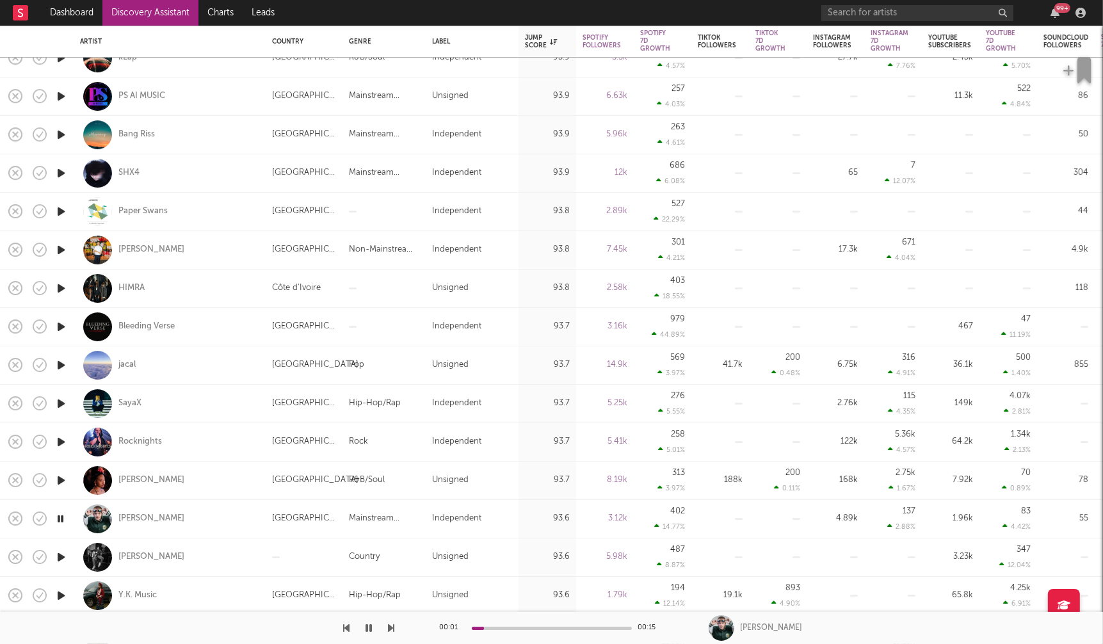
click at [64, 558] on icon "button" at bounding box center [60, 557] width 13 height 16
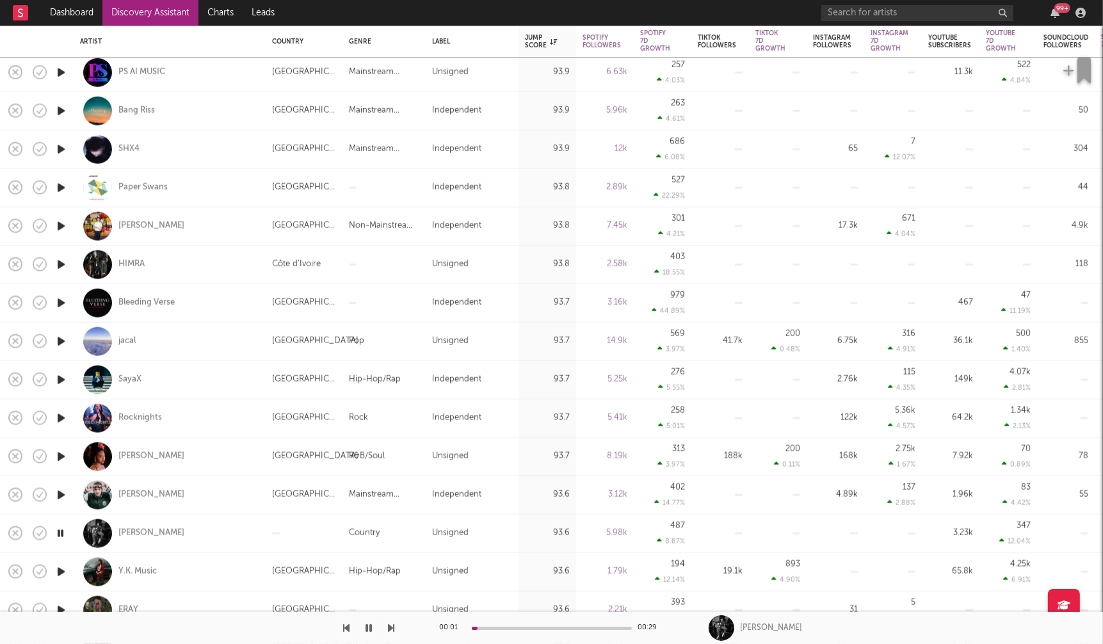
click at [61, 571] on icon "button" at bounding box center [60, 572] width 13 height 16
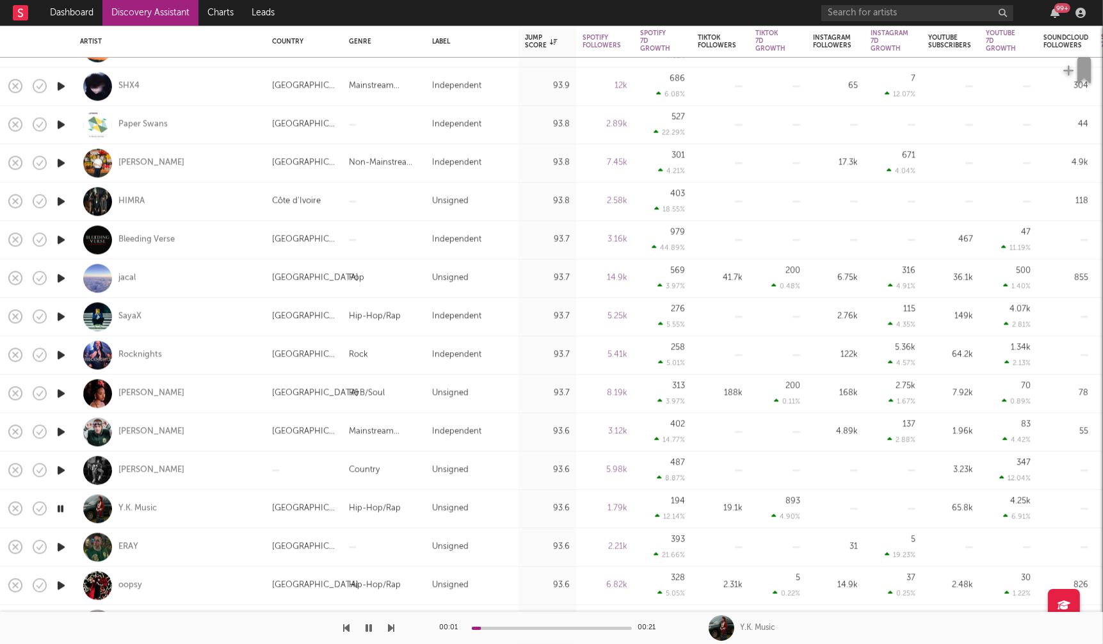
click at [60, 546] on icon "button" at bounding box center [60, 547] width 13 height 16
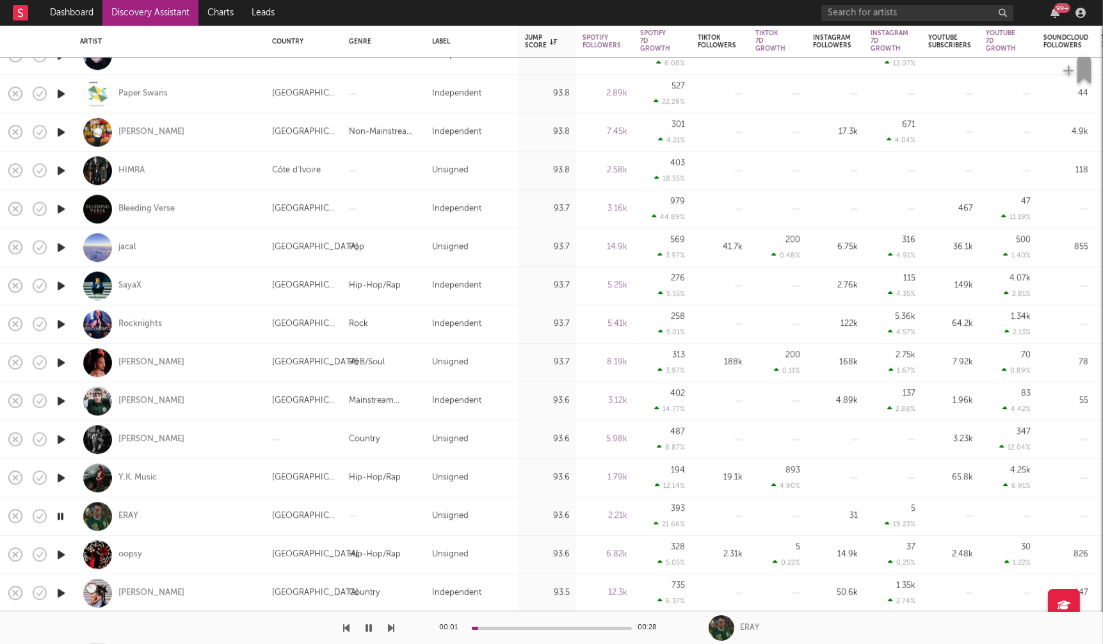
click at [60, 553] on icon "button" at bounding box center [60, 555] width 13 height 16
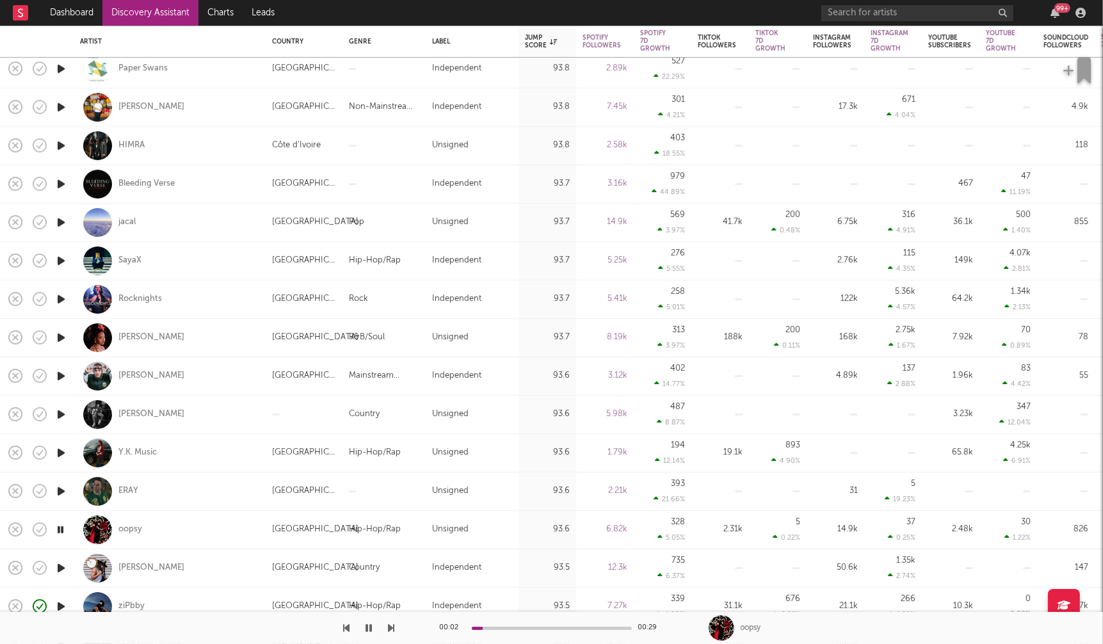
click at [61, 564] on icon "button" at bounding box center [60, 568] width 13 height 16
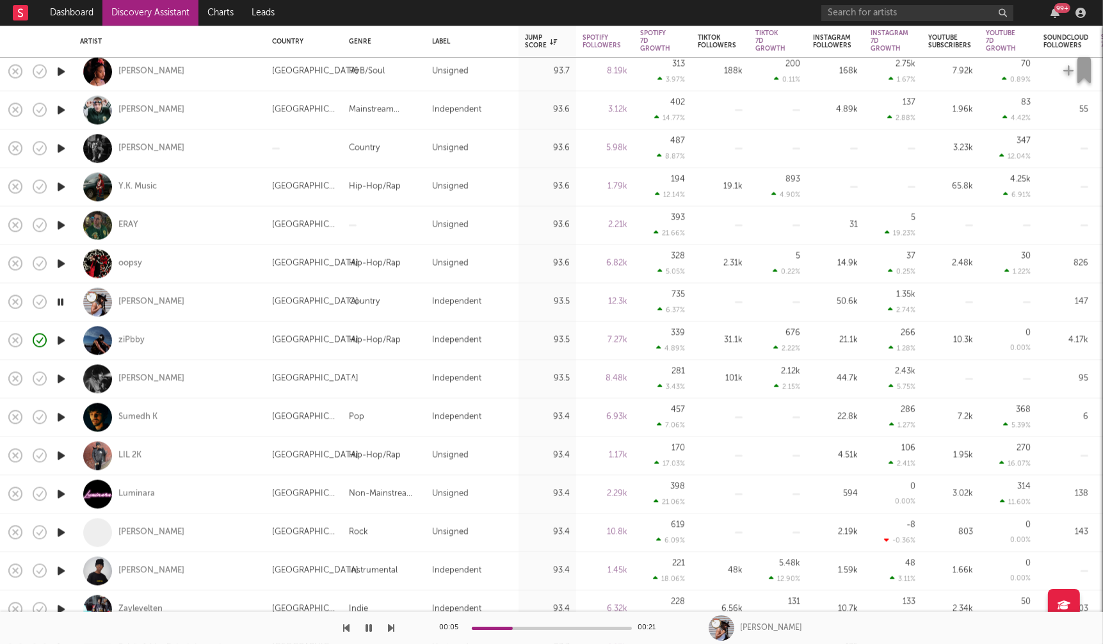
click at [58, 567] on icon "button" at bounding box center [60, 571] width 13 height 16
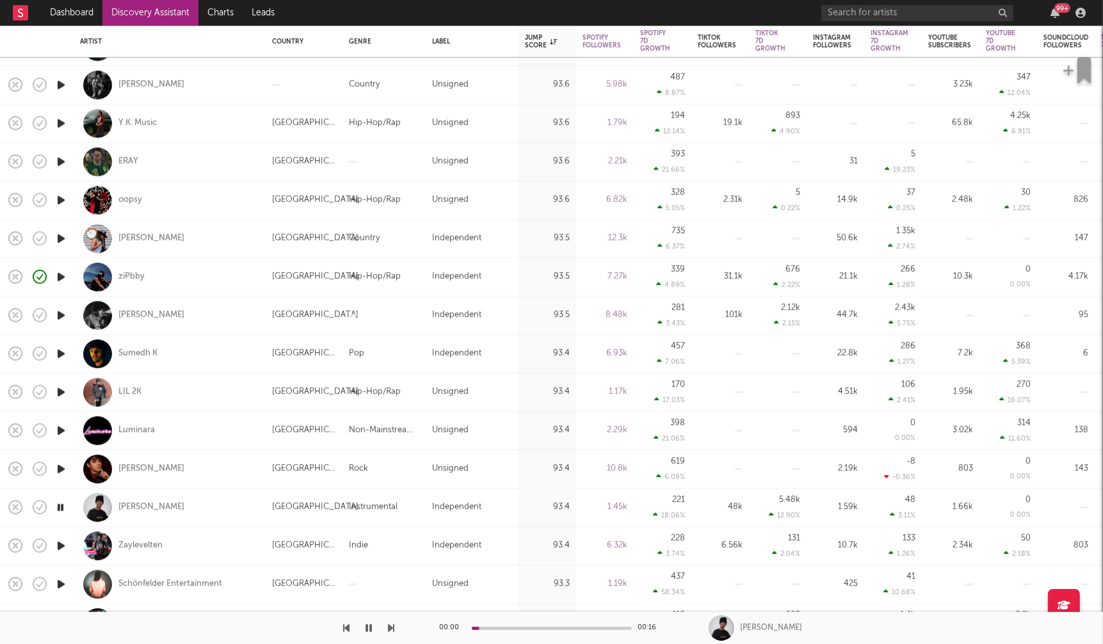
click at [58, 545] on icon "button" at bounding box center [60, 546] width 13 height 16
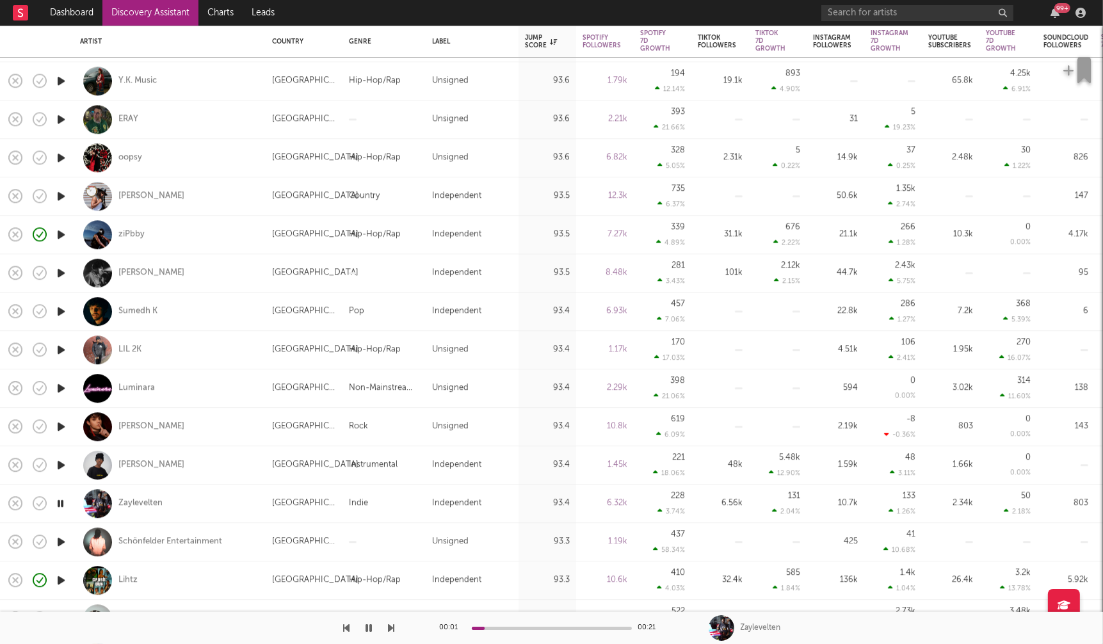
click at [63, 541] on icon "button" at bounding box center [60, 542] width 13 height 16
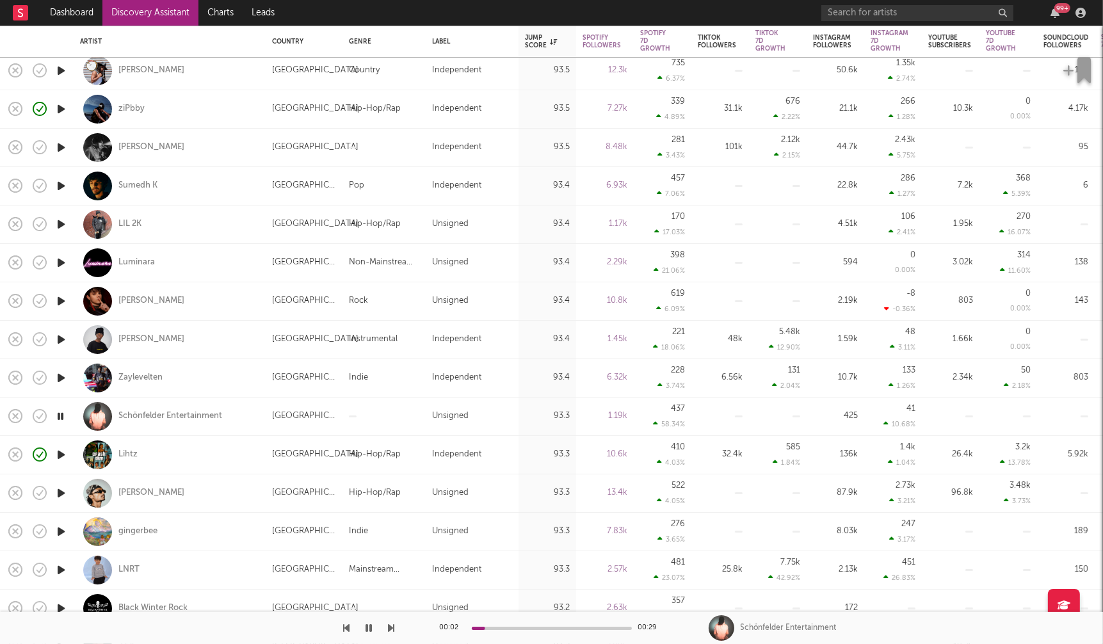
click at [61, 532] on icon "button" at bounding box center [60, 532] width 13 height 16
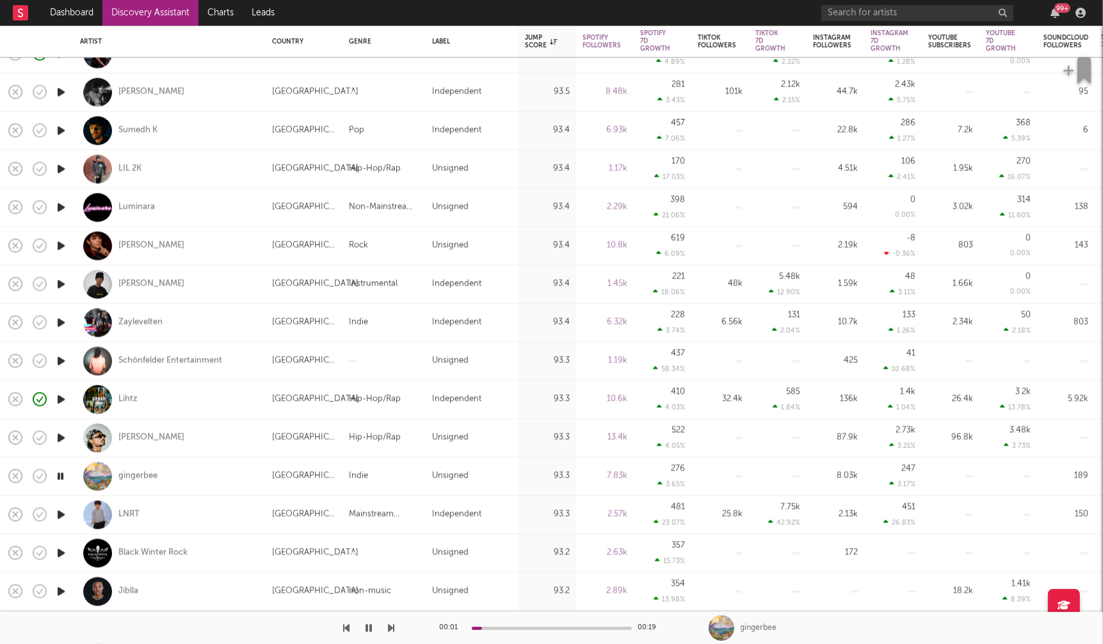
click at [62, 511] on icon "button" at bounding box center [60, 515] width 13 height 16
click at [58, 555] on icon "button" at bounding box center [60, 553] width 13 height 16
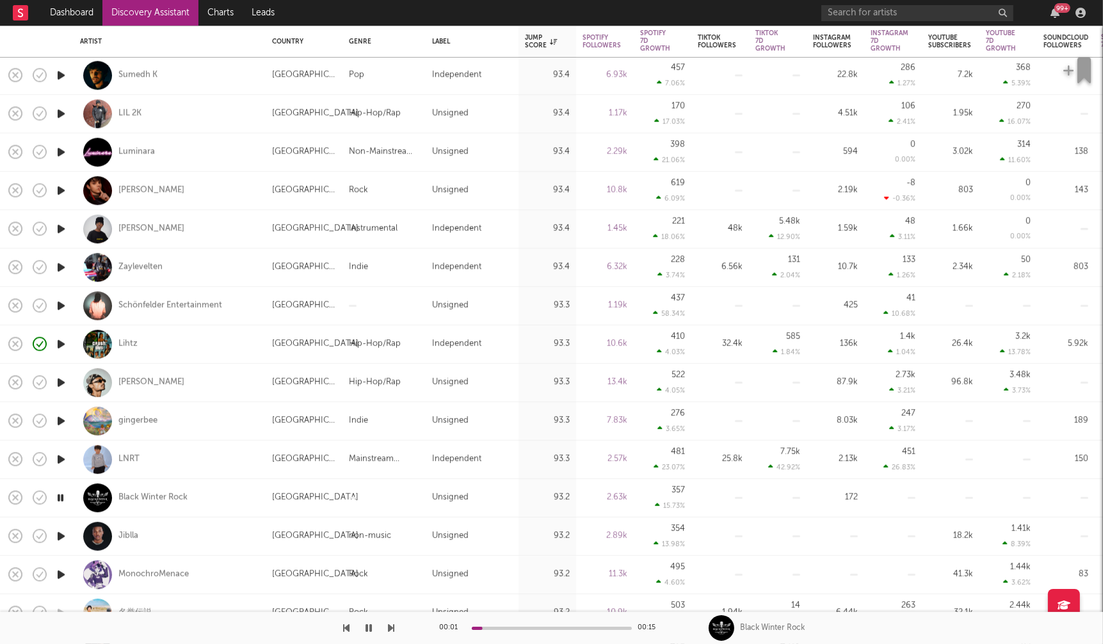
click at [61, 533] on icon "button" at bounding box center [60, 536] width 13 height 16
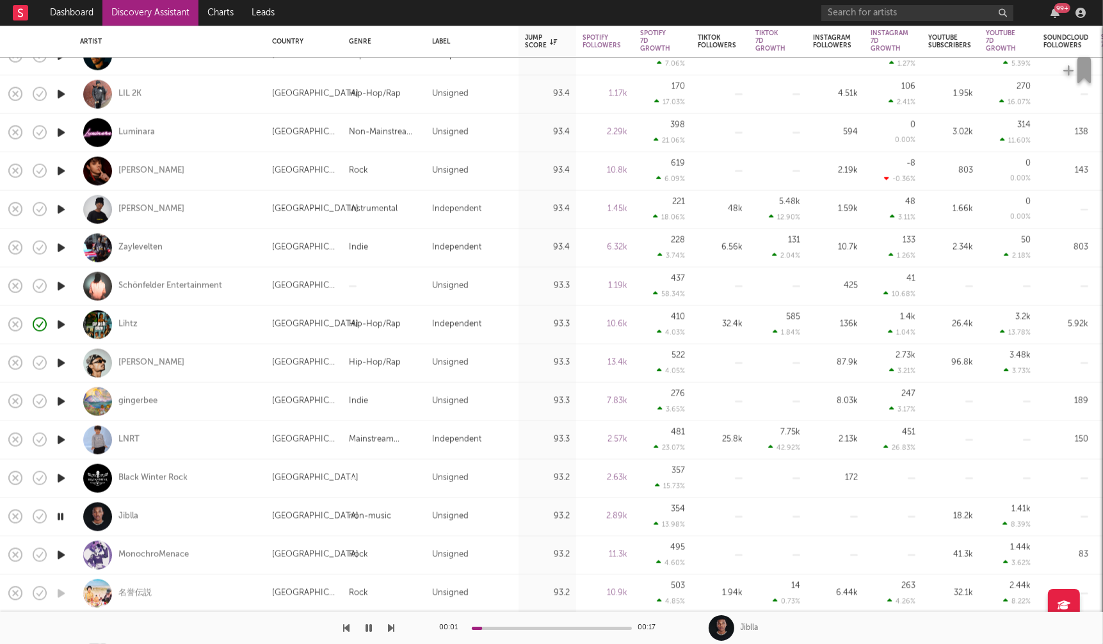
click at [59, 553] on icon "button" at bounding box center [60, 555] width 13 height 16
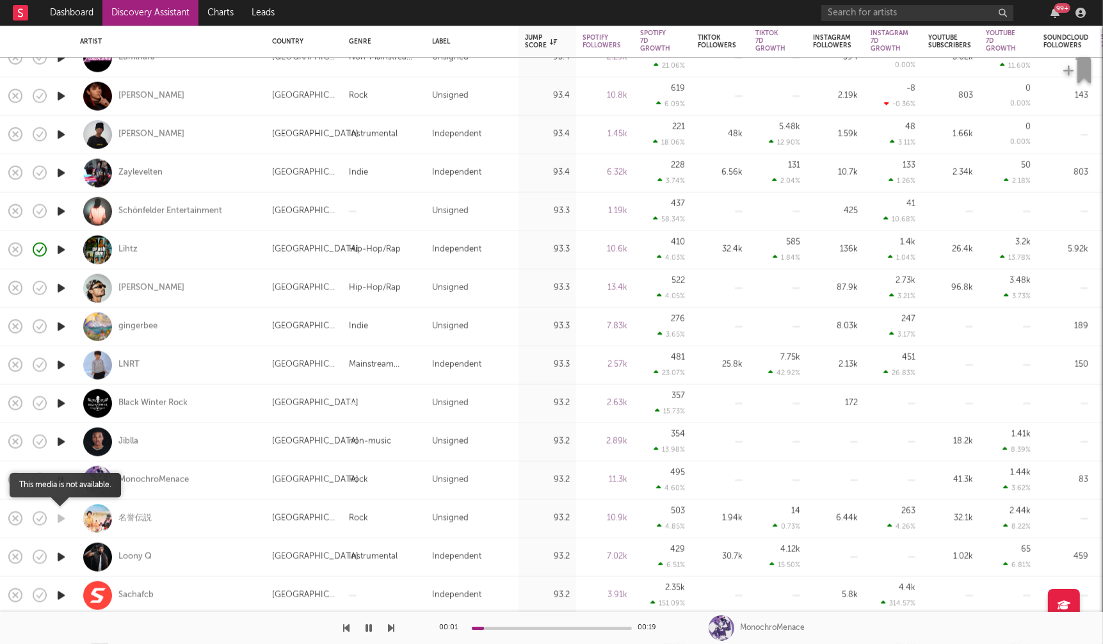
click at [60, 516] on icon "button" at bounding box center [60, 518] width 13 height 16
click at [65, 556] on icon "button" at bounding box center [60, 557] width 13 height 16
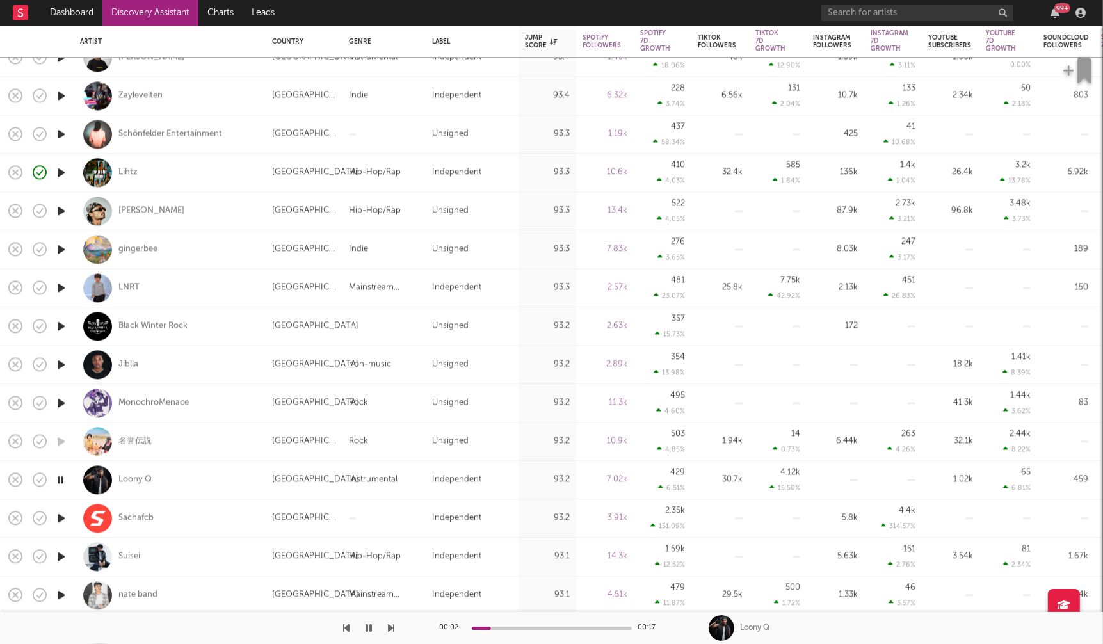
click at [60, 555] on icon "button" at bounding box center [60, 557] width 13 height 16
click at [61, 593] on icon "button" at bounding box center [60, 595] width 13 height 16
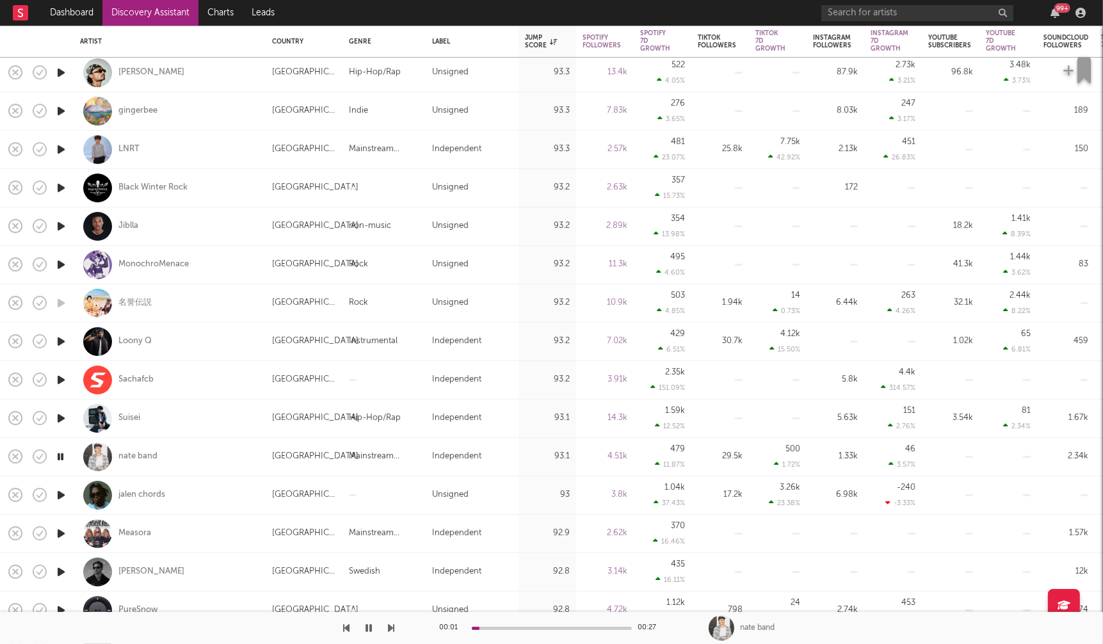
click at [63, 495] on icon "button" at bounding box center [60, 495] width 13 height 16
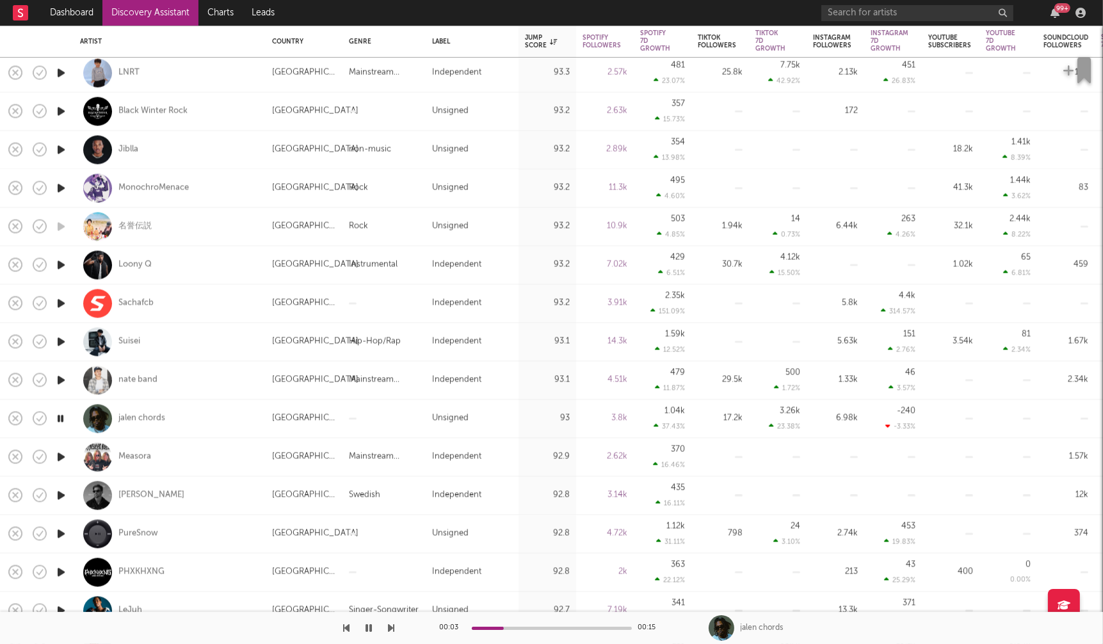
click at [62, 530] on icon "button" at bounding box center [60, 534] width 13 height 16
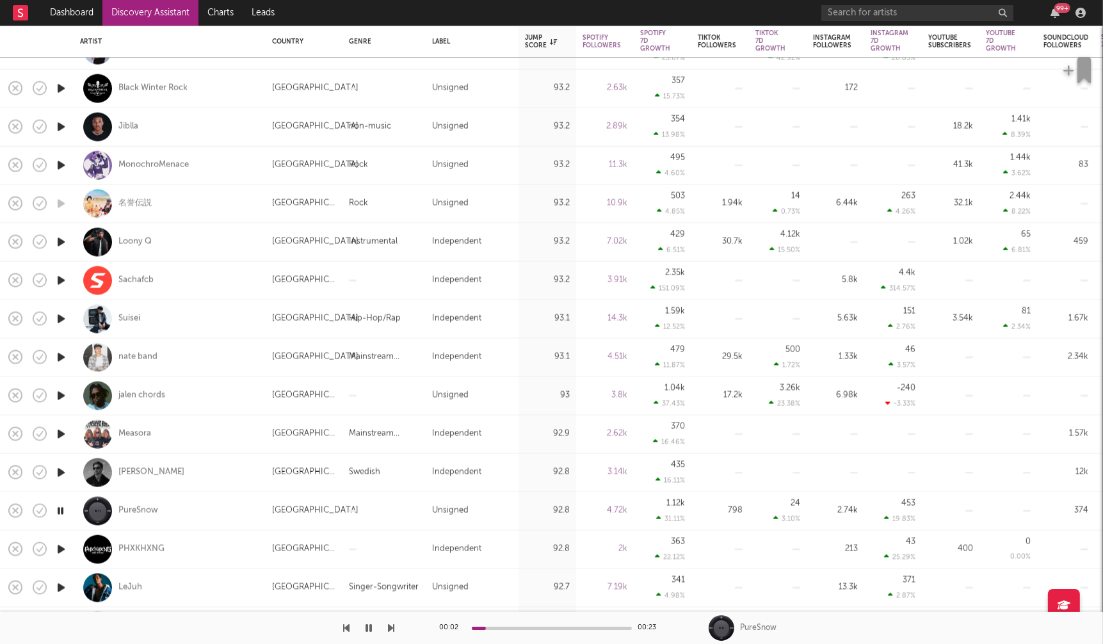
click at [63, 549] on icon "button" at bounding box center [60, 549] width 13 height 16
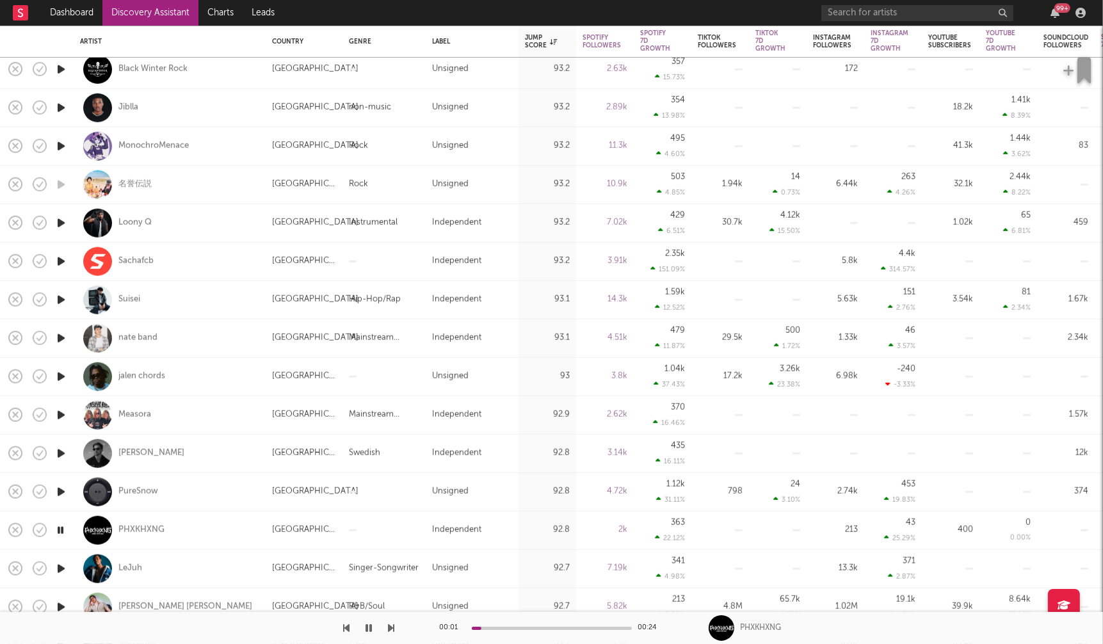
click at [62, 567] on icon "button" at bounding box center [60, 568] width 13 height 16
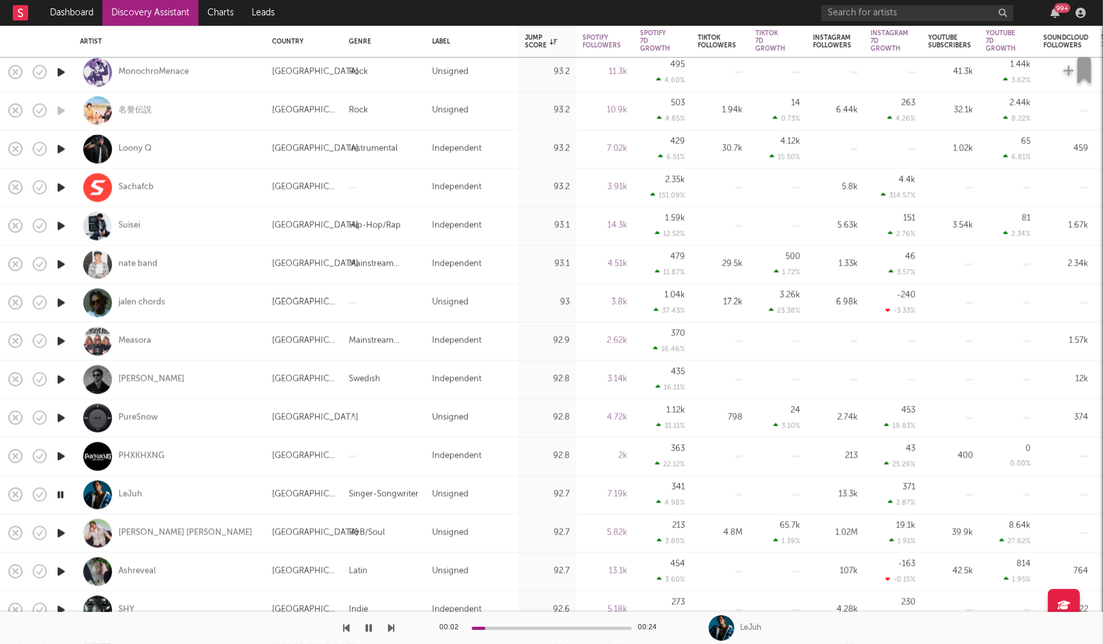
click at [61, 532] on icon "button" at bounding box center [60, 533] width 13 height 16
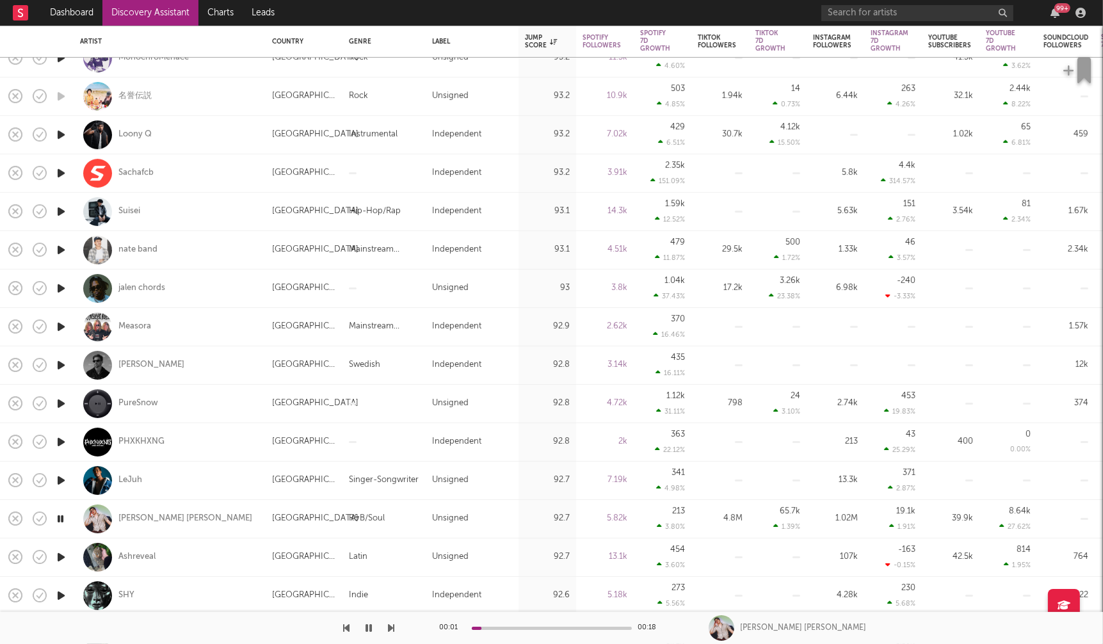
click at [60, 555] on icon "button" at bounding box center [60, 557] width 13 height 16
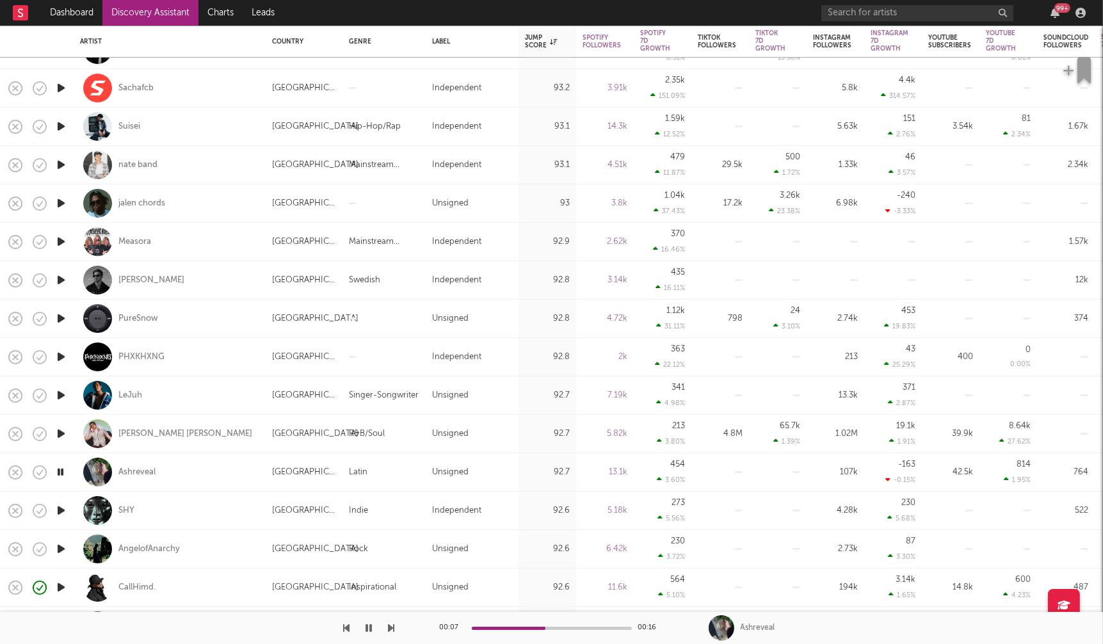
click at [62, 508] on icon "button" at bounding box center [60, 511] width 13 height 16
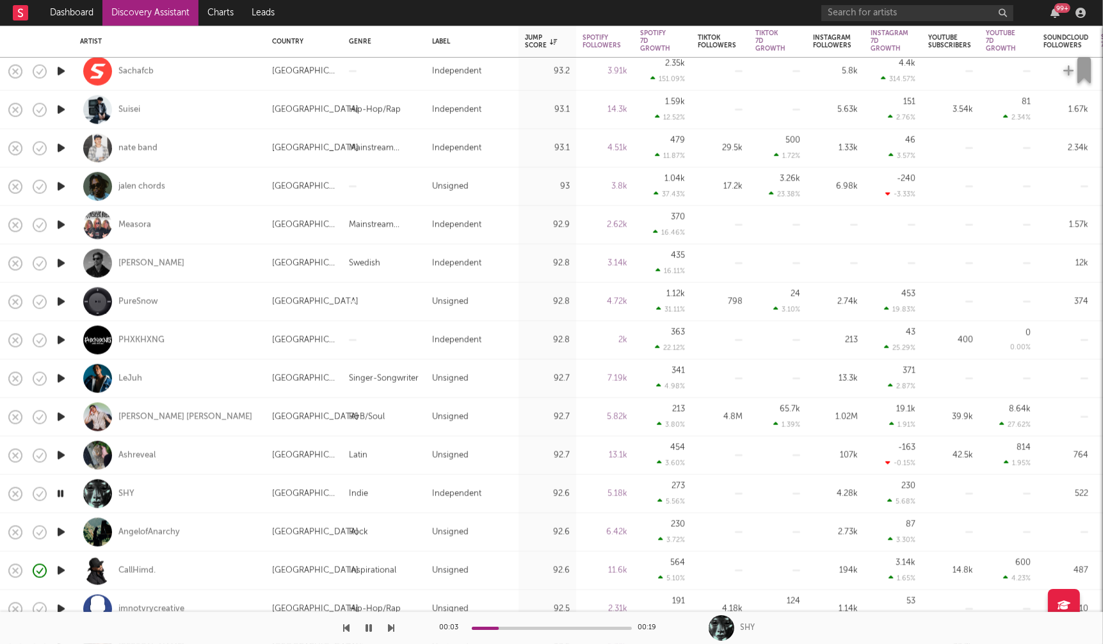
click at [61, 530] on icon "button" at bounding box center [60, 533] width 13 height 16
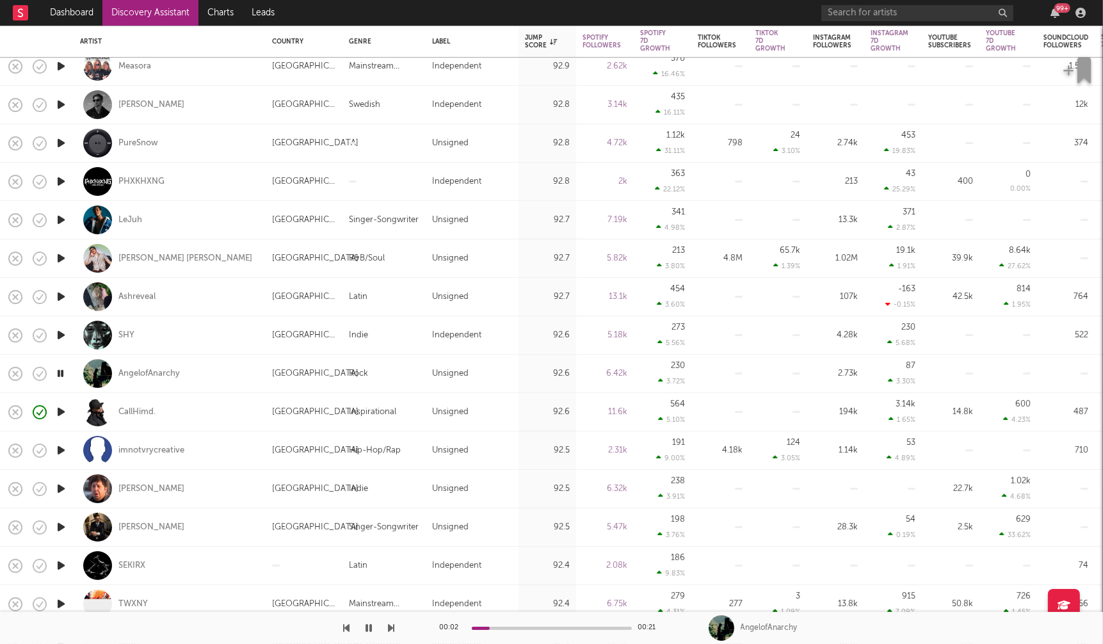
click at [60, 526] on icon "button" at bounding box center [60, 527] width 13 height 16
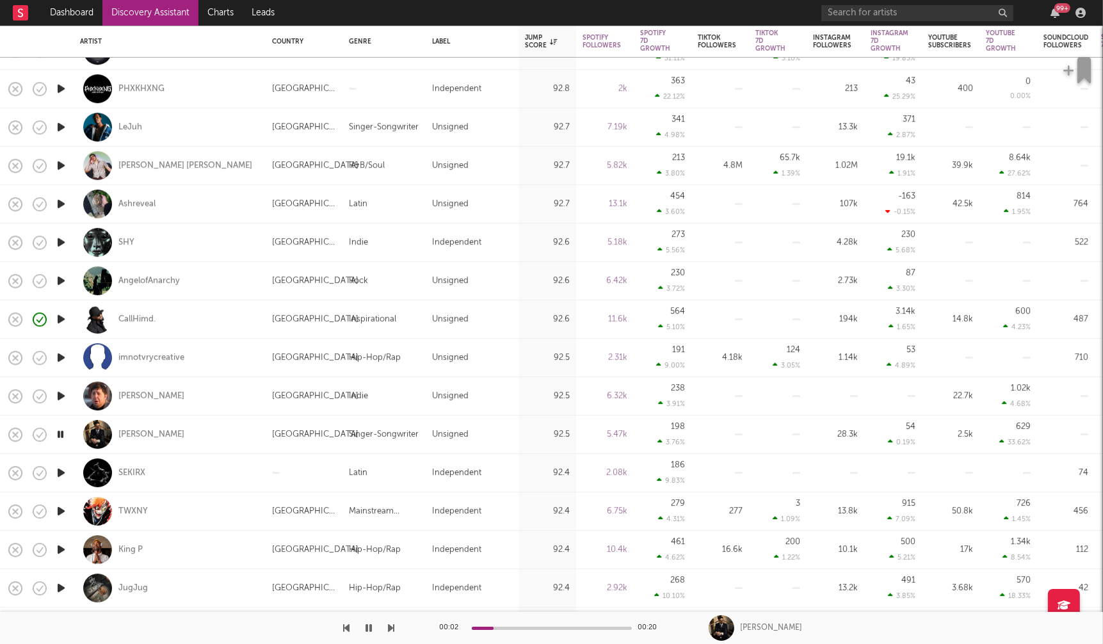
click at [61, 550] on icon "button" at bounding box center [60, 550] width 13 height 16
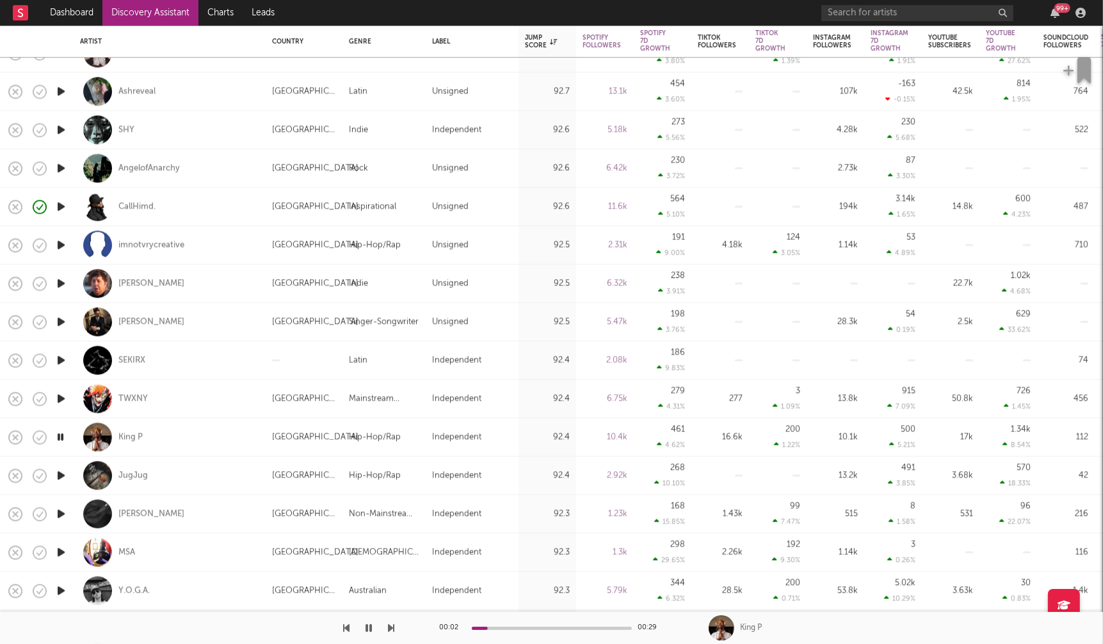
click at [61, 549] on icon "button" at bounding box center [60, 552] width 13 height 16
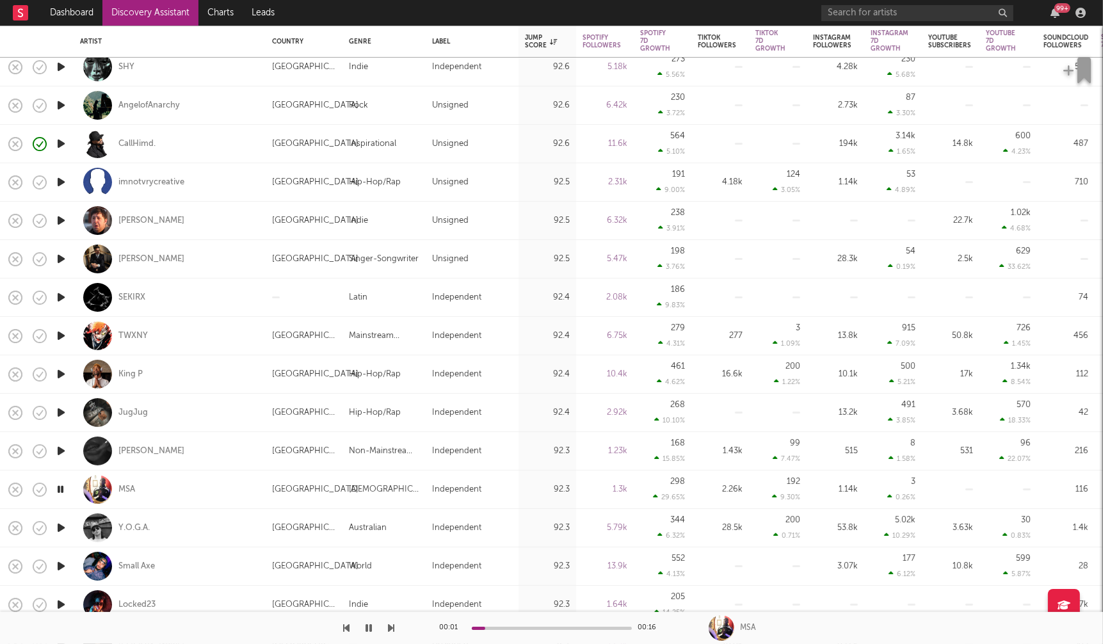
click at [61, 566] on icon "button" at bounding box center [60, 566] width 13 height 16
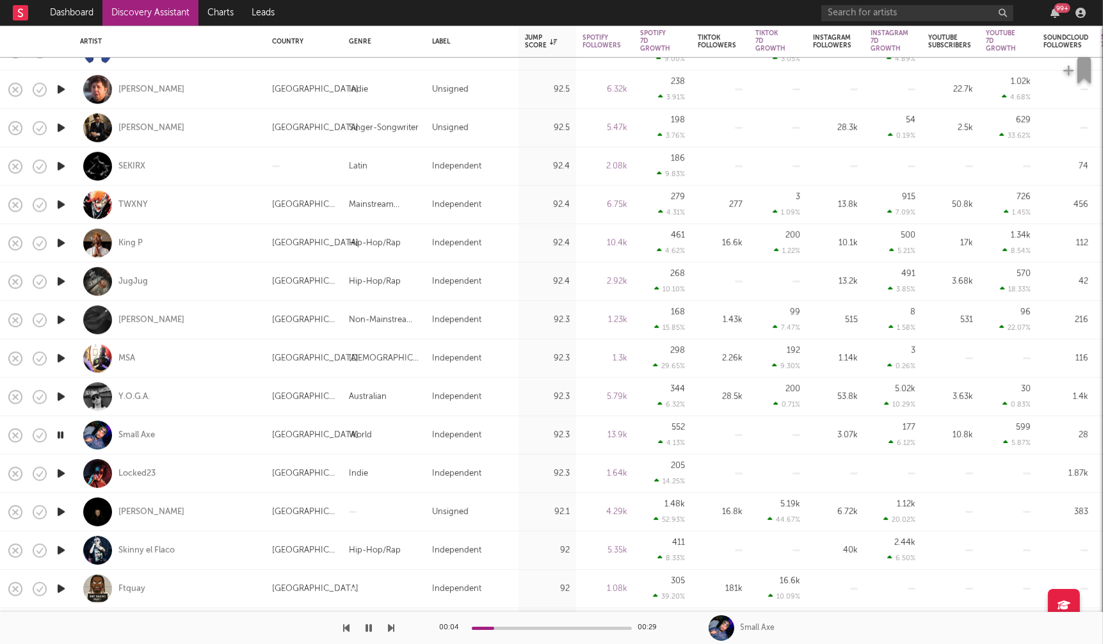
click at [56, 509] on icon "button" at bounding box center [60, 512] width 13 height 16
click at [60, 548] on icon "button" at bounding box center [60, 550] width 13 height 16
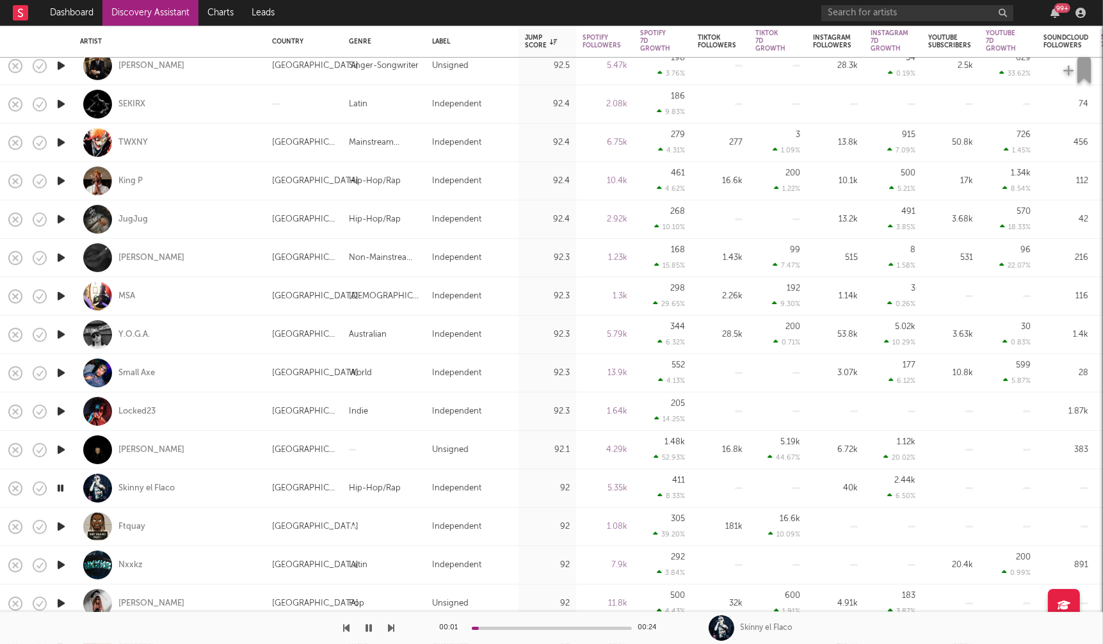
click at [63, 526] on icon "button" at bounding box center [60, 527] width 13 height 16
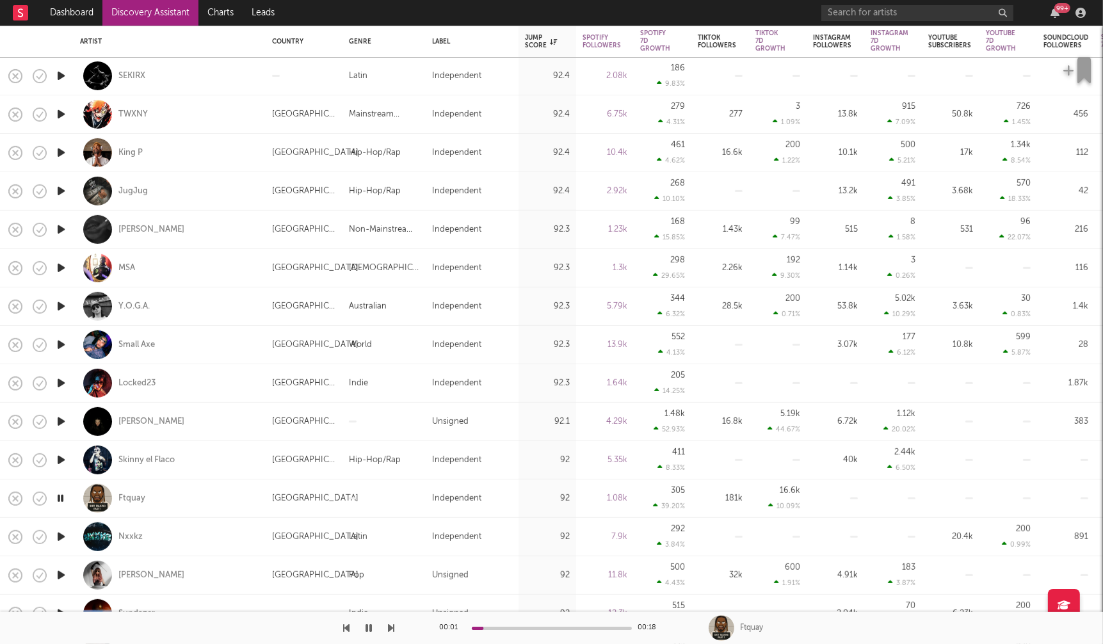
click at [58, 535] on icon "button" at bounding box center [60, 537] width 13 height 16
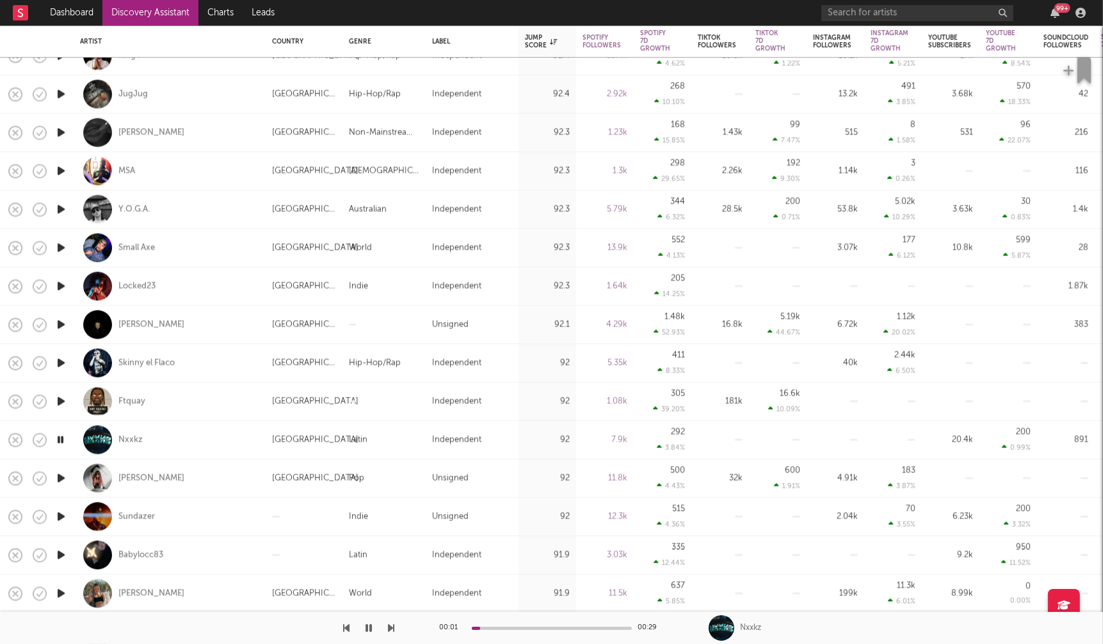
click at [58, 512] on icon "button" at bounding box center [60, 517] width 13 height 16
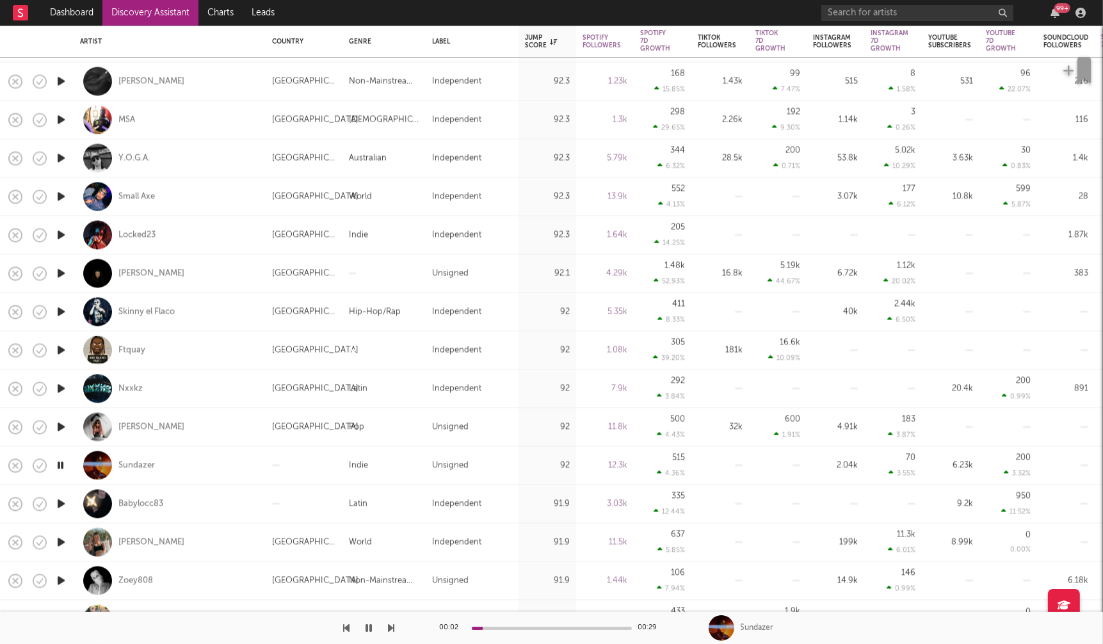
click at [61, 541] on icon "button" at bounding box center [60, 543] width 13 height 16
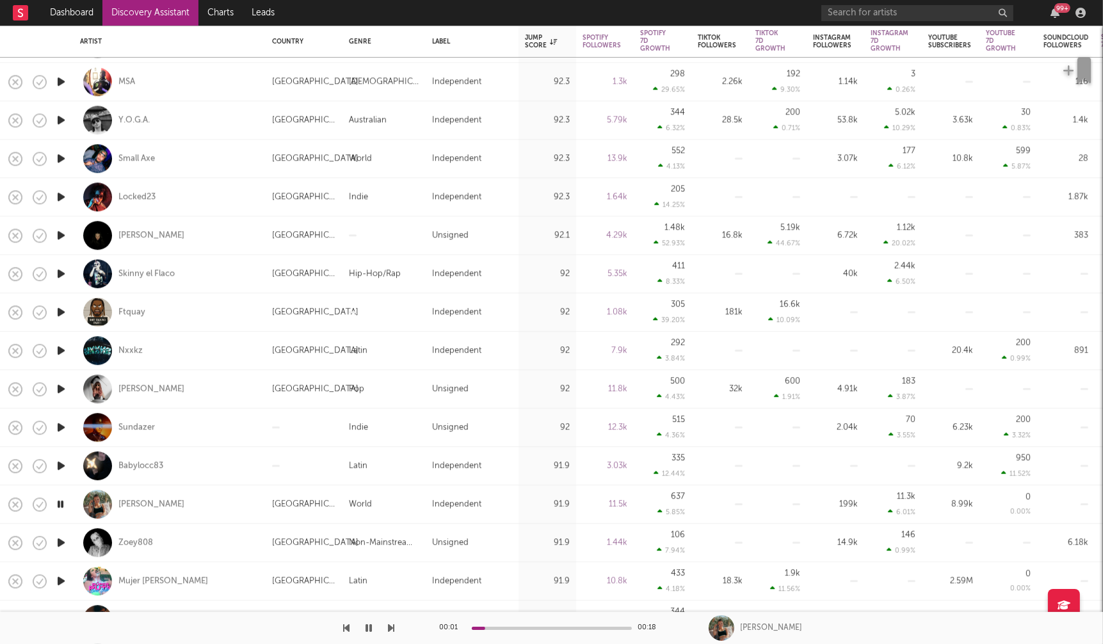
click at [61, 542] on icon "button" at bounding box center [60, 543] width 13 height 16
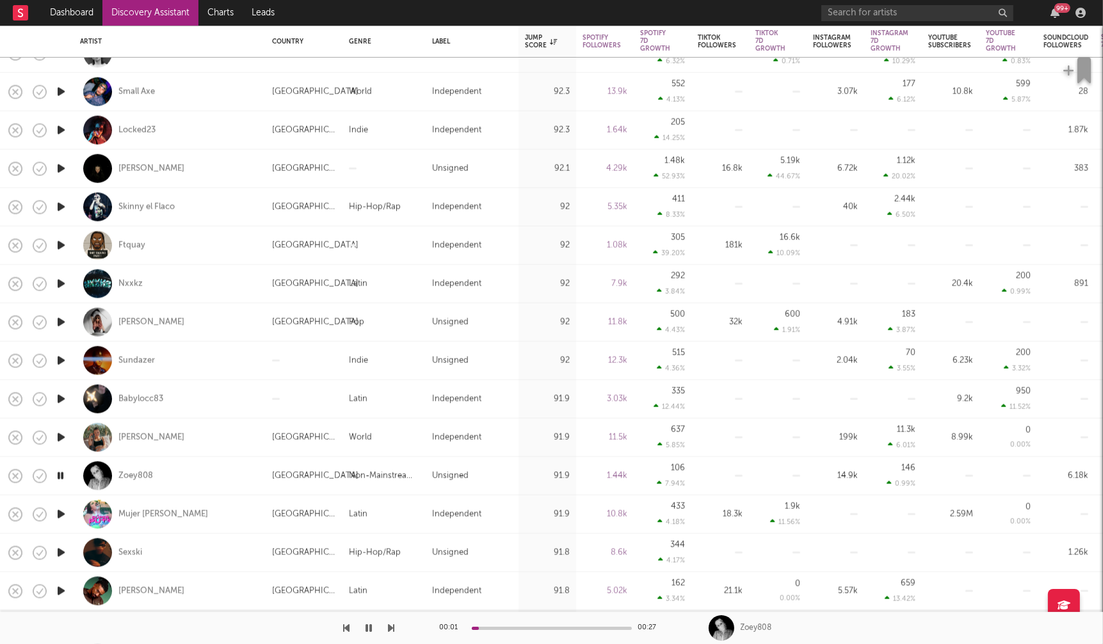
click at [61, 548] on icon "button" at bounding box center [60, 553] width 13 height 16
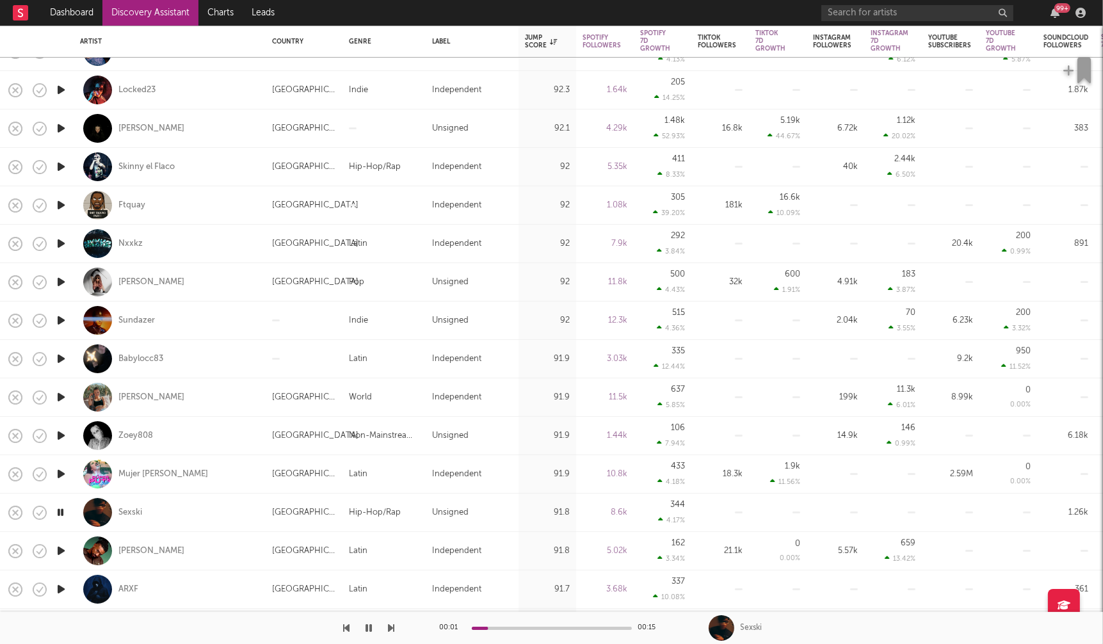
click at [59, 551] on icon "button" at bounding box center [60, 551] width 13 height 16
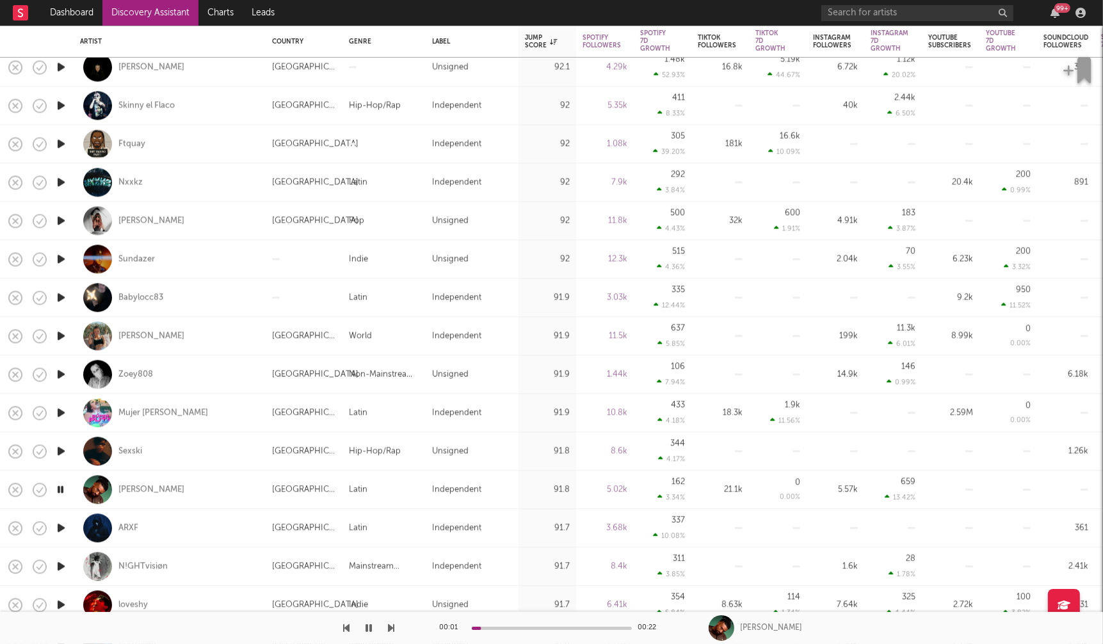
click at [61, 528] on icon "button" at bounding box center [60, 528] width 13 height 16
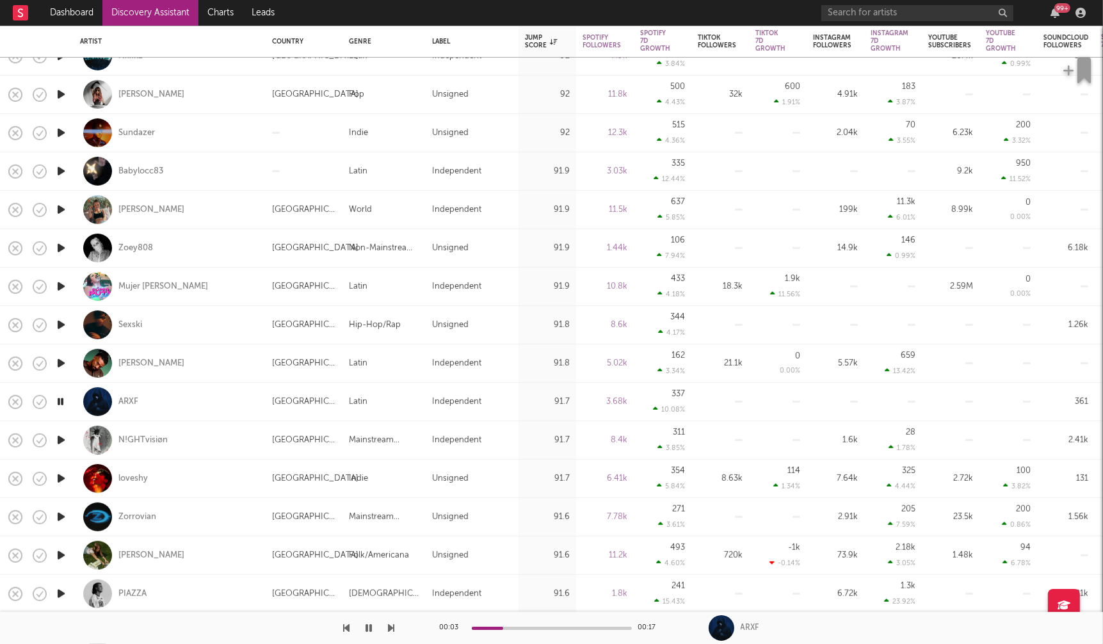
click at [61, 555] on icon "button" at bounding box center [60, 556] width 13 height 16
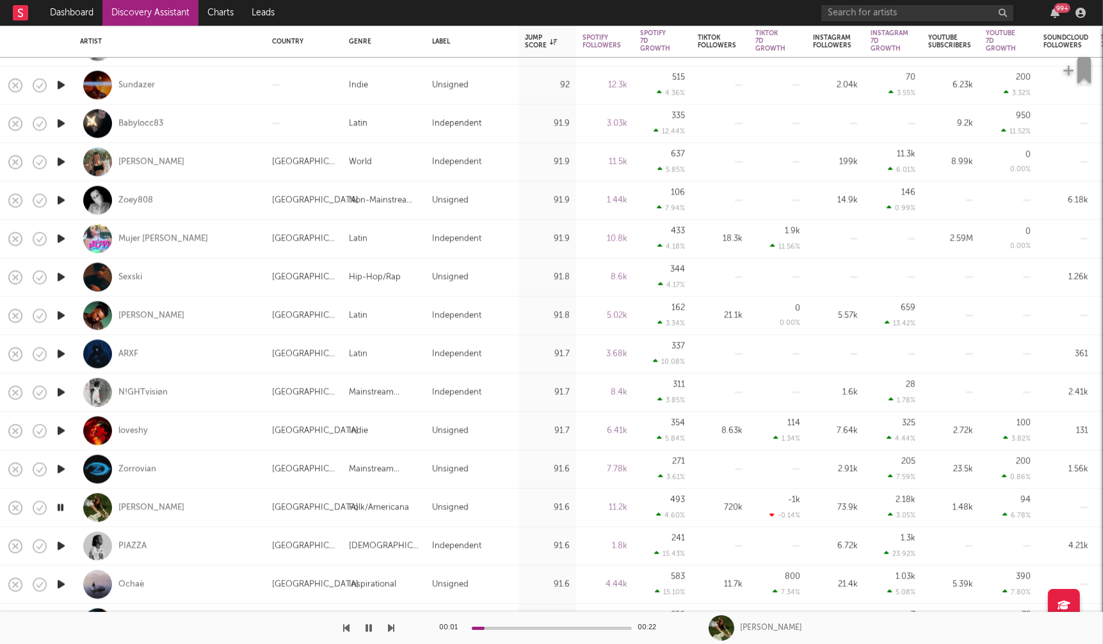
click at [63, 547] on icon "button" at bounding box center [60, 546] width 13 height 16
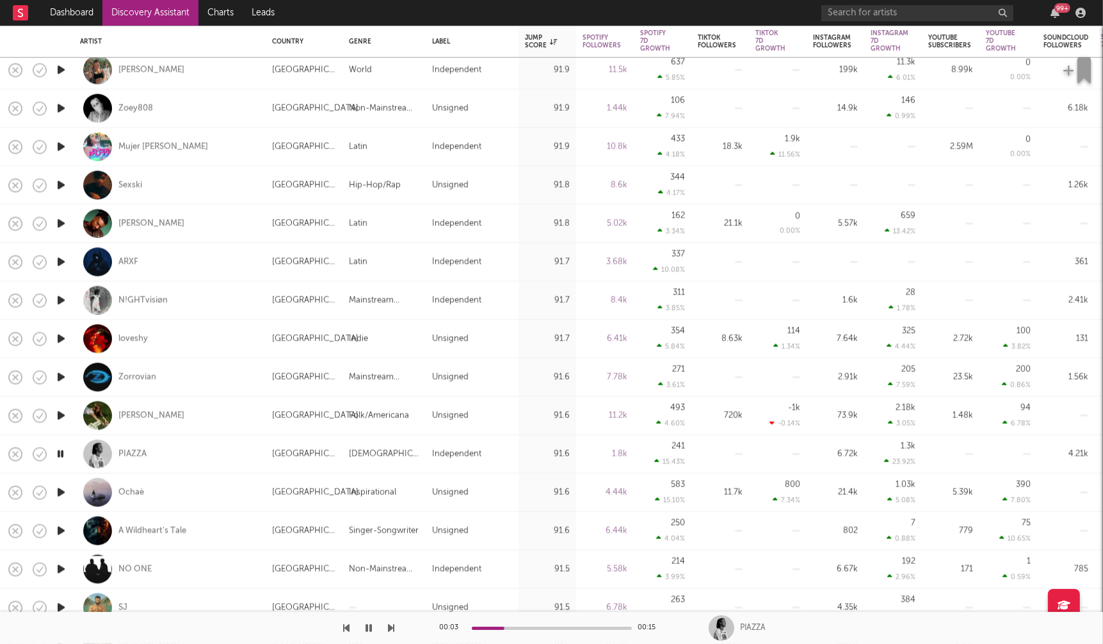
click at [60, 567] on icon "button" at bounding box center [60, 570] width 13 height 16
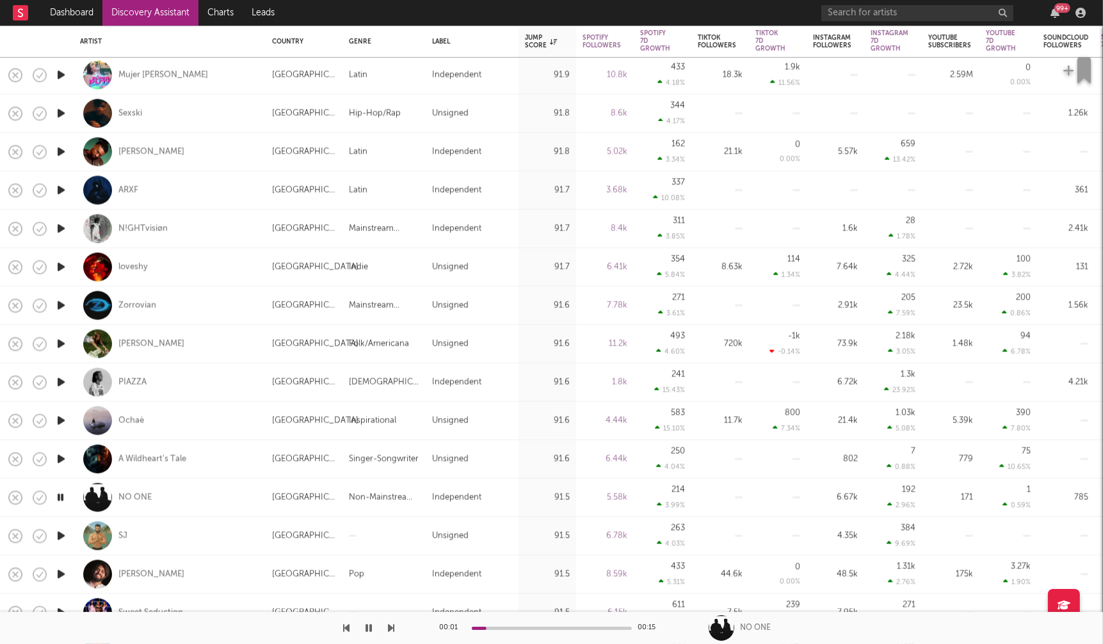
click at [64, 534] on icon "button" at bounding box center [60, 536] width 13 height 16
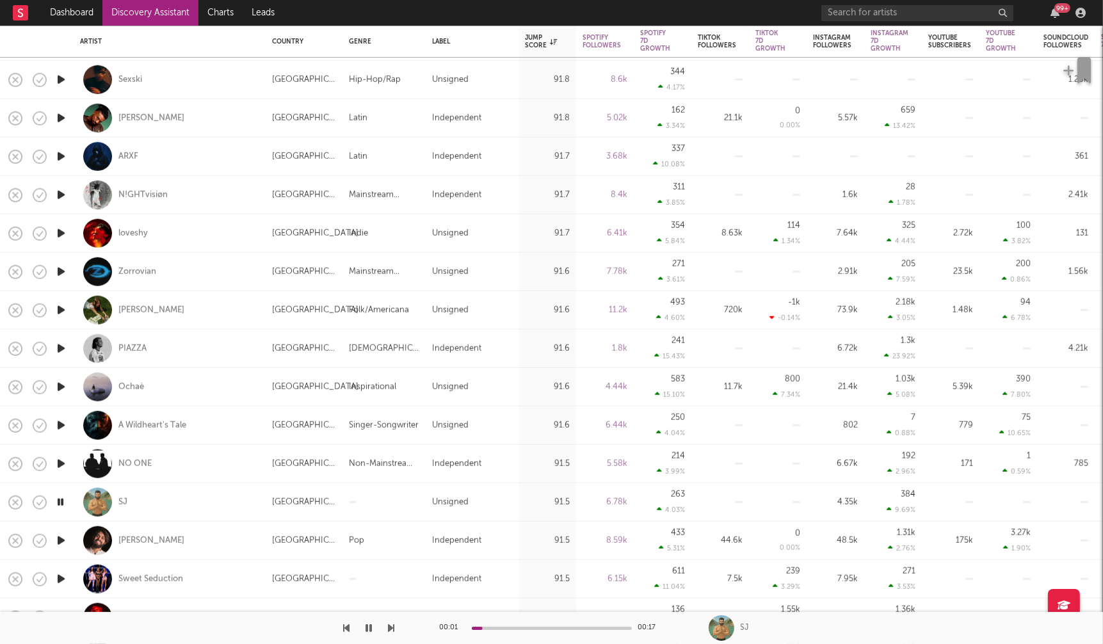
click at [62, 541] on icon "button" at bounding box center [60, 541] width 13 height 16
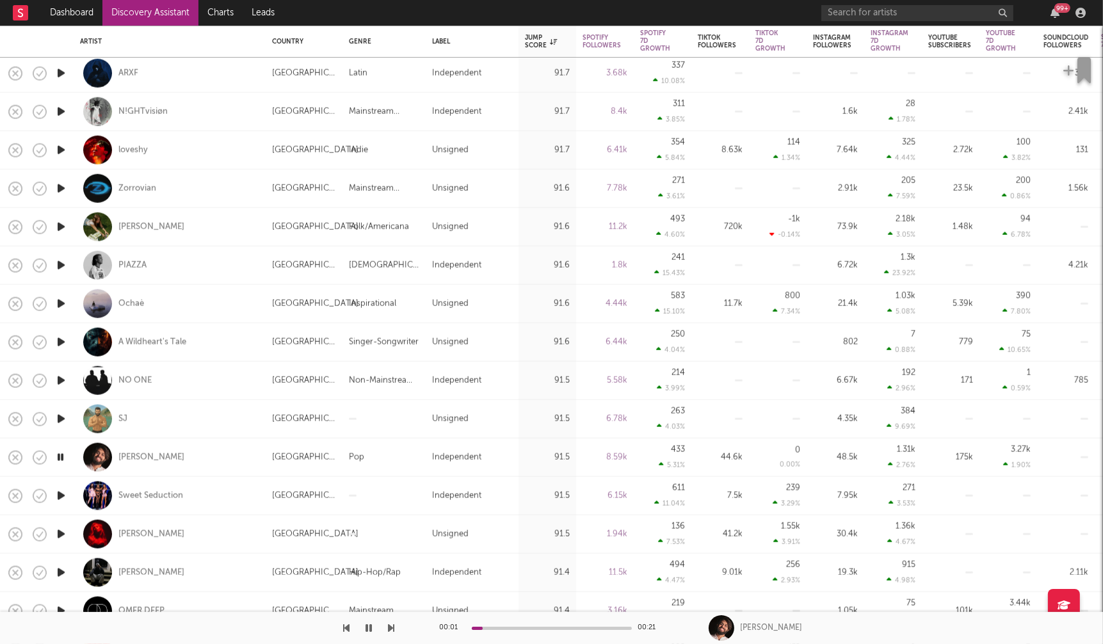
click at [61, 531] on icon "button" at bounding box center [60, 534] width 13 height 16
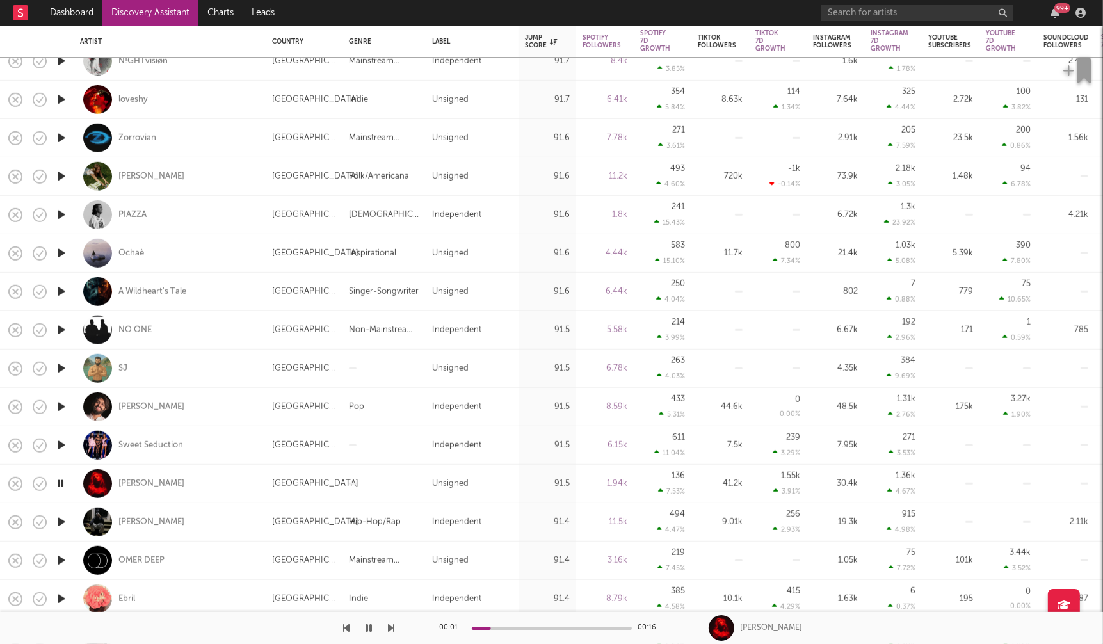
click at [61, 561] on icon "button" at bounding box center [60, 561] width 13 height 16
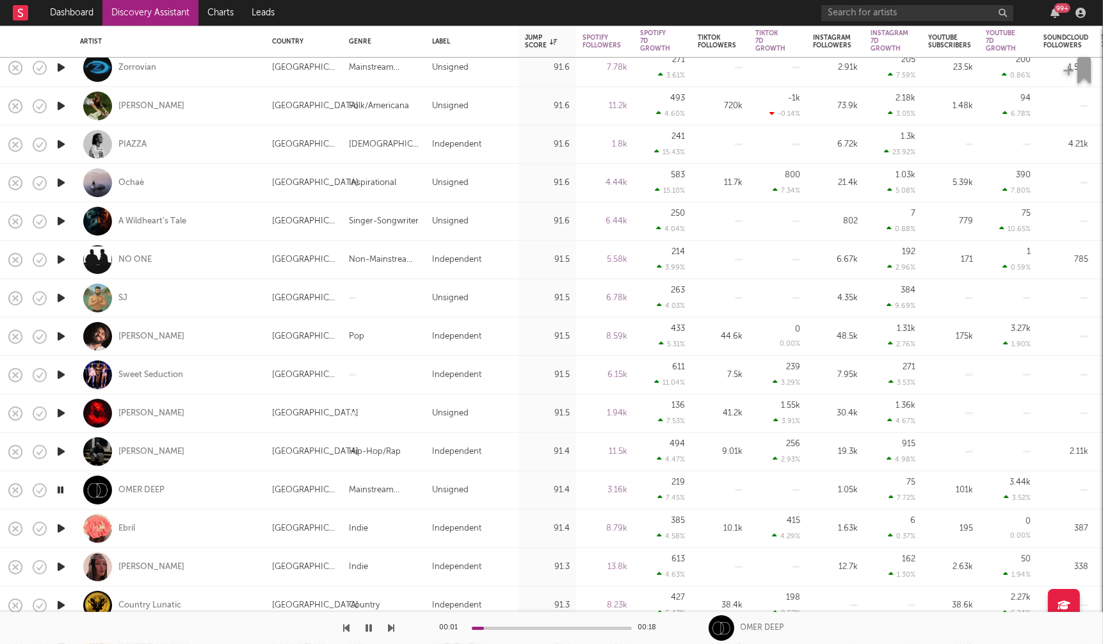
click at [61, 566] on icon "button" at bounding box center [60, 567] width 13 height 16
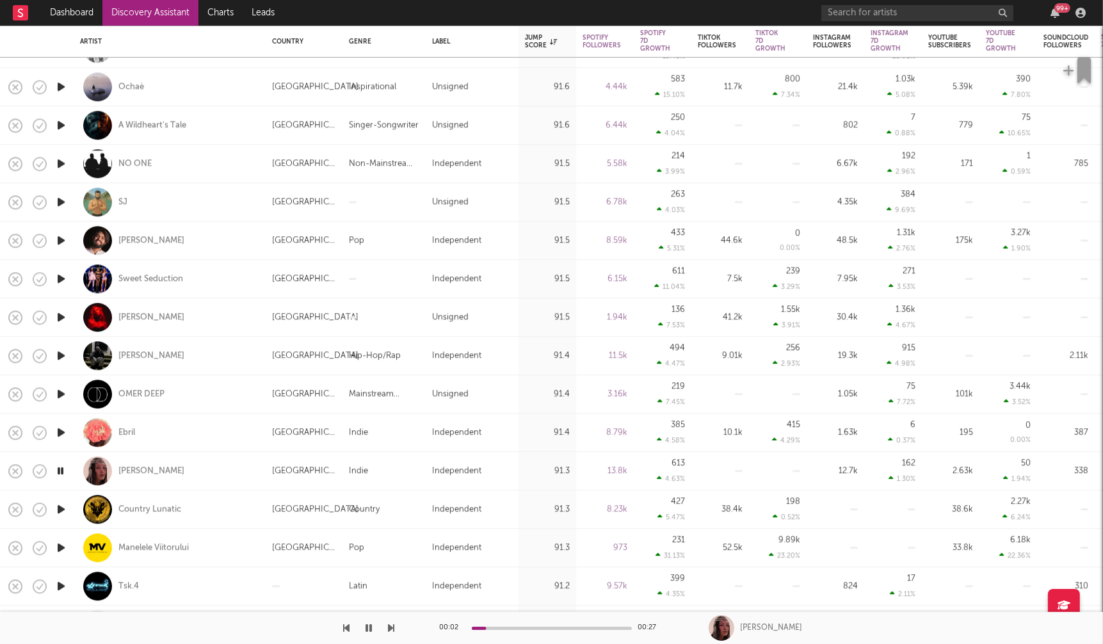
click at [63, 512] on icon "button" at bounding box center [60, 509] width 13 height 16
click at [61, 549] on icon "button" at bounding box center [60, 548] width 13 height 16
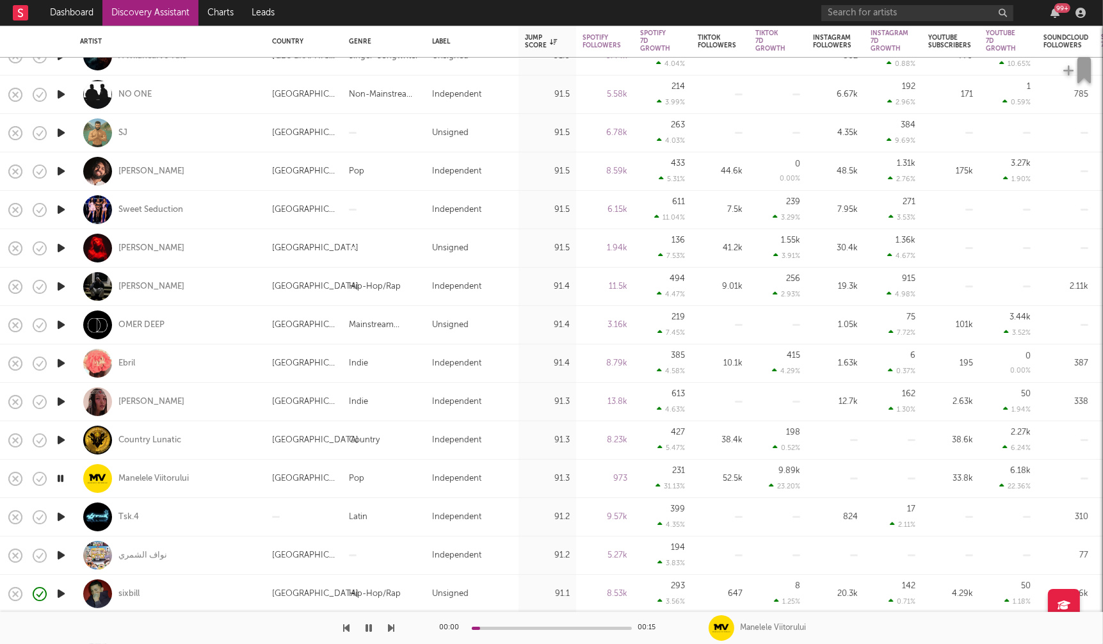
click at [61, 515] on icon "button" at bounding box center [60, 517] width 13 height 16
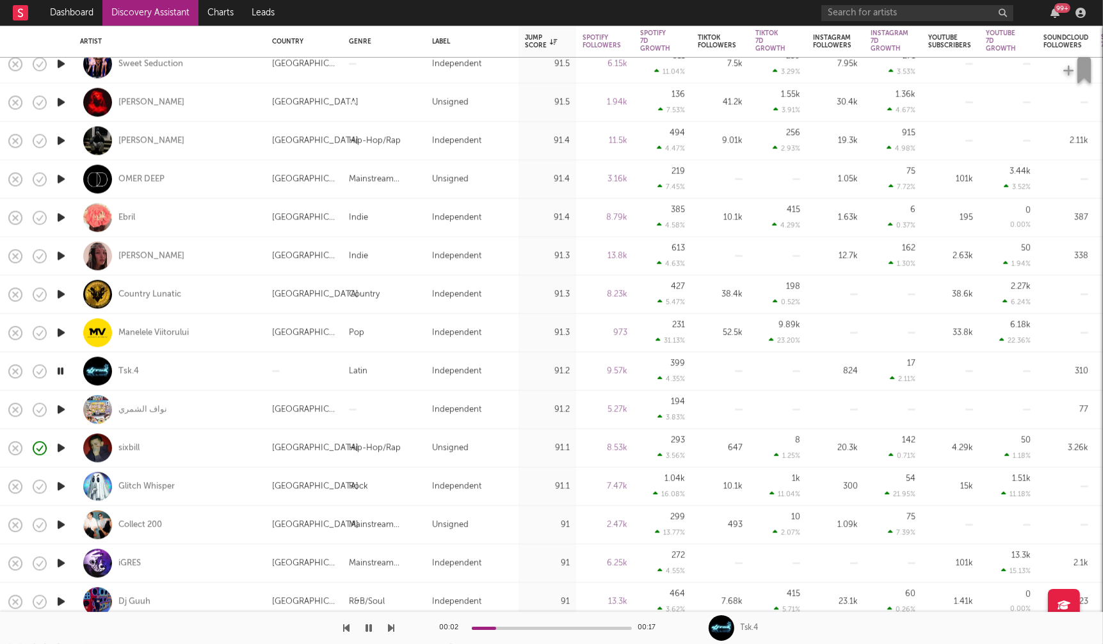
click at [61, 525] on icon "button" at bounding box center [60, 525] width 13 height 16
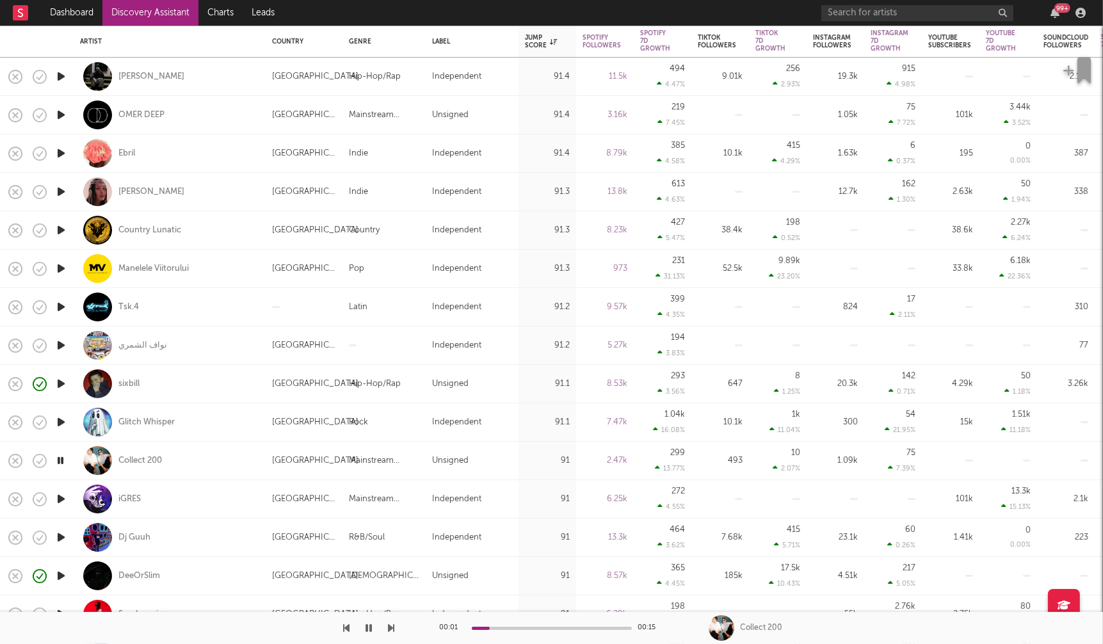
click at [60, 501] on icon "button" at bounding box center [60, 499] width 13 height 16
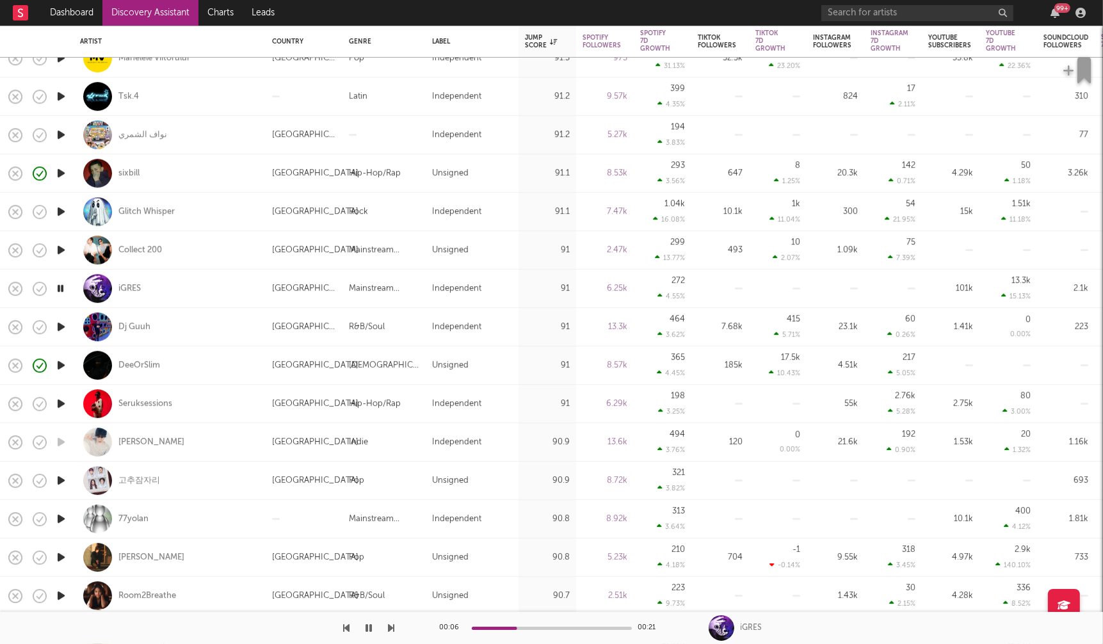
click at [56, 478] on icon "button" at bounding box center [60, 481] width 13 height 16
click at [63, 556] on icon "button" at bounding box center [60, 557] width 13 height 16
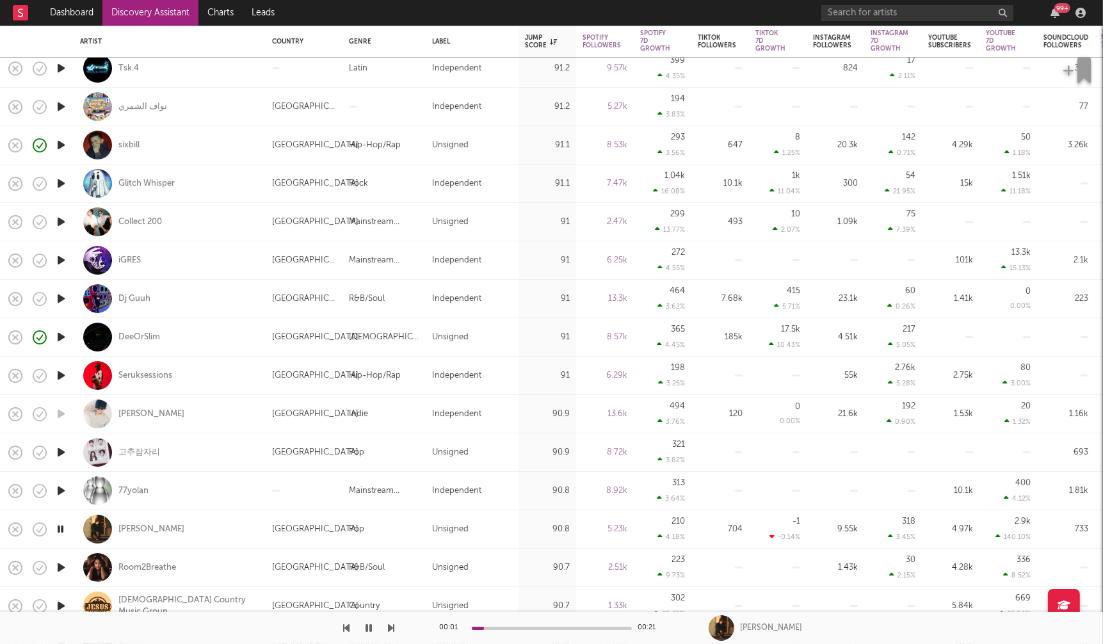
click at [62, 565] on icon "button" at bounding box center [60, 568] width 13 height 16
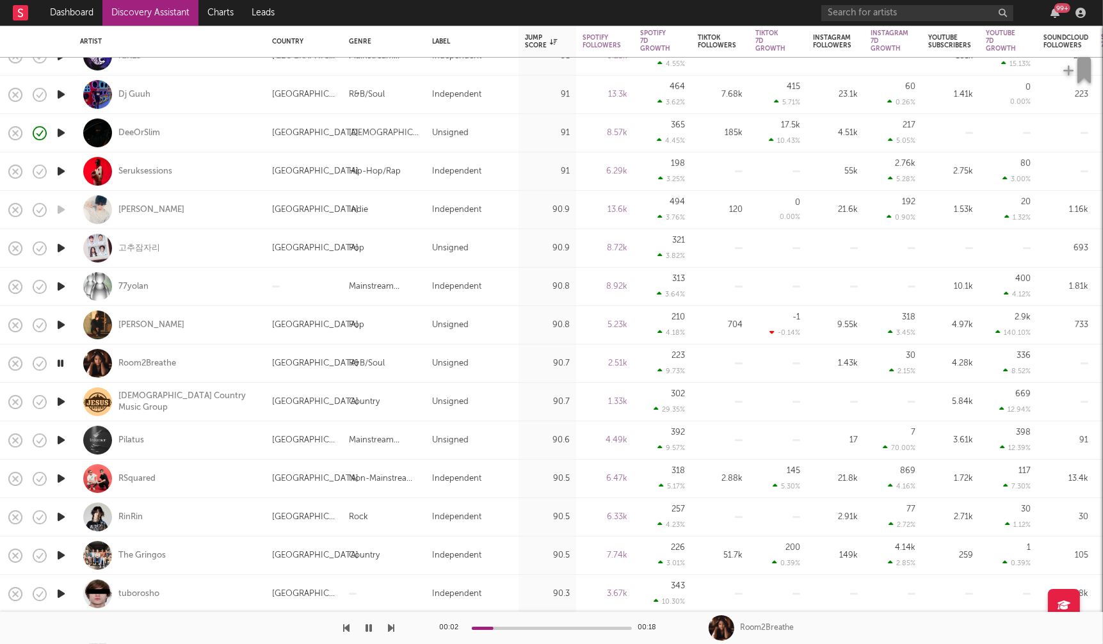
click at [61, 517] on icon "button" at bounding box center [60, 517] width 13 height 16
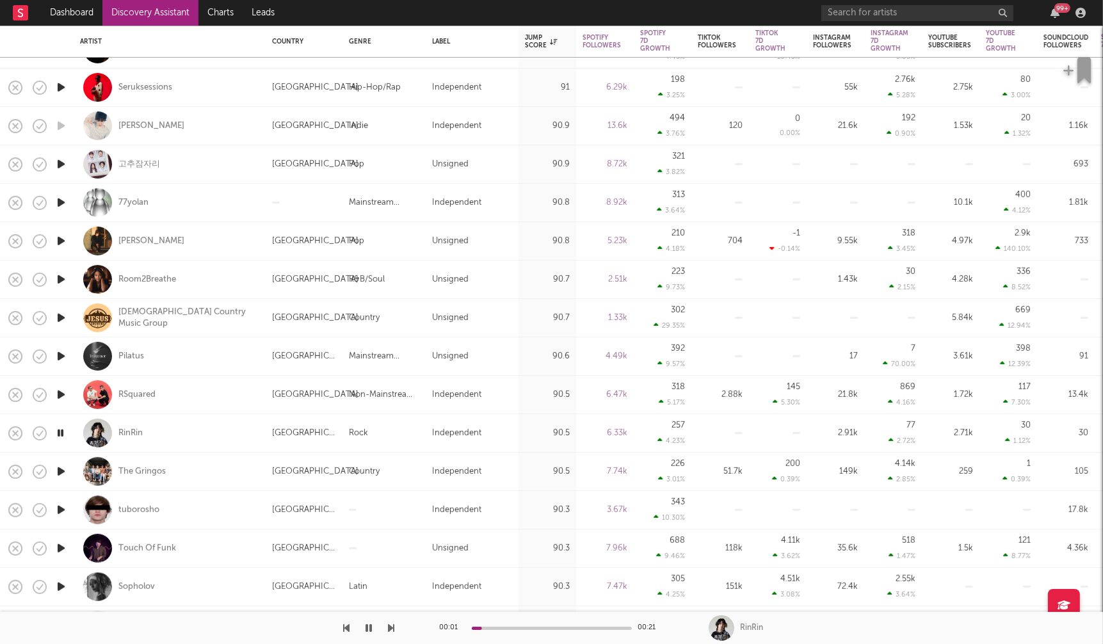
click at [61, 513] on icon "button" at bounding box center [60, 510] width 13 height 16
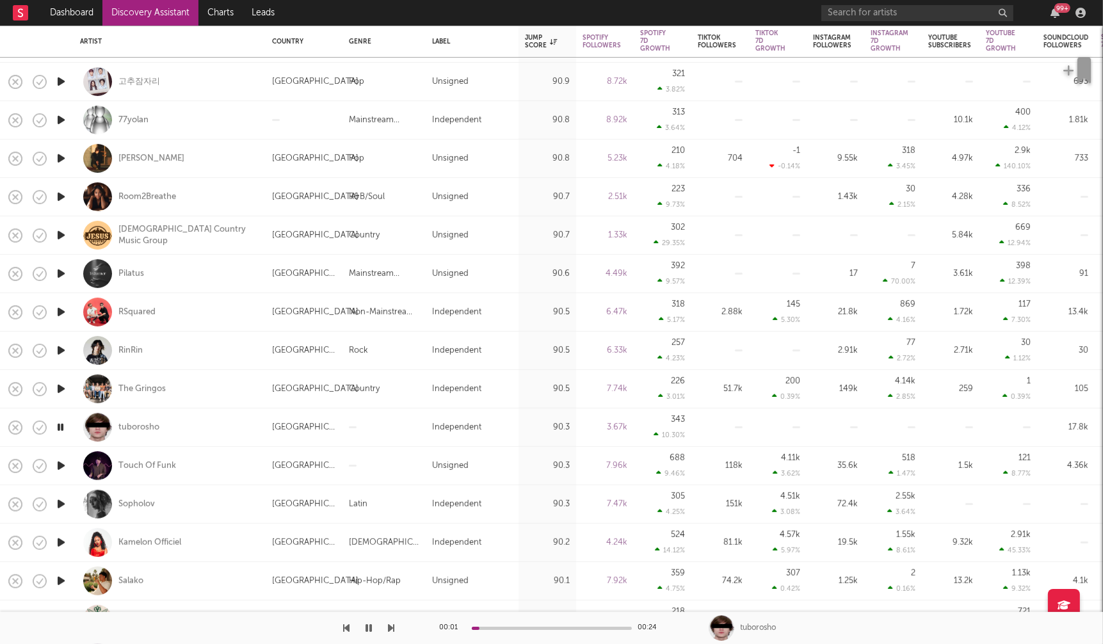
click at [58, 505] on icon "button" at bounding box center [60, 504] width 13 height 16
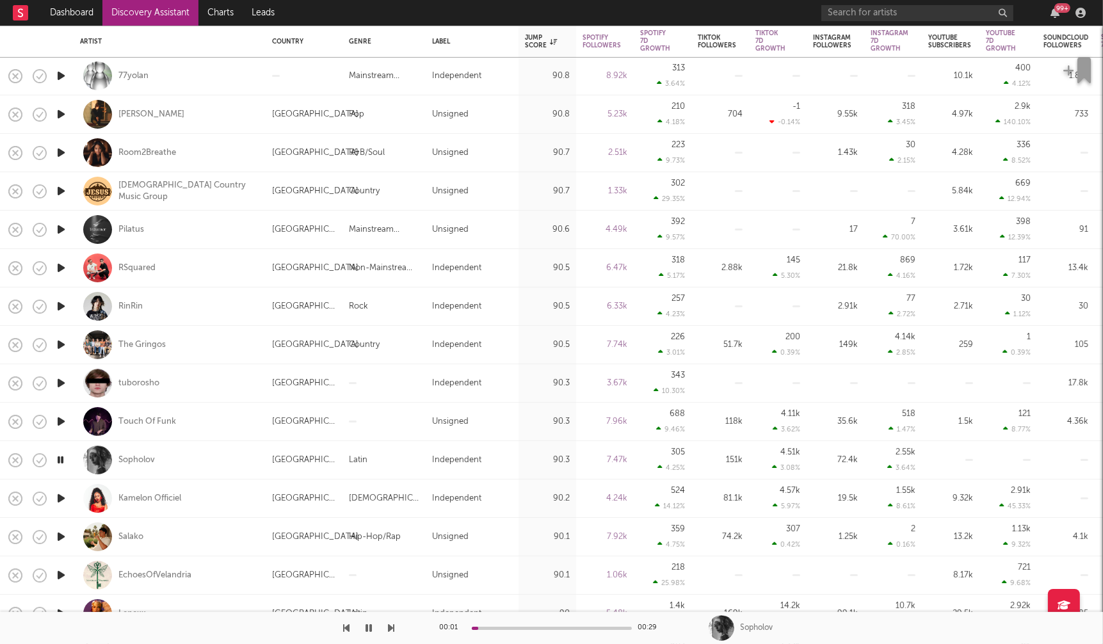
click at [58, 494] on icon "button" at bounding box center [60, 499] width 13 height 16
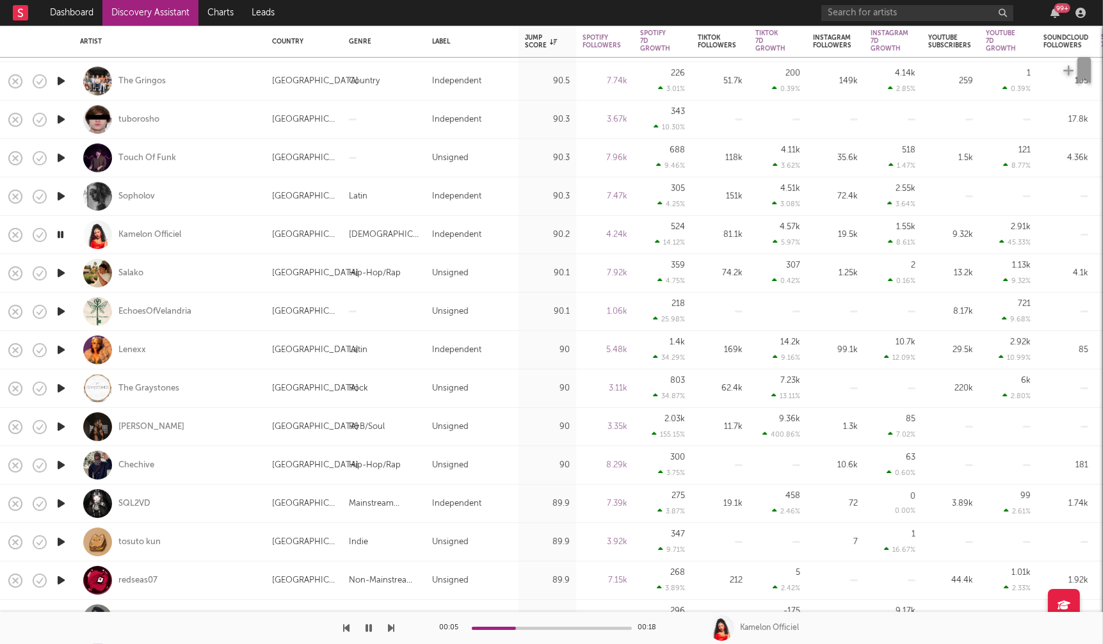
click at [61, 464] on icon "button" at bounding box center [60, 465] width 13 height 16
click at [60, 427] on icon "button" at bounding box center [60, 427] width 13 height 16
click at [62, 541] on icon "button" at bounding box center [60, 542] width 13 height 16
click at [60, 576] on icon "button" at bounding box center [60, 581] width 13 height 16
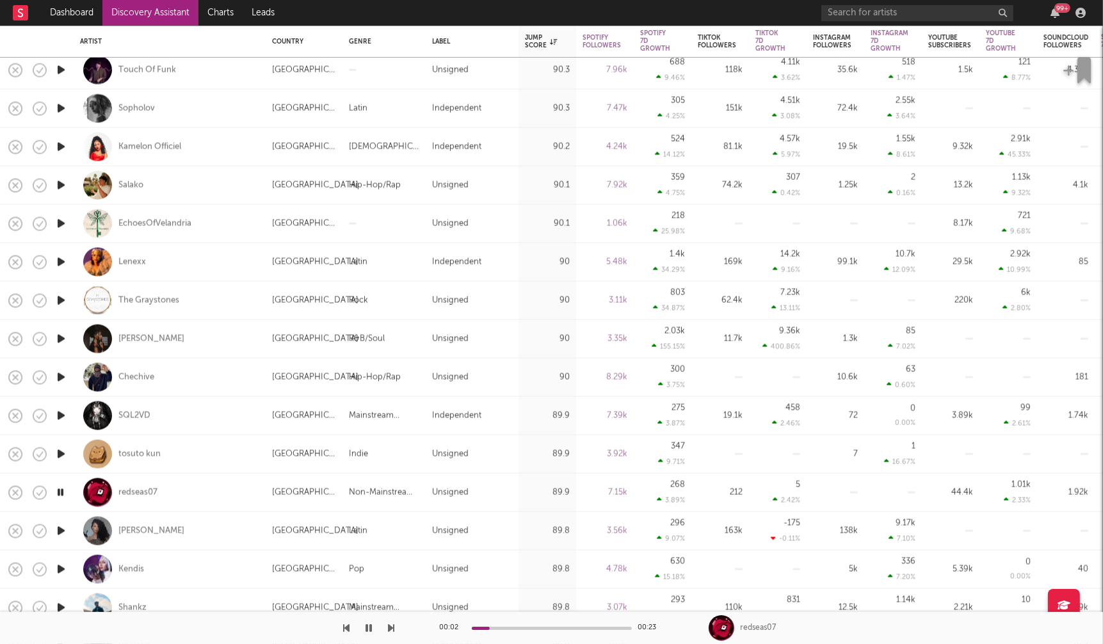
click at [61, 568] on icon "button" at bounding box center [60, 570] width 13 height 16
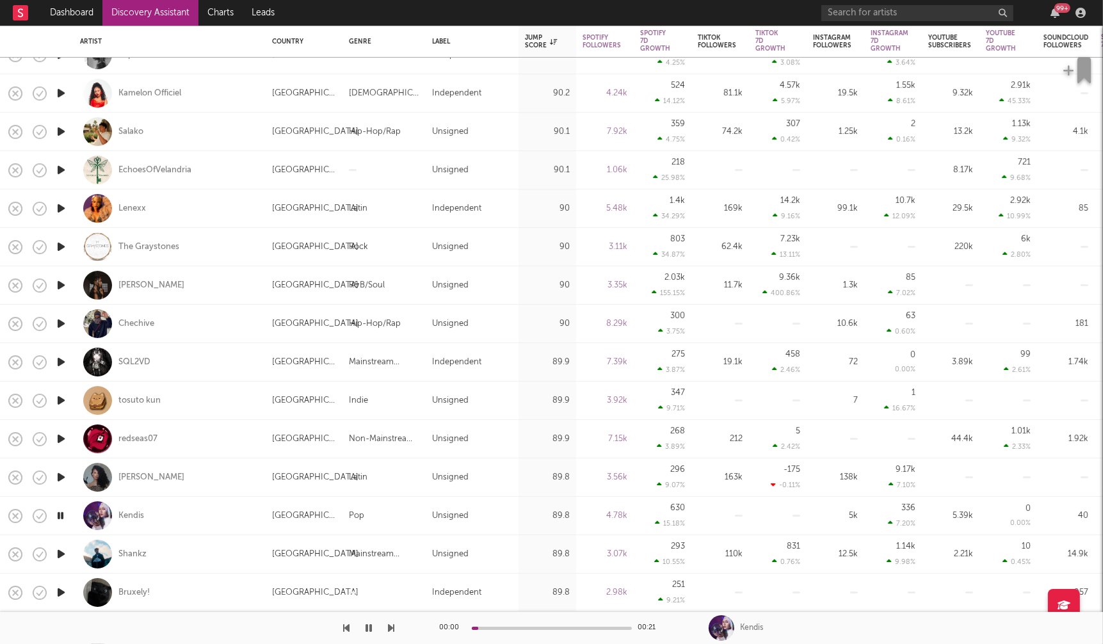
click at [62, 553] on icon "button" at bounding box center [60, 554] width 13 height 16
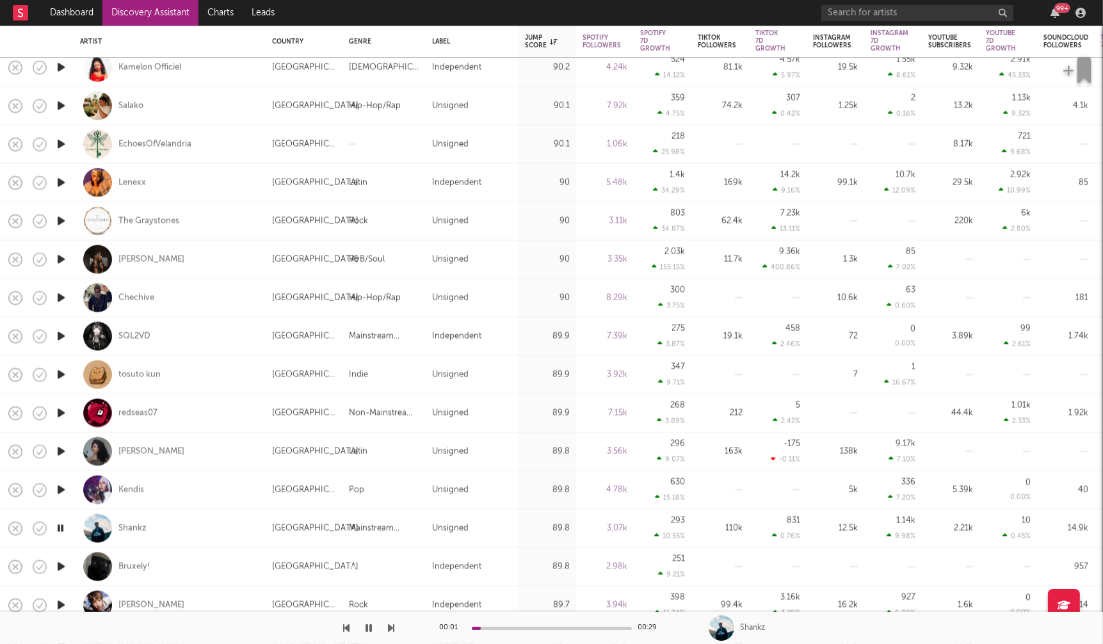
click at [58, 565] on icon "button" at bounding box center [60, 567] width 13 height 16
click at [57, 565] on icon "button" at bounding box center [60, 567] width 12 height 16
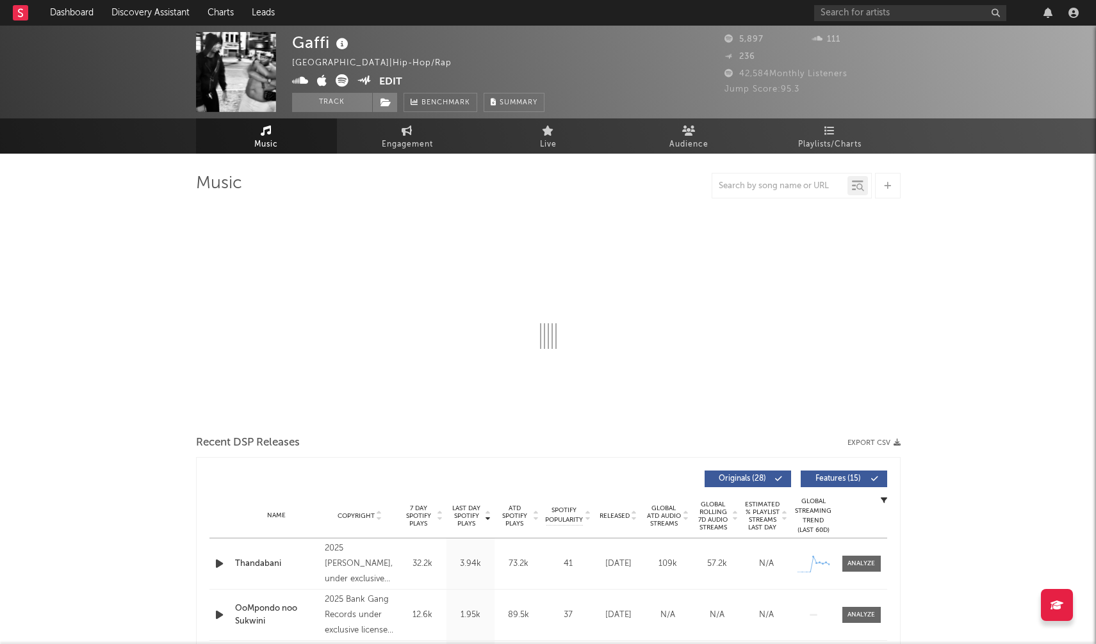
select select "1w"
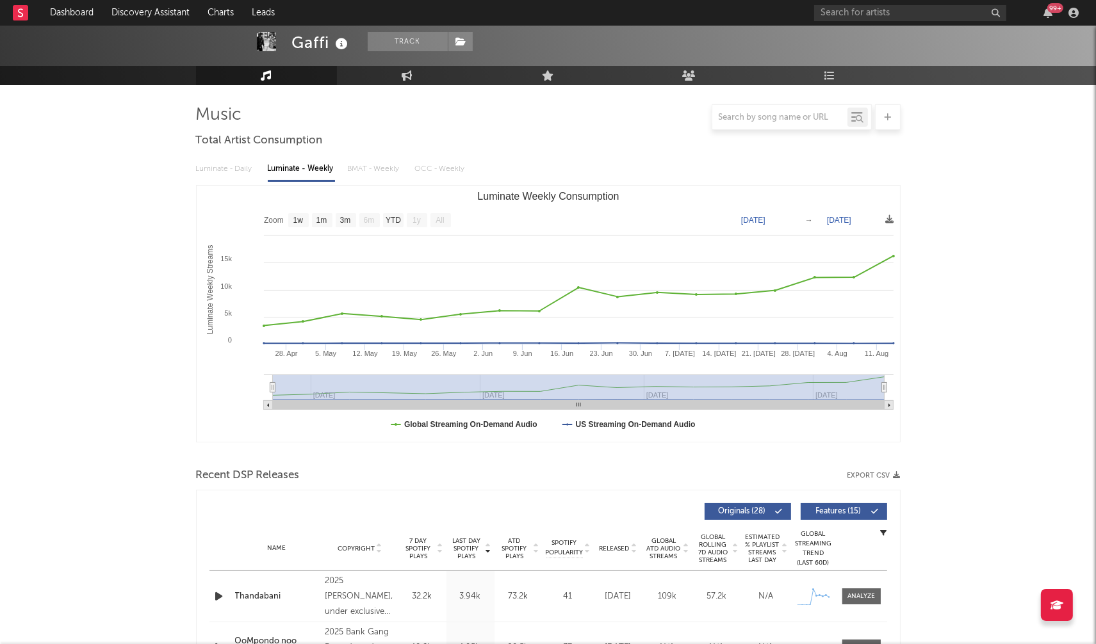
scroll to position [141, 0]
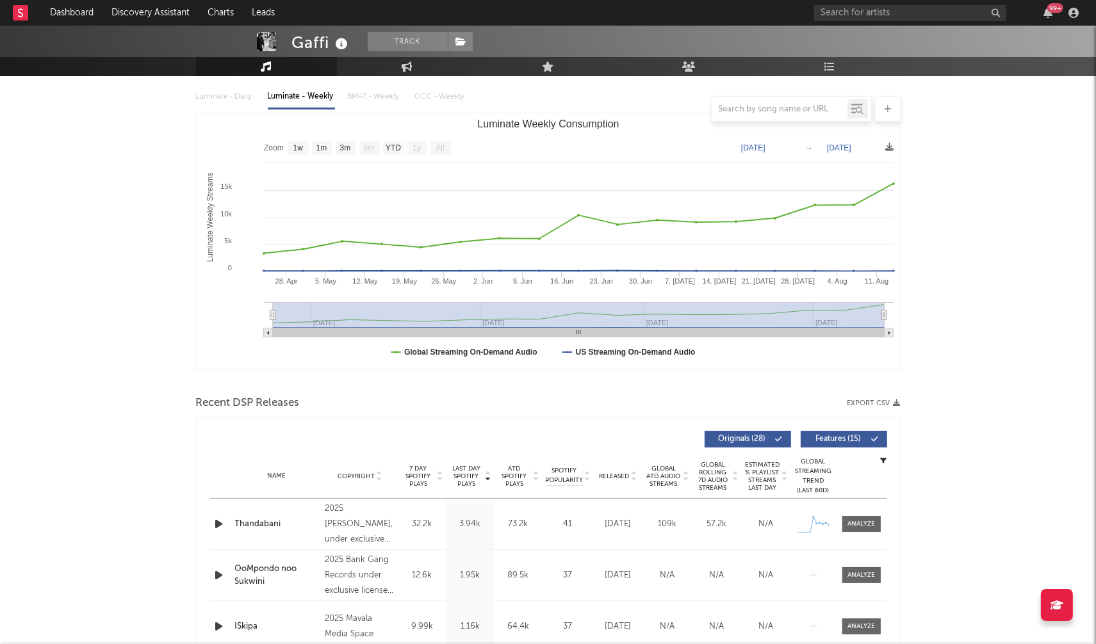
click at [217, 523] on icon "button" at bounding box center [219, 524] width 13 height 16
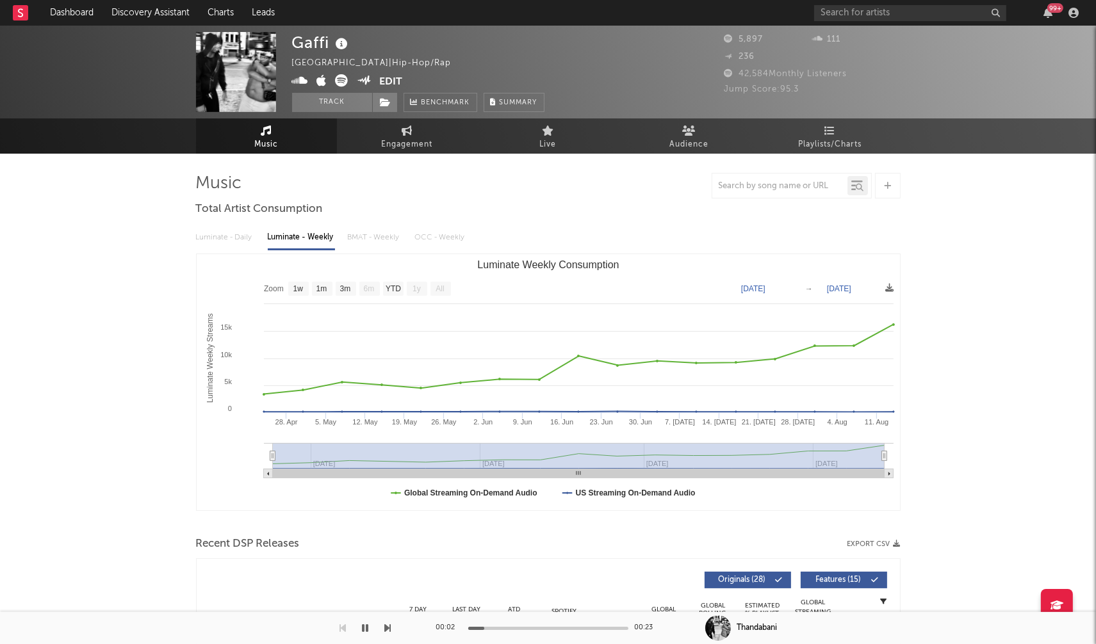
scroll to position [0, 0]
click at [412, 129] on icon at bounding box center [407, 131] width 11 height 10
select select "1w"
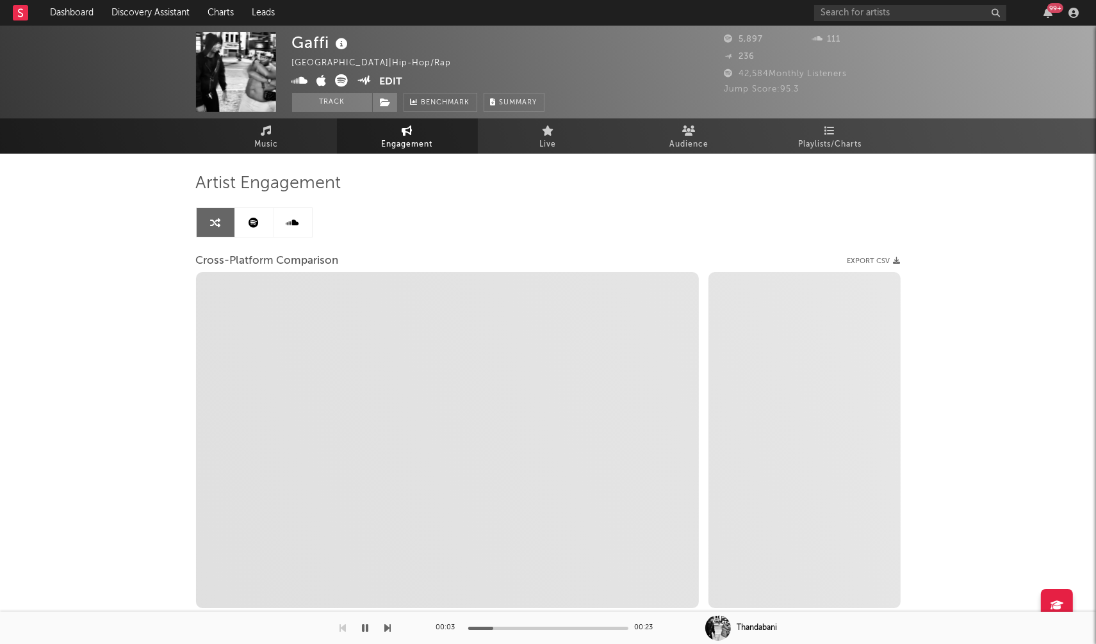
select select "1m"
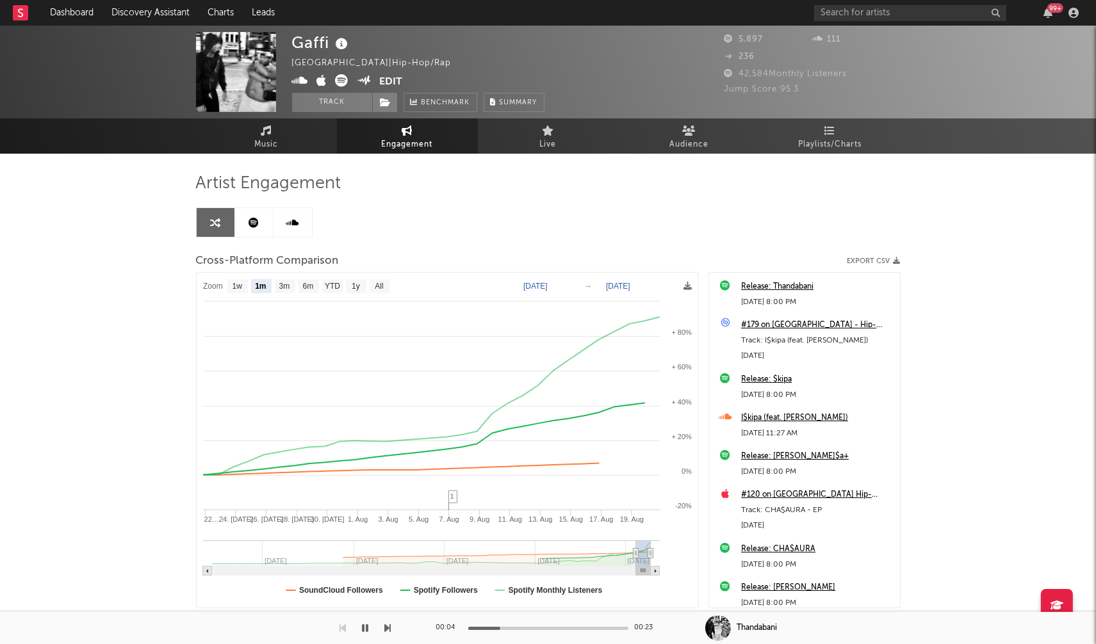
click at [302, 80] on icon at bounding box center [300, 80] width 17 height 13
